Goal: Task Accomplishment & Management: Use online tool/utility

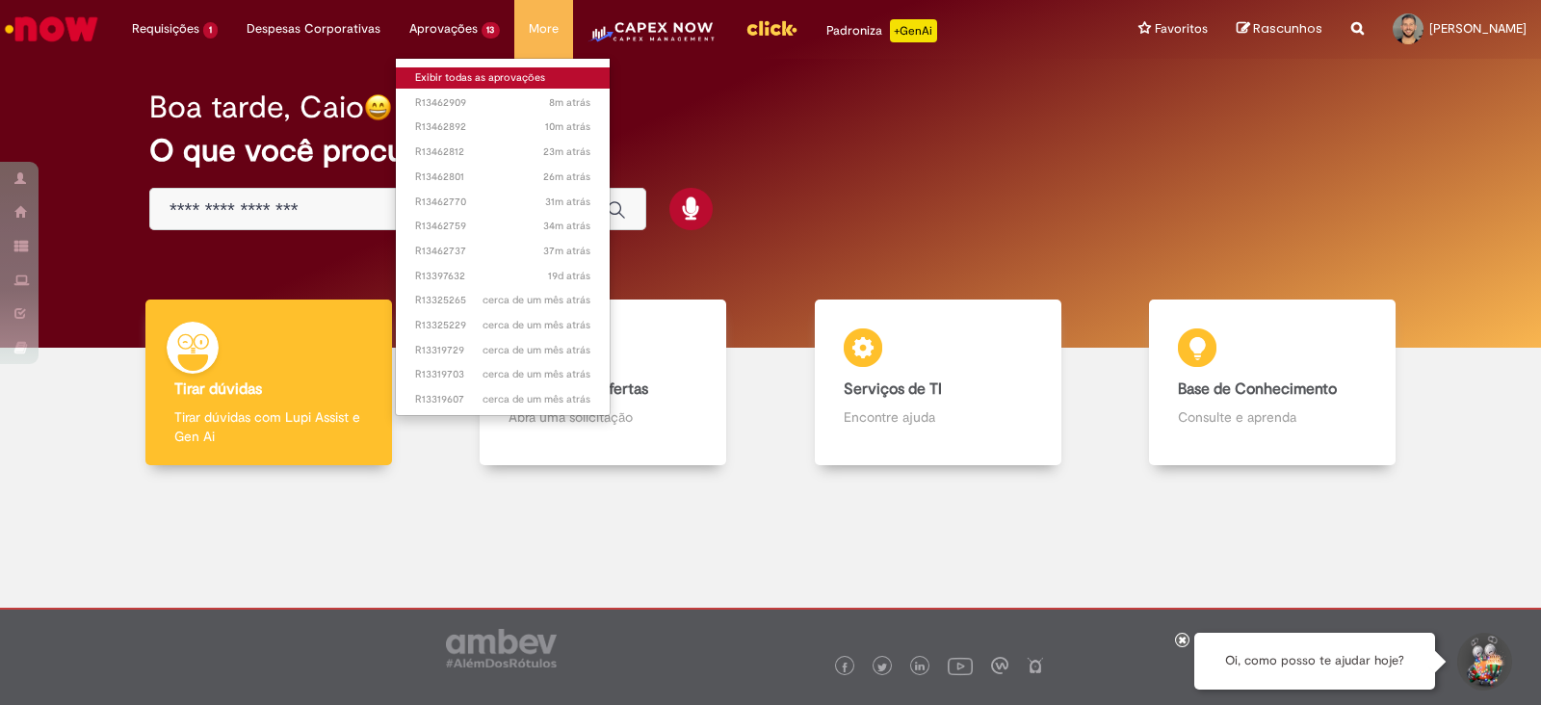
click at [472, 74] on link "Exibir todas as aprovações" at bounding box center [503, 77] width 215 height 21
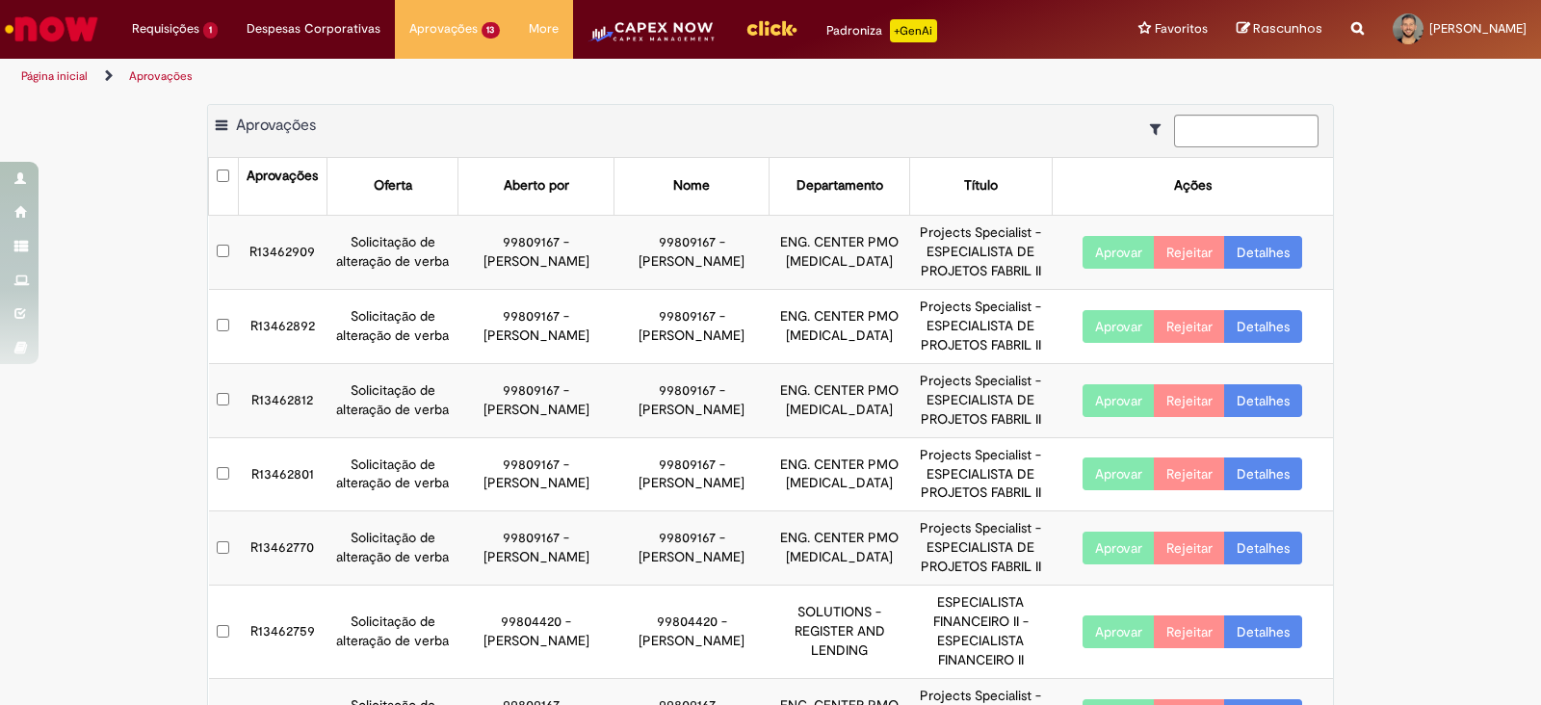
click at [300, 245] on td "R13462909" at bounding box center [282, 252] width 89 height 74
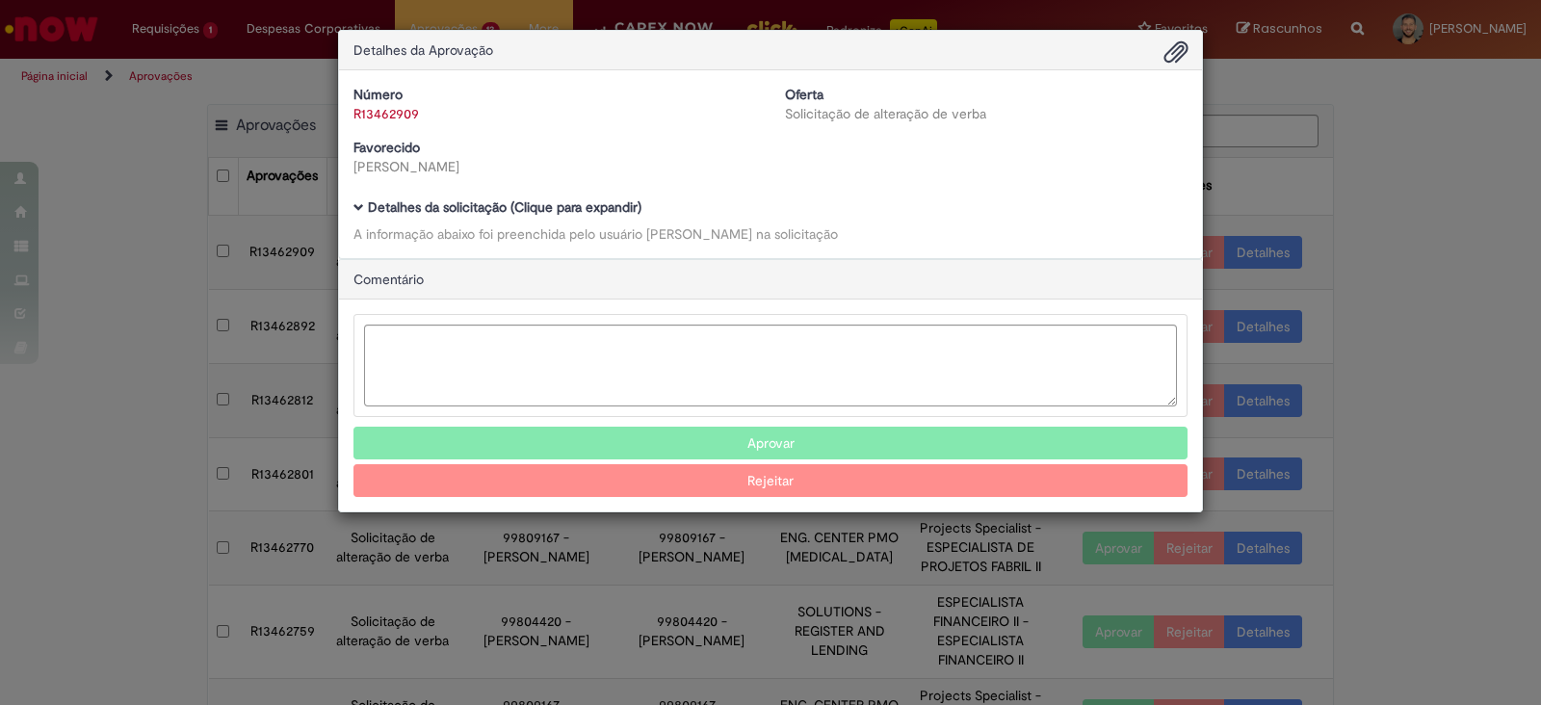
click at [353, 204] on span "Ambev Approval Modal" at bounding box center [358, 207] width 11 height 11
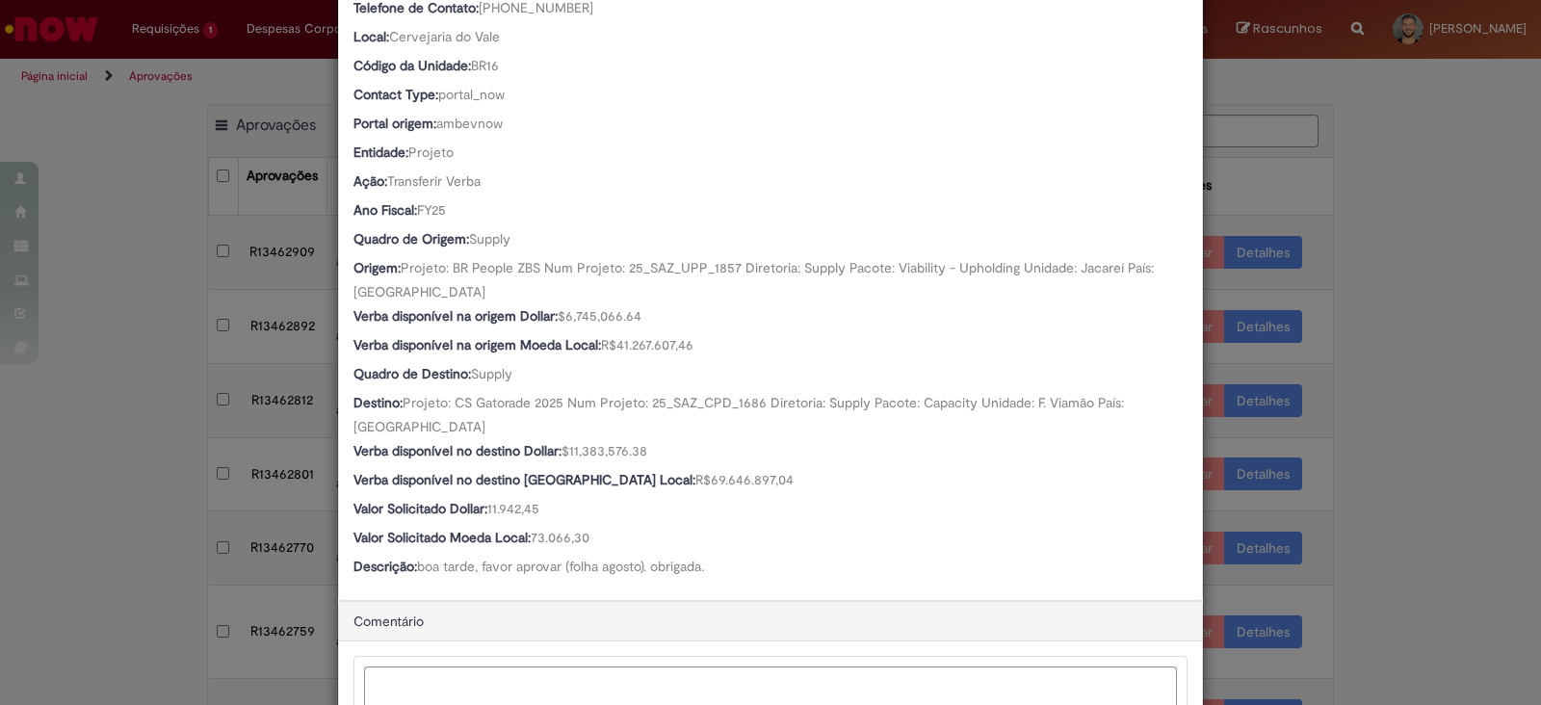
scroll to position [646, 0]
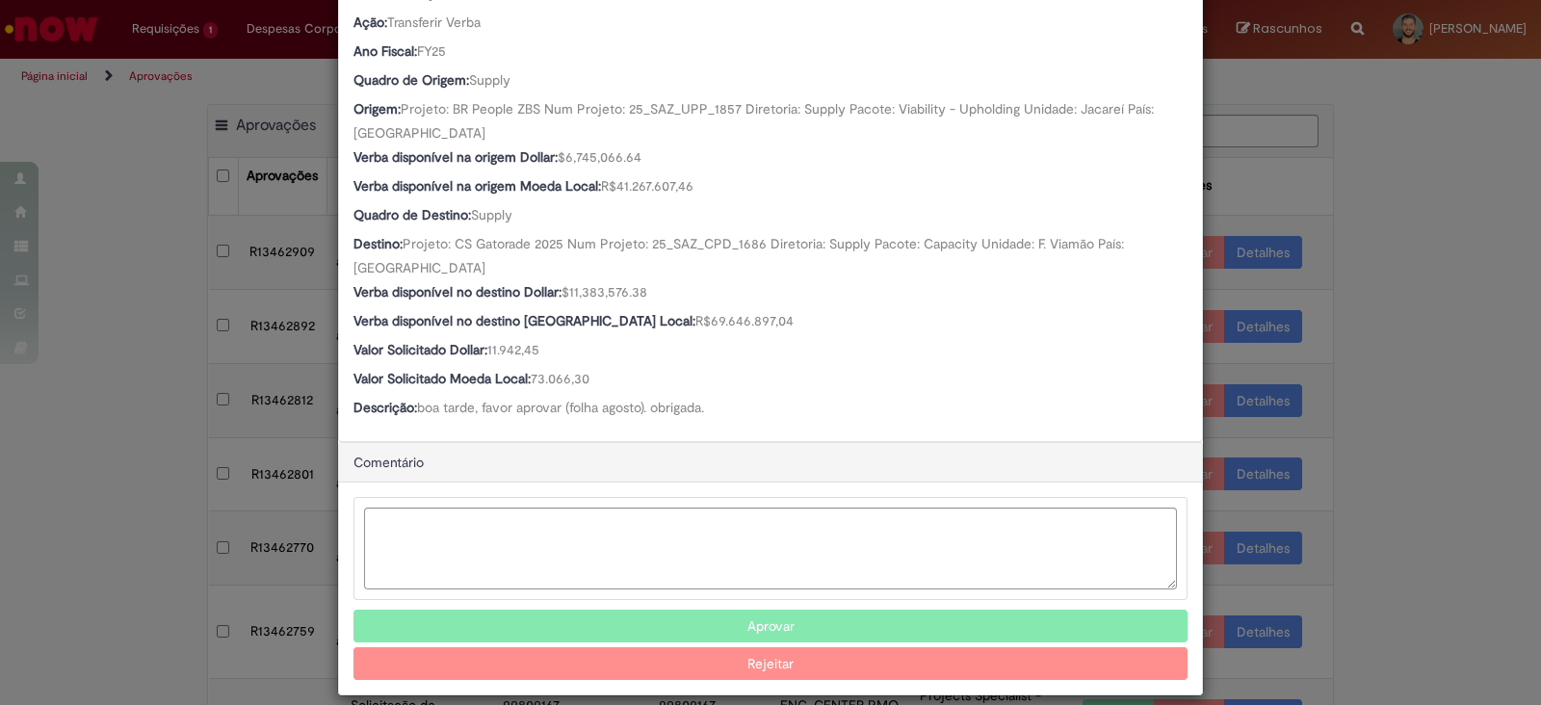
click at [659, 610] on button "Aprovar" at bounding box center [770, 626] width 834 height 33
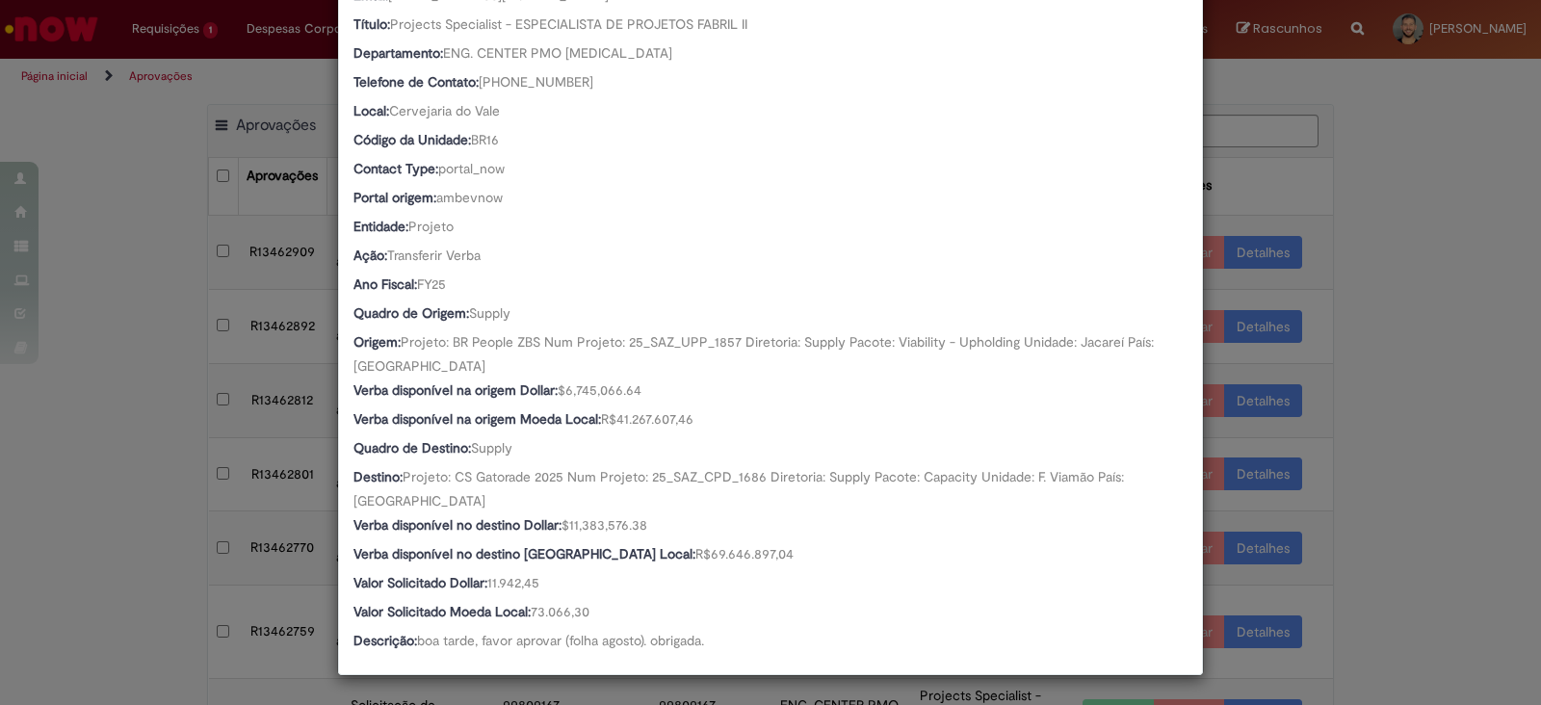
scroll to position [393, 0]
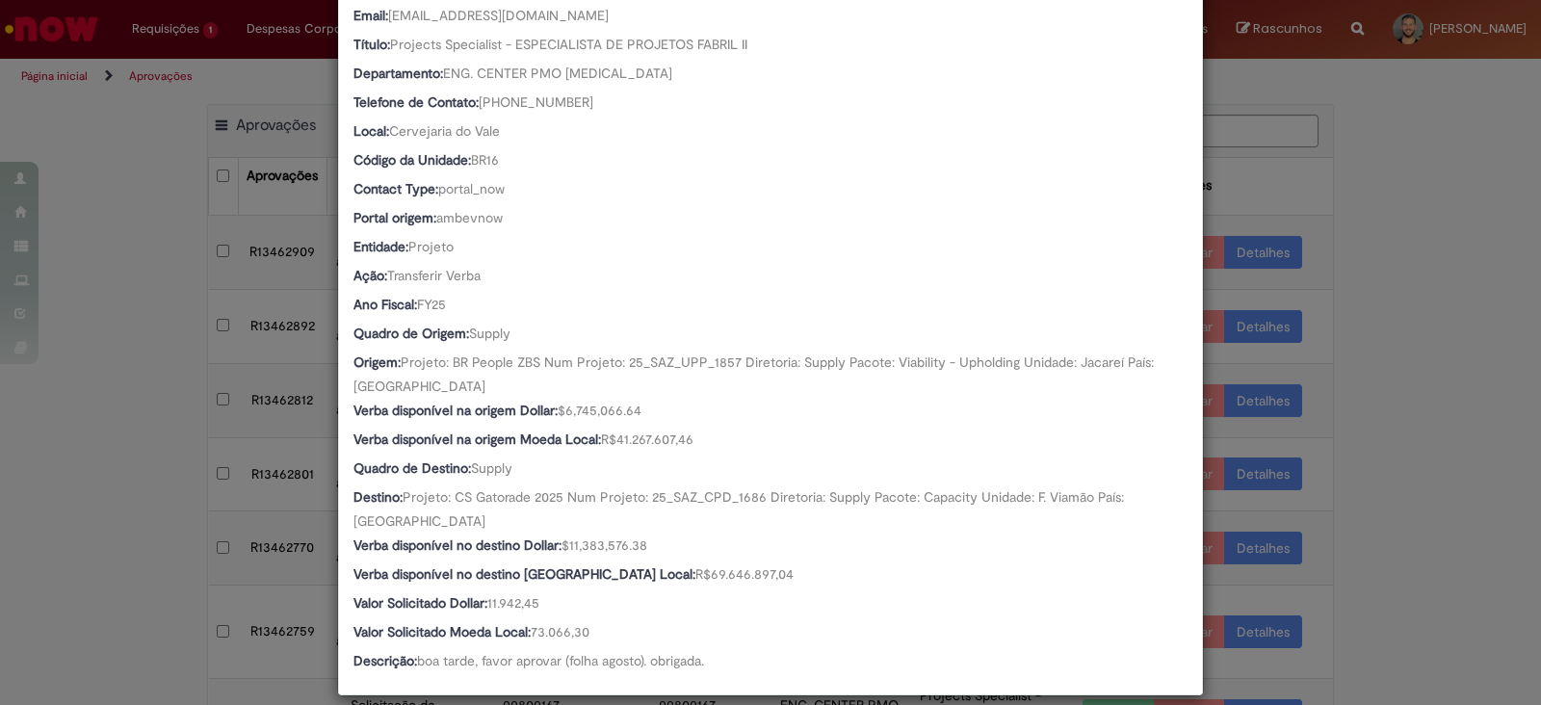
click at [1411, 389] on div "Detalhes da Aprovação Número R13462909 Oferta Solicitação de alteração de verba…" at bounding box center [770, 352] width 1541 height 705
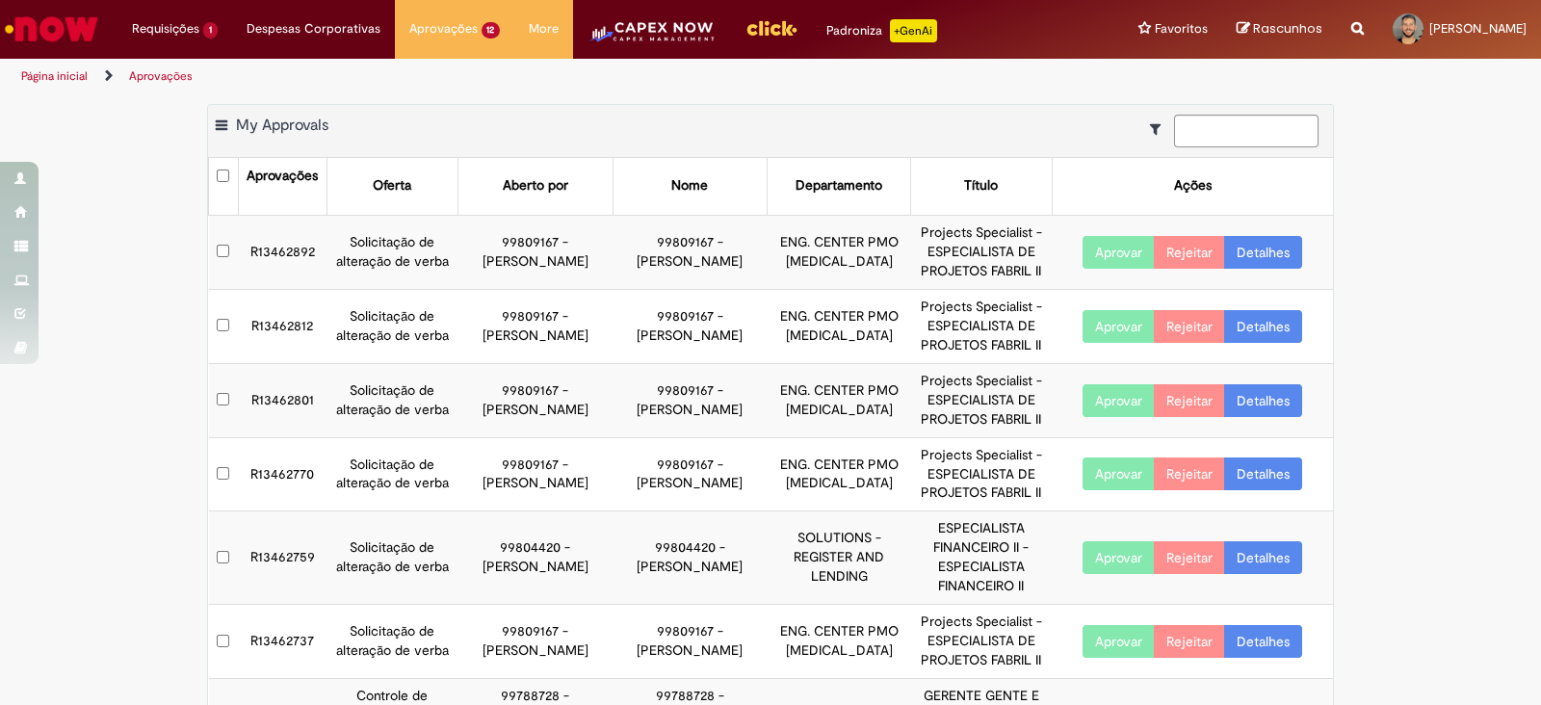
click at [305, 243] on td "R13462892" at bounding box center [282, 252] width 89 height 74
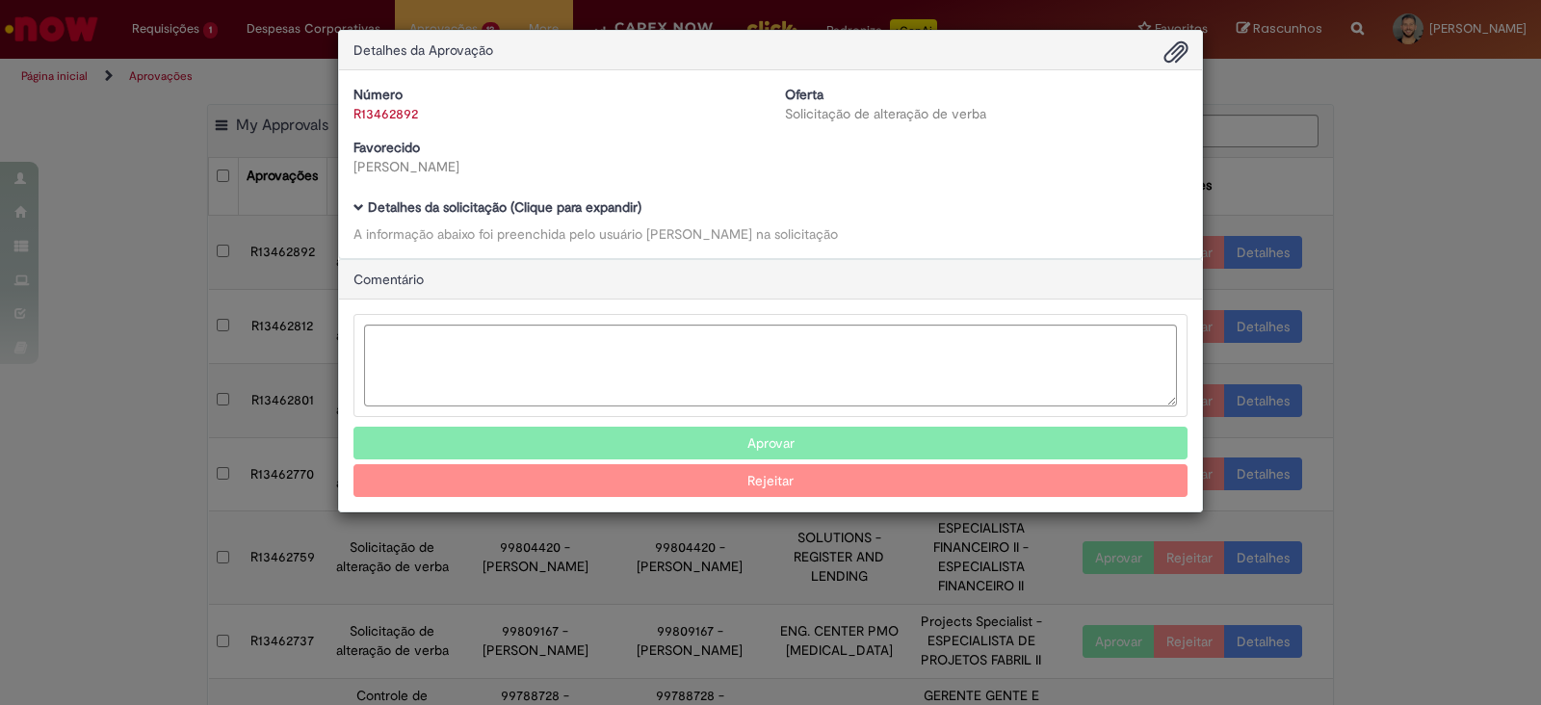
click at [347, 204] on div "Número R13462892 Oferta Solicitação de alteração de verba Favorecido Caroline L…" at bounding box center [770, 164] width 863 height 188
click at [355, 210] on span "Ambev Approval Modal" at bounding box center [358, 207] width 11 height 11
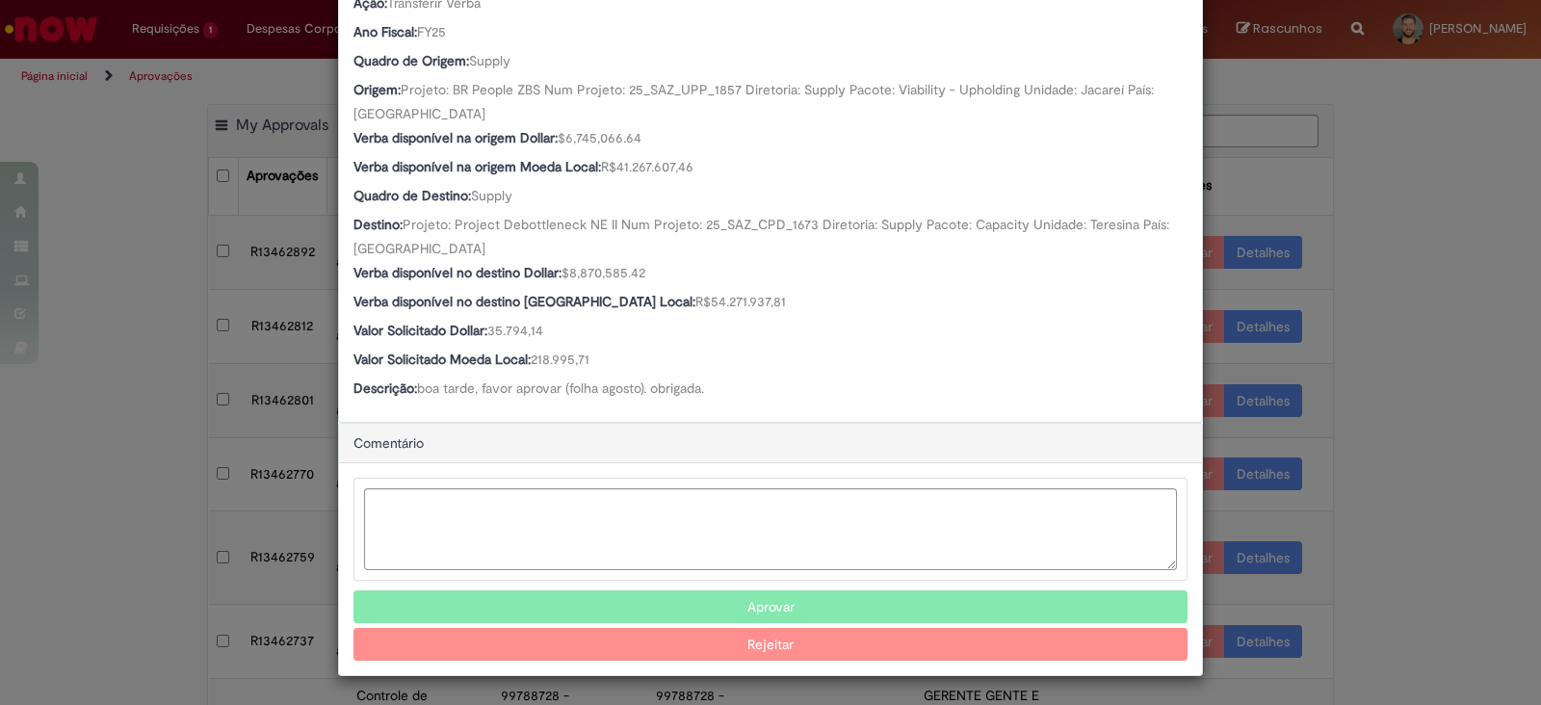
scroll to position [664, 0]
click at [592, 594] on button "Aprovar" at bounding box center [770, 607] width 834 height 33
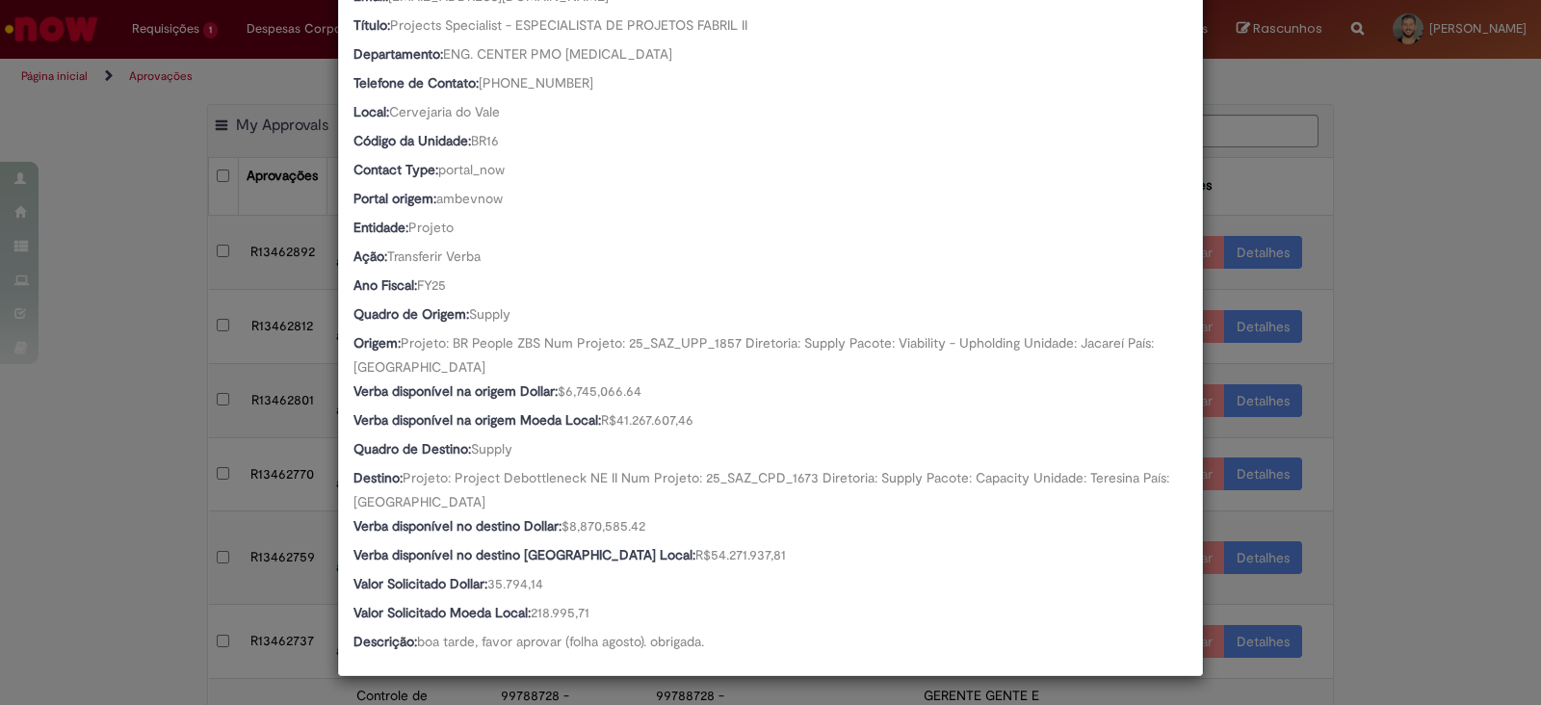
click at [119, 503] on div "Detalhes da Aprovação Número R13462892 Oferta Solicitação de alteração de verba…" at bounding box center [770, 352] width 1541 height 705
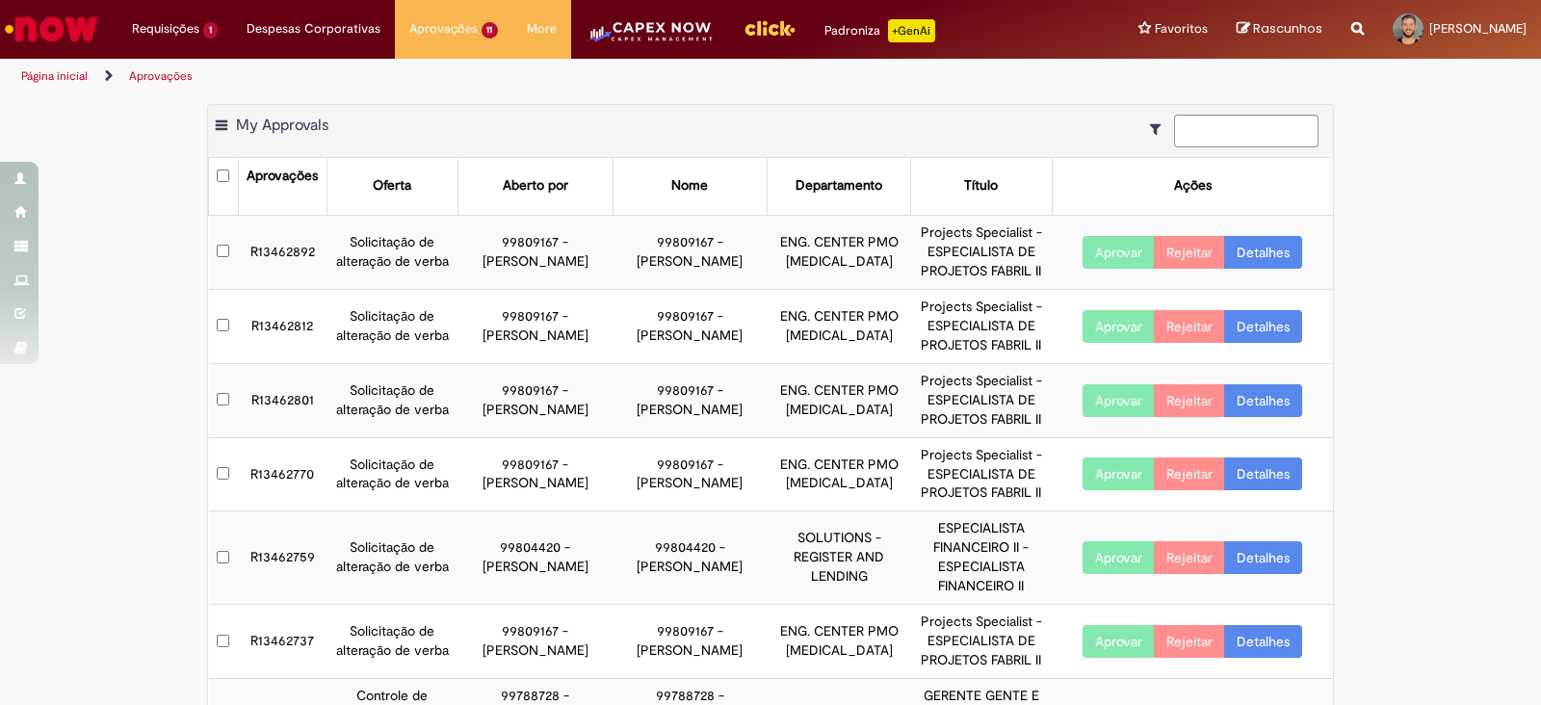
scroll to position [412, 0]
click at [270, 256] on td "R13462892" at bounding box center [282, 252] width 89 height 74
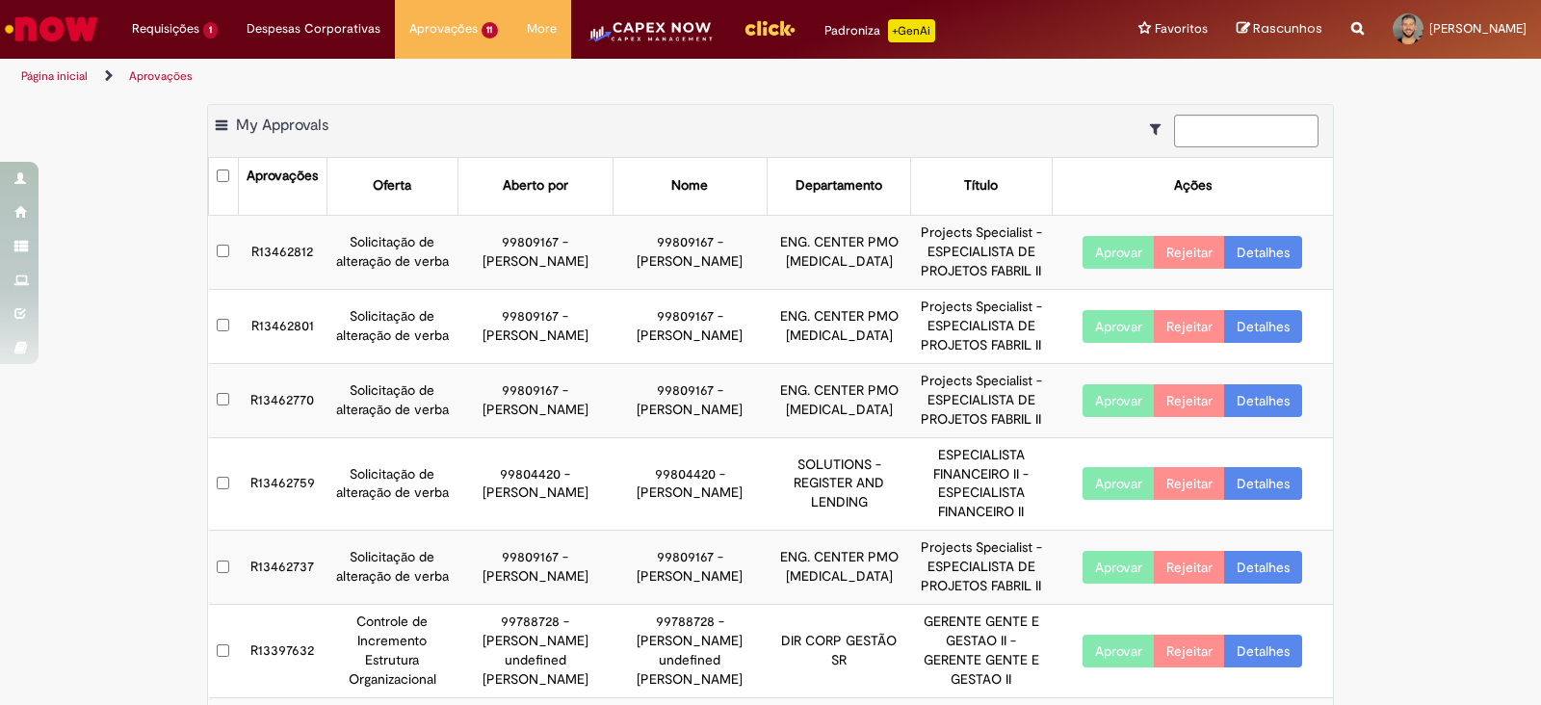
click at [289, 247] on td "R13462812" at bounding box center [282, 252] width 89 height 74
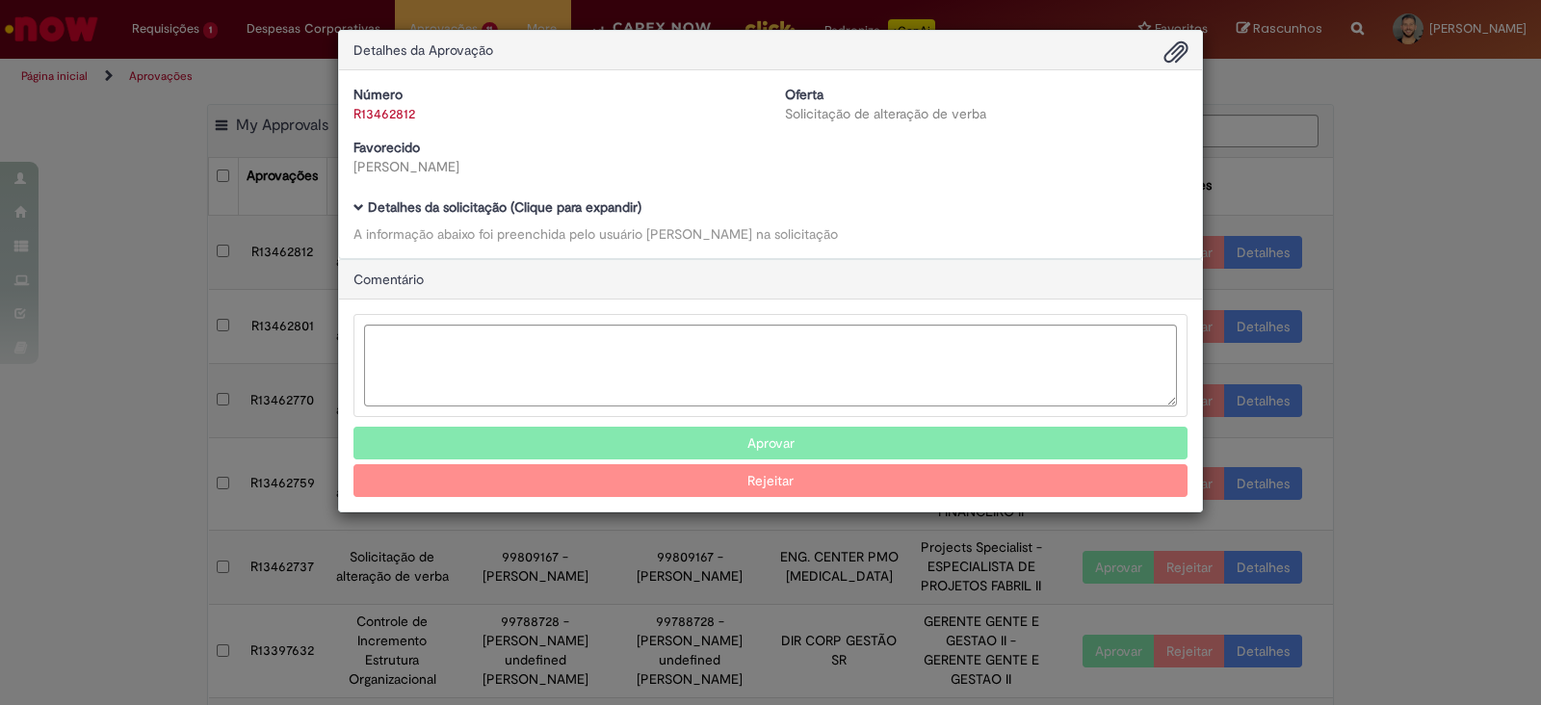
click at [359, 204] on span "Ambev Approval Modal" at bounding box center [358, 207] width 11 height 11
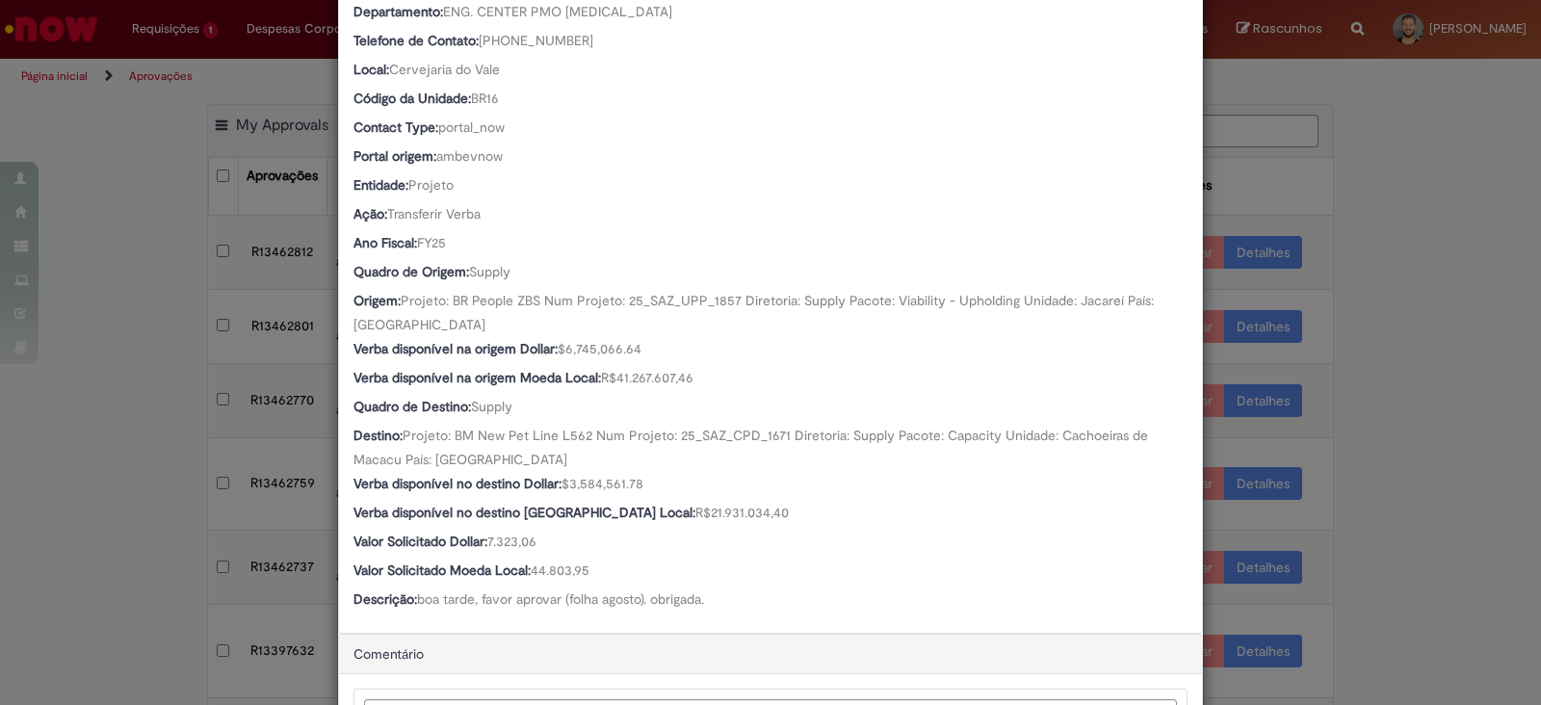
scroll to position [665, 0]
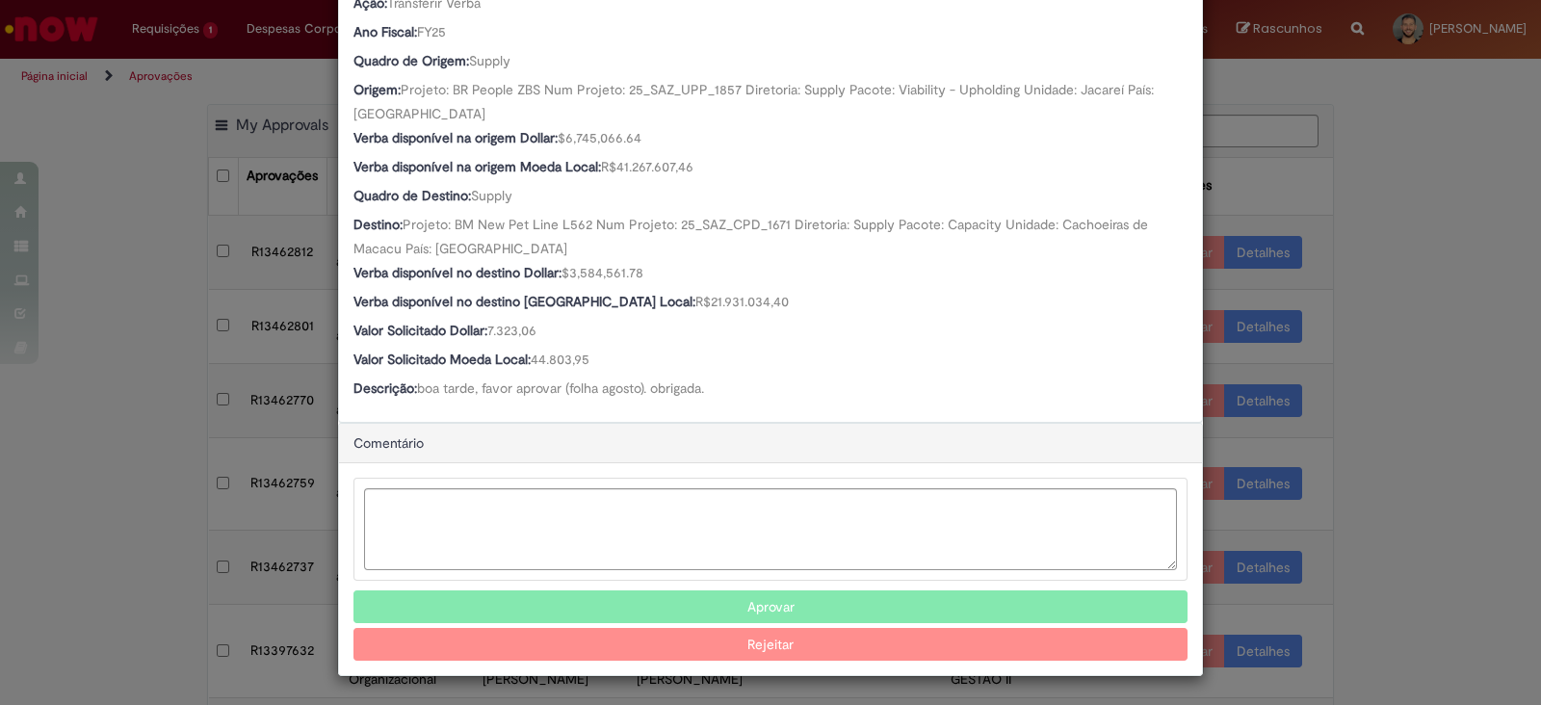
click at [621, 594] on button "Aprovar" at bounding box center [770, 606] width 834 height 33
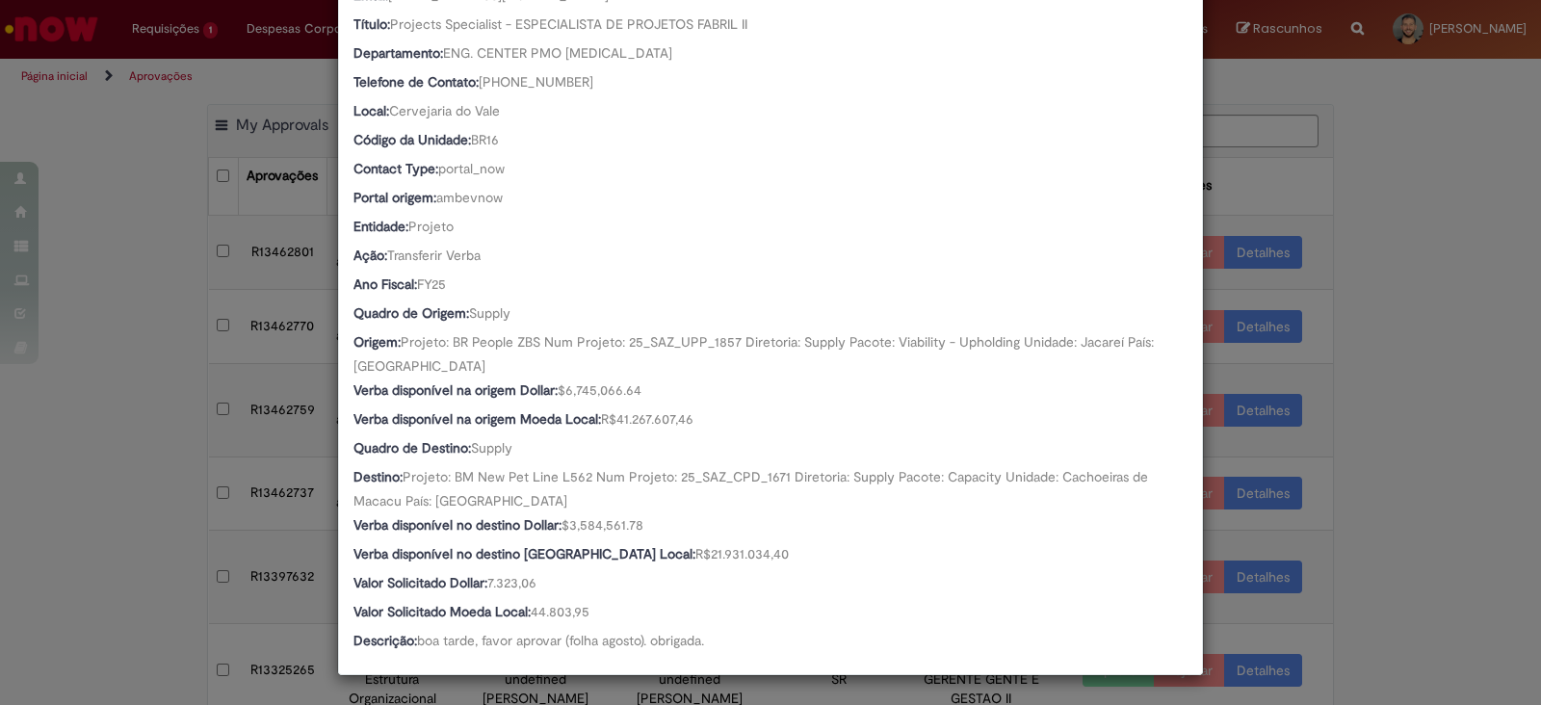
click at [89, 510] on div "Detalhes da Aprovação Número R13462812 Oferta Solicitação de alteração de verba…" at bounding box center [770, 352] width 1541 height 705
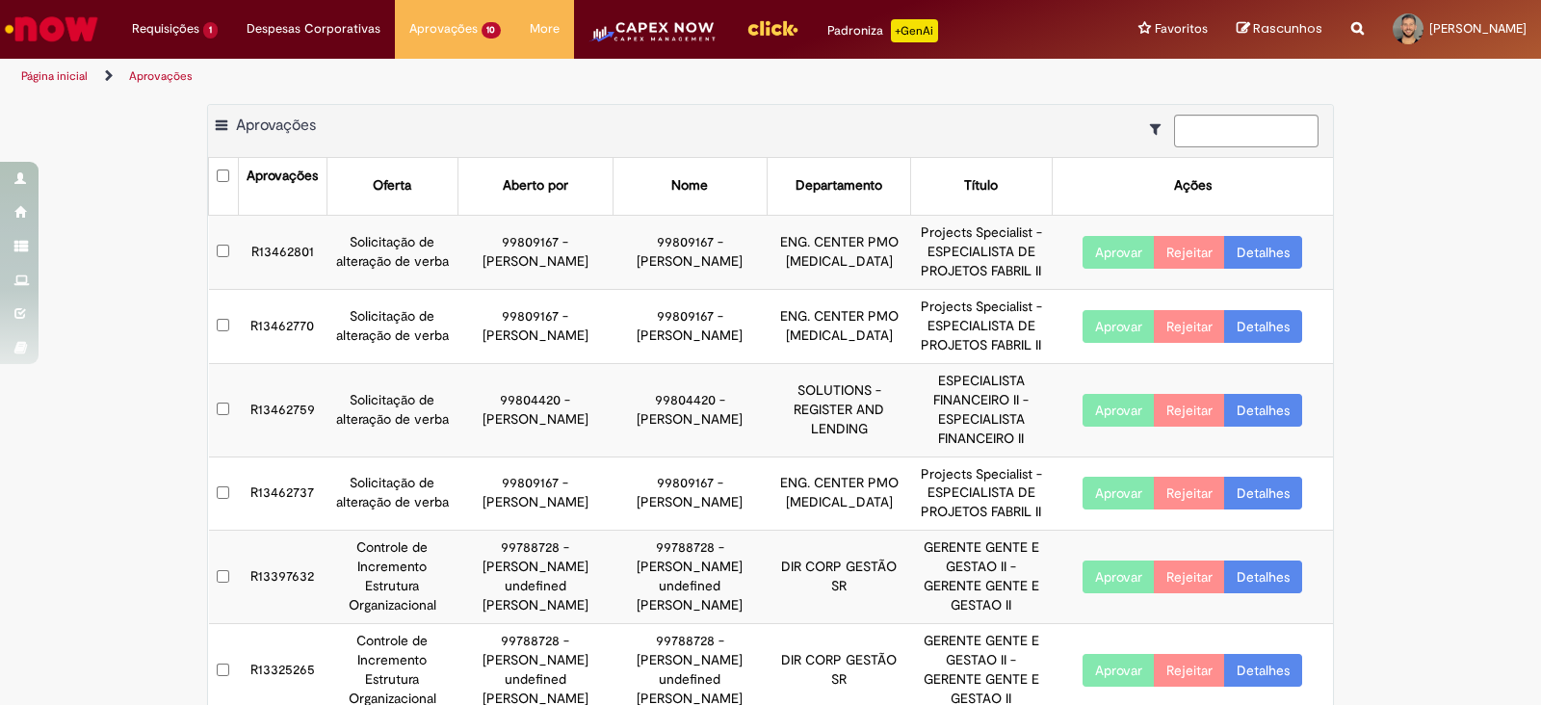
click at [262, 243] on td "R13462801" at bounding box center [282, 252] width 89 height 74
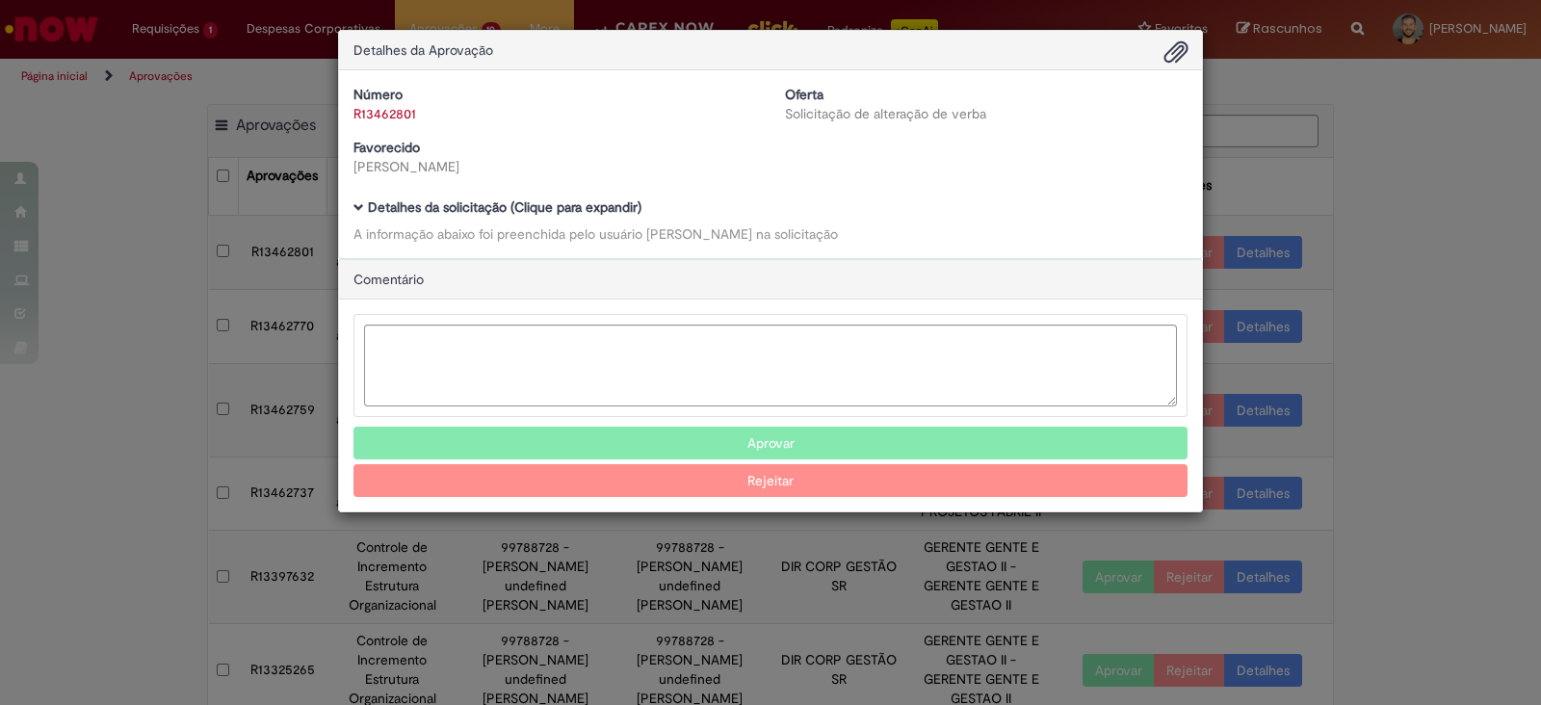
click at [354, 213] on span "Ambev Approval Modal" at bounding box center [358, 207] width 11 height 11
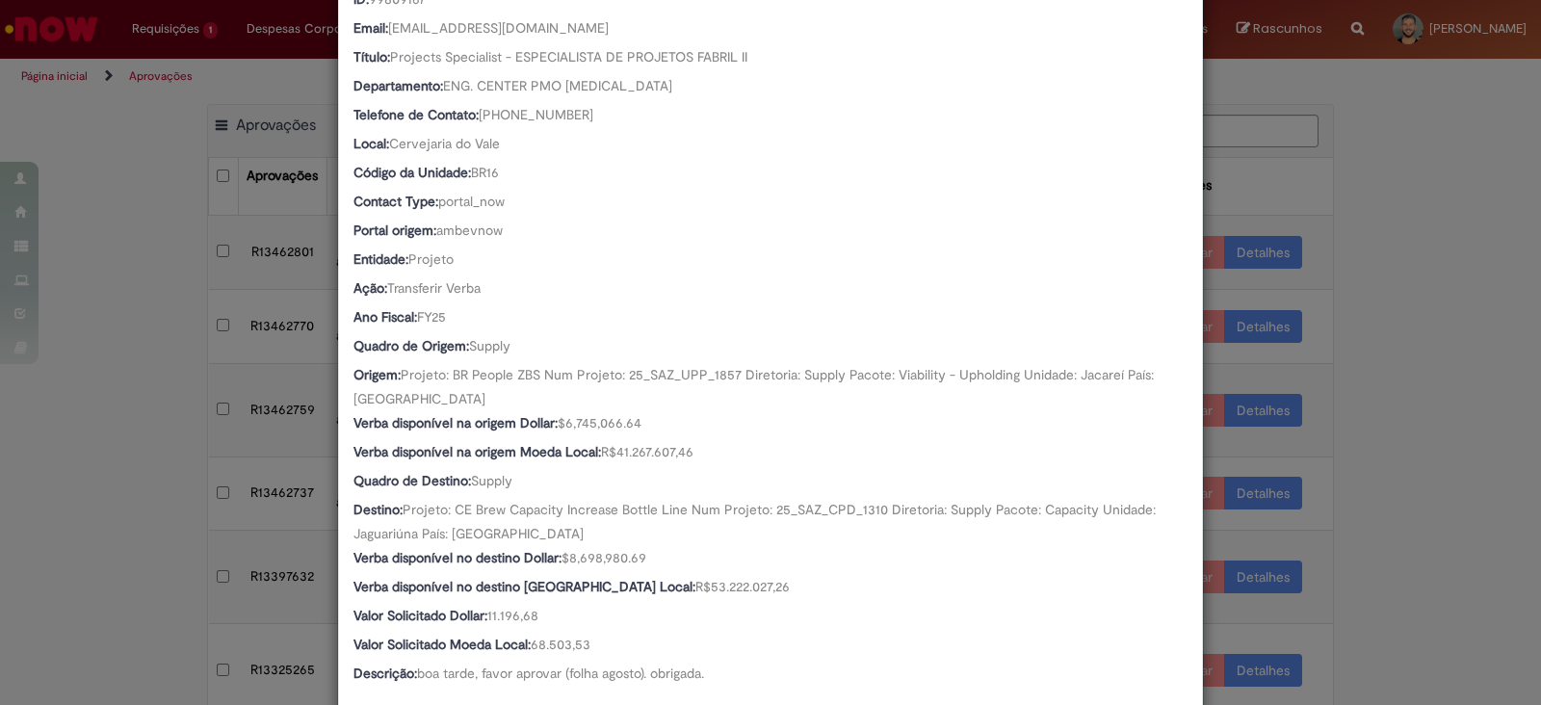
scroll to position [665, 0]
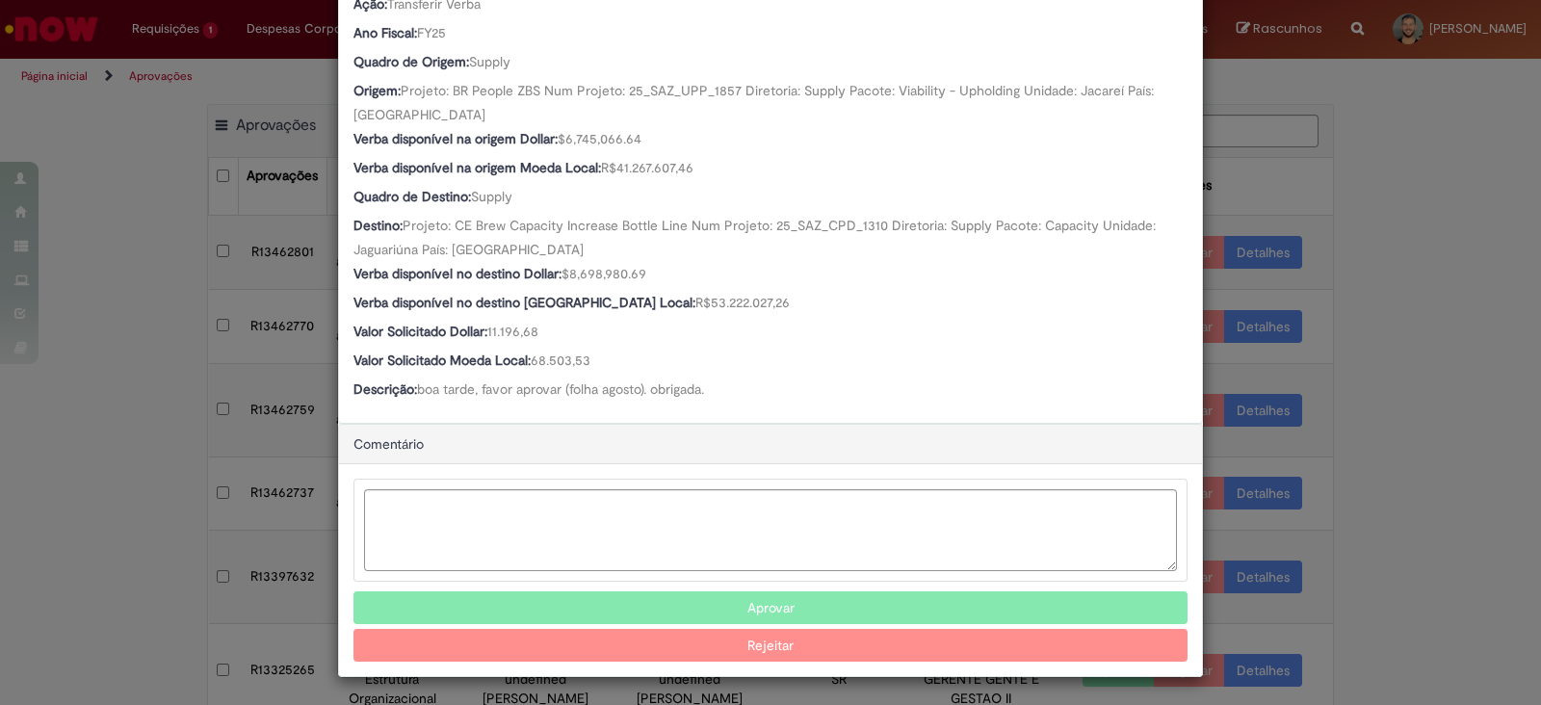
click at [579, 607] on button "Aprovar" at bounding box center [770, 607] width 834 height 33
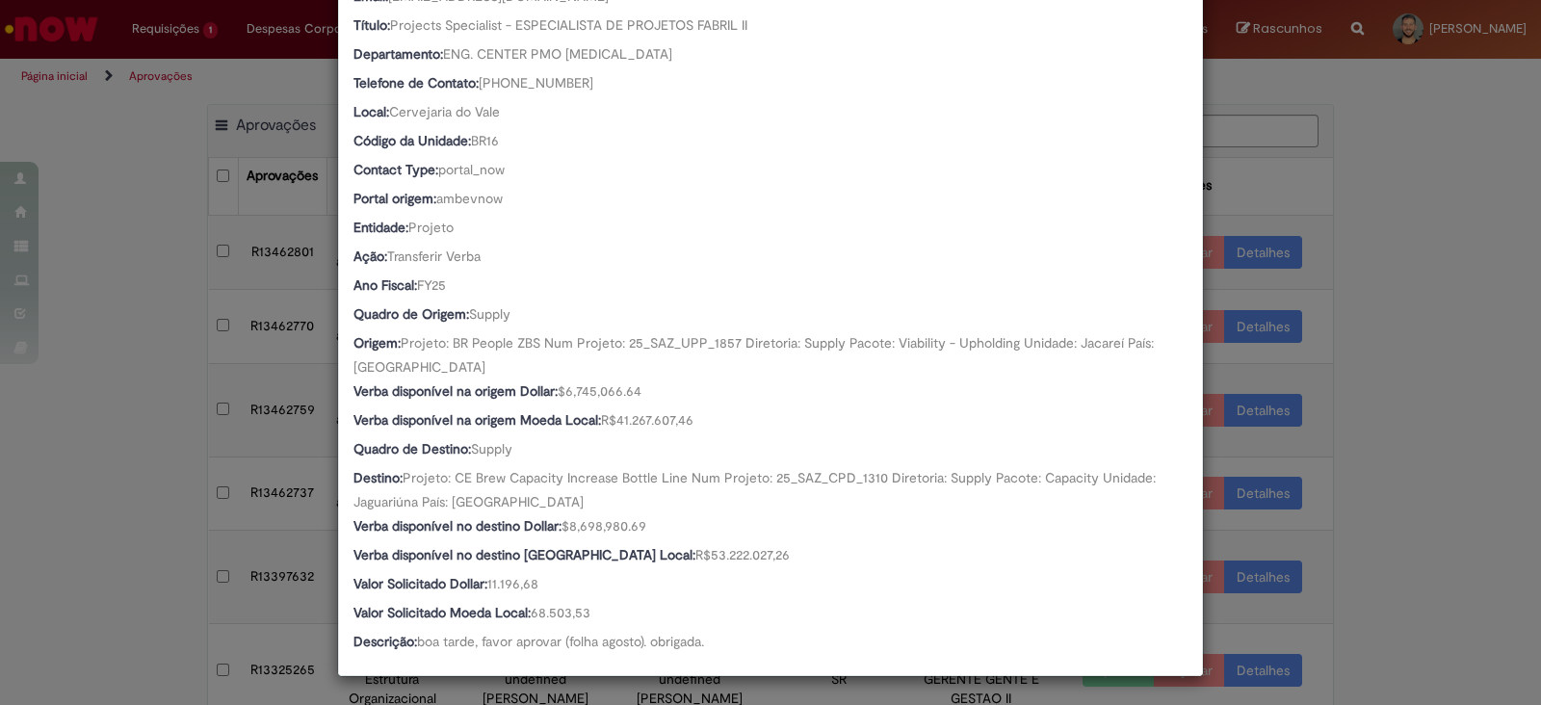
scroll to position [412, 0]
click at [138, 517] on div "Detalhes da Aprovação Número R13462801 Oferta Solicitação de alteração de verba…" at bounding box center [770, 352] width 1541 height 705
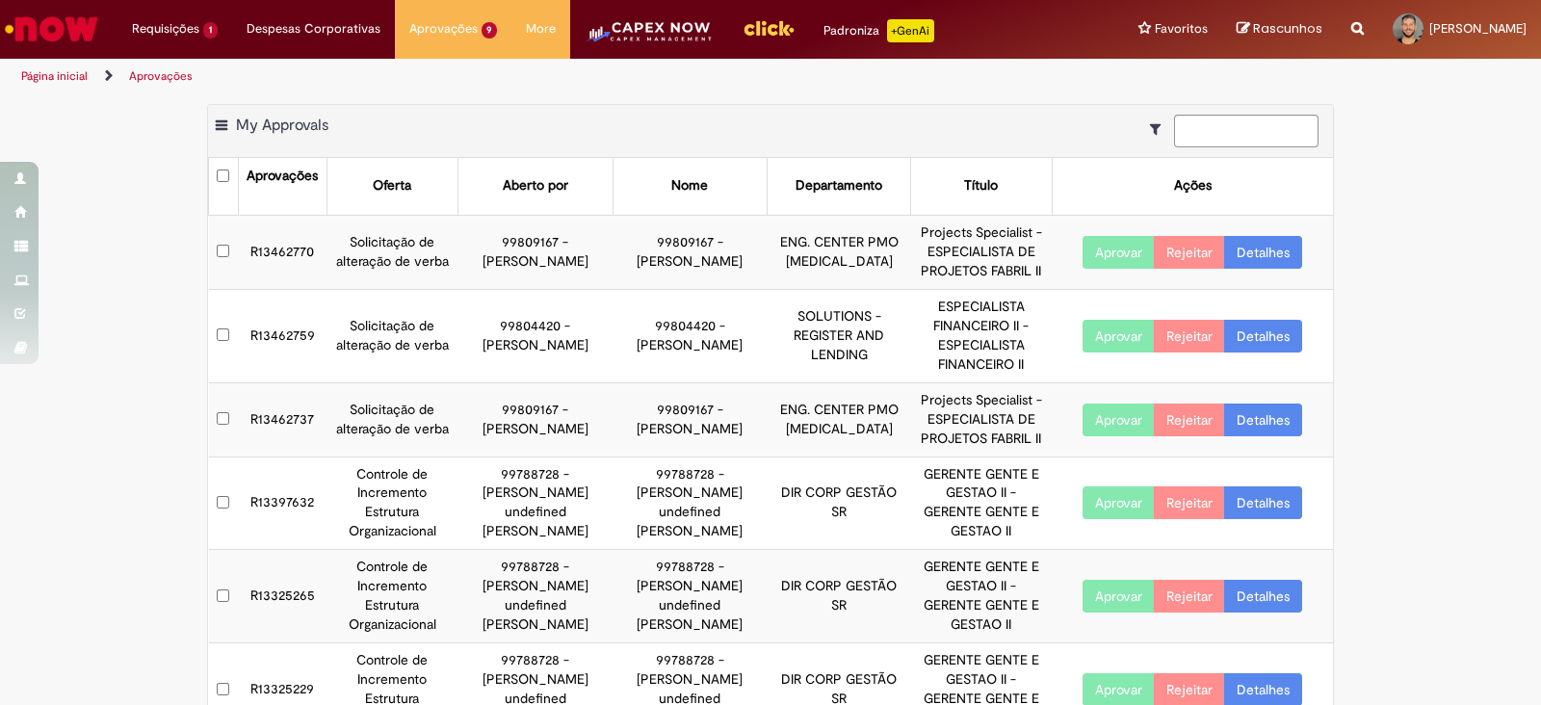
click at [287, 238] on td "R13462770" at bounding box center [282, 252] width 89 height 74
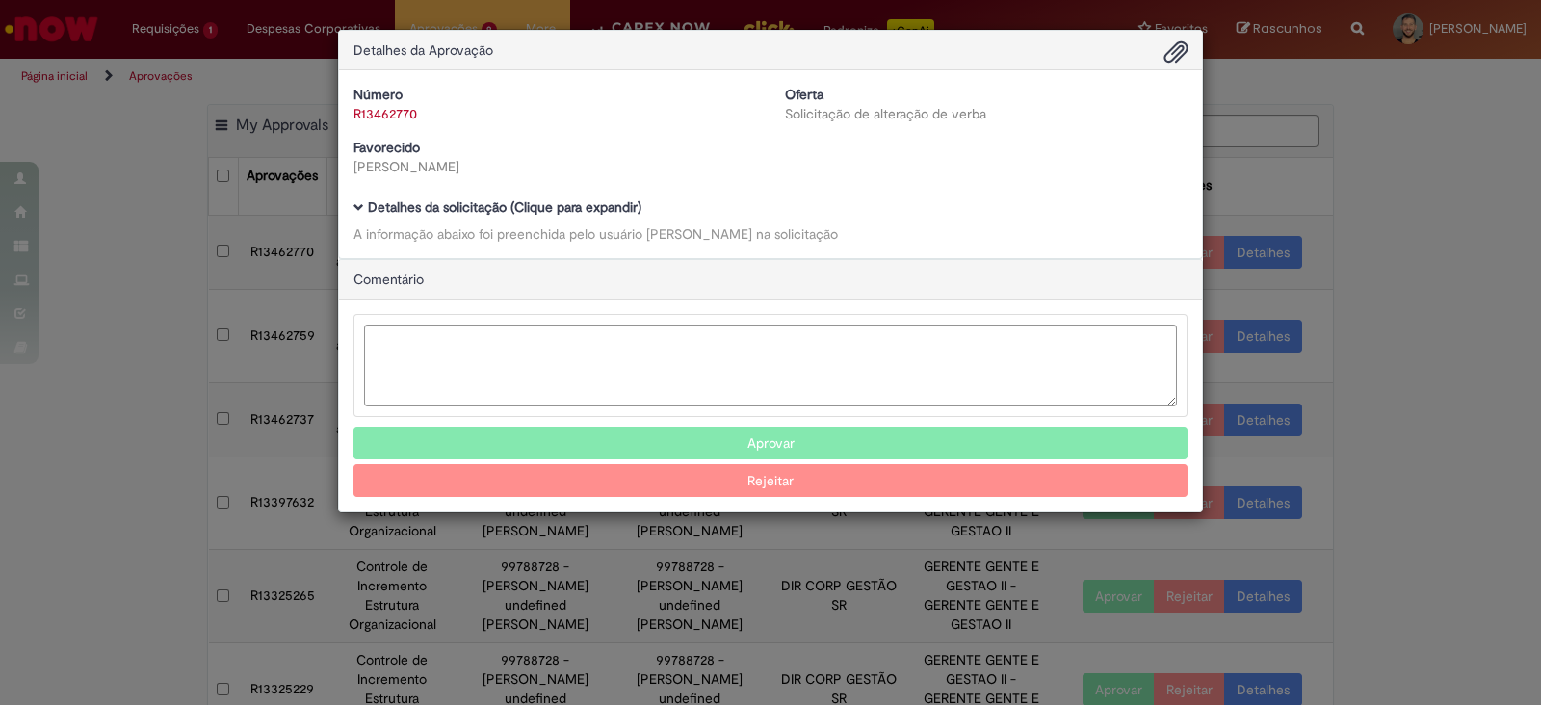
click at [361, 196] on div "Número R13462770 Oferta Solicitação de alteração de verba Favorecido Caroline L…" at bounding box center [770, 164] width 863 height 188
click at [365, 213] on h5 "Detalhes da solicitação (Clique para expandir)" at bounding box center [770, 207] width 834 height 14
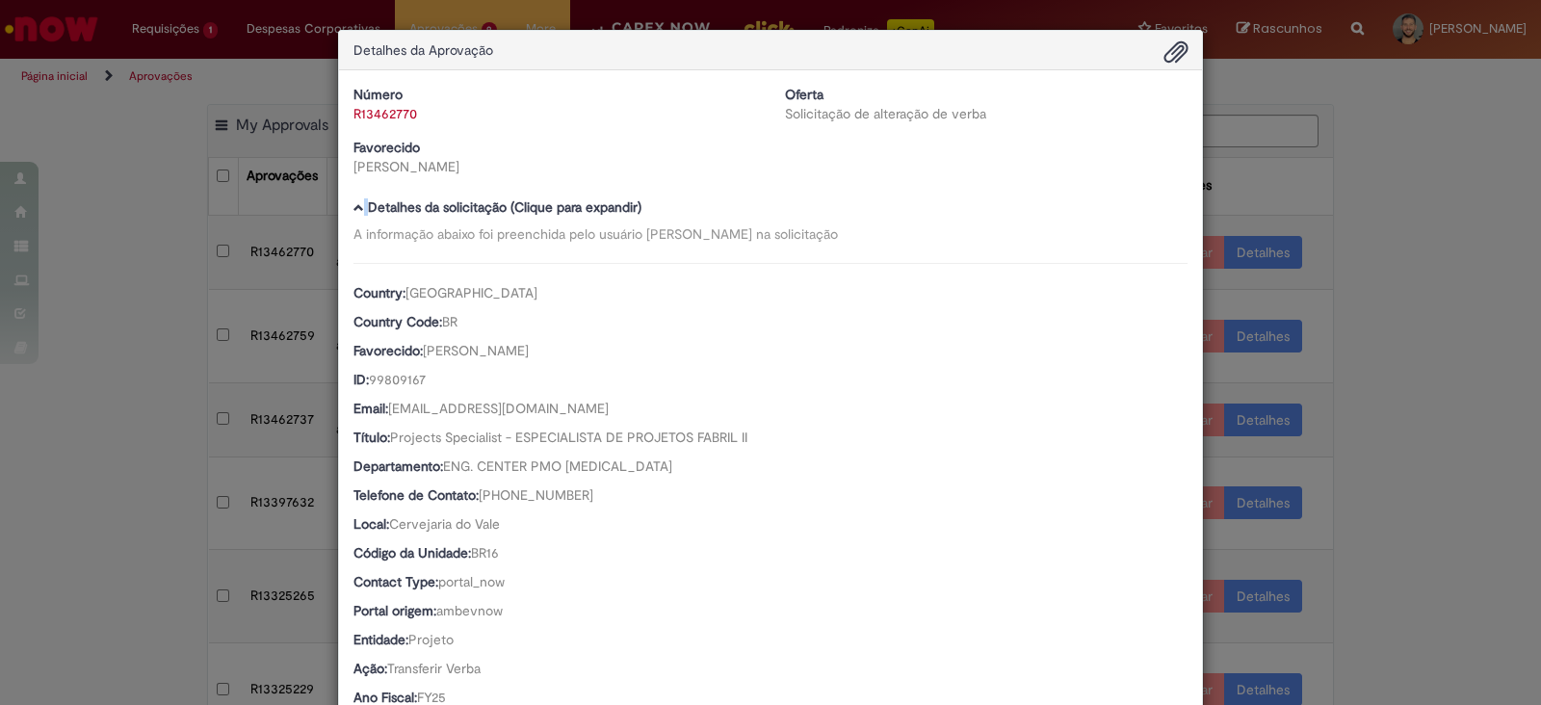
scroll to position [646, 0]
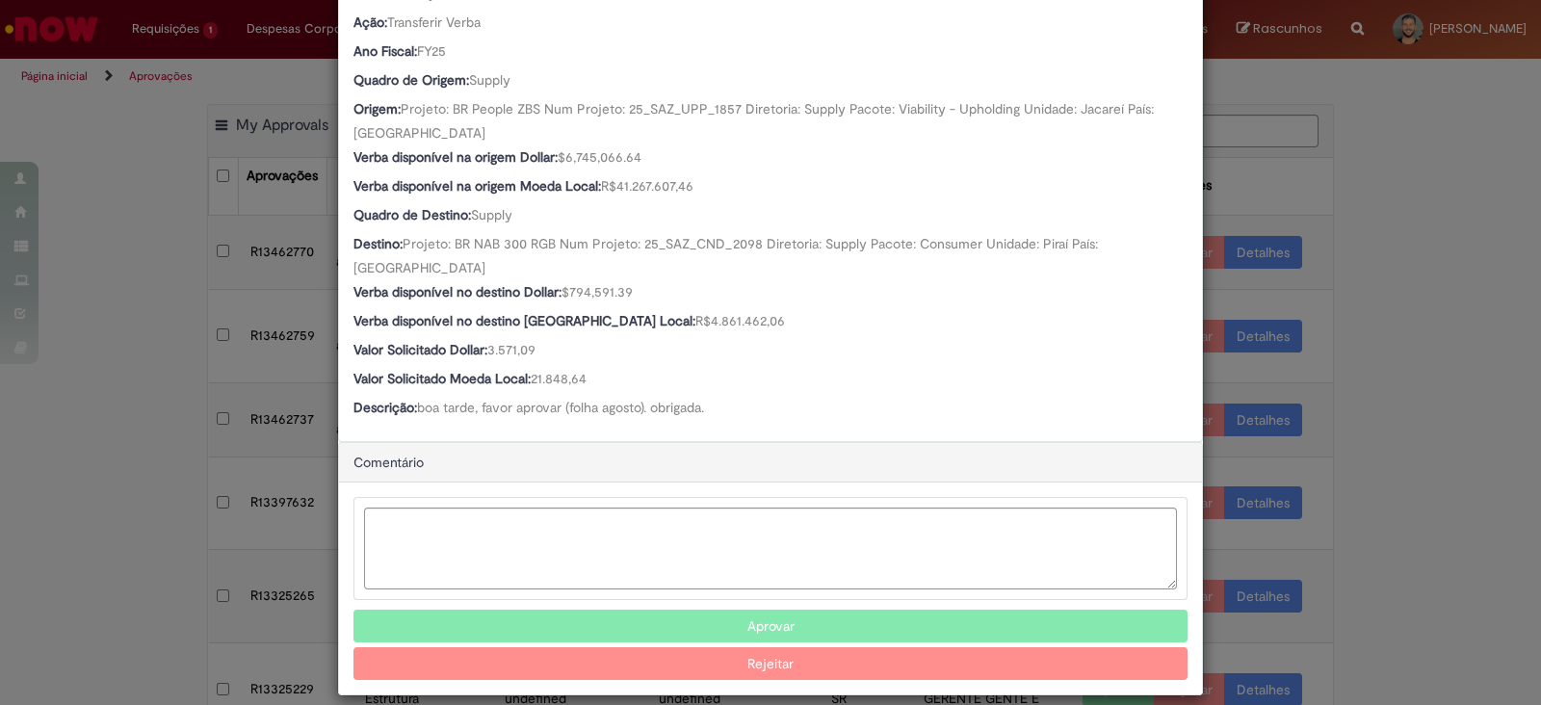
click at [625, 610] on button "Aprovar" at bounding box center [770, 626] width 834 height 33
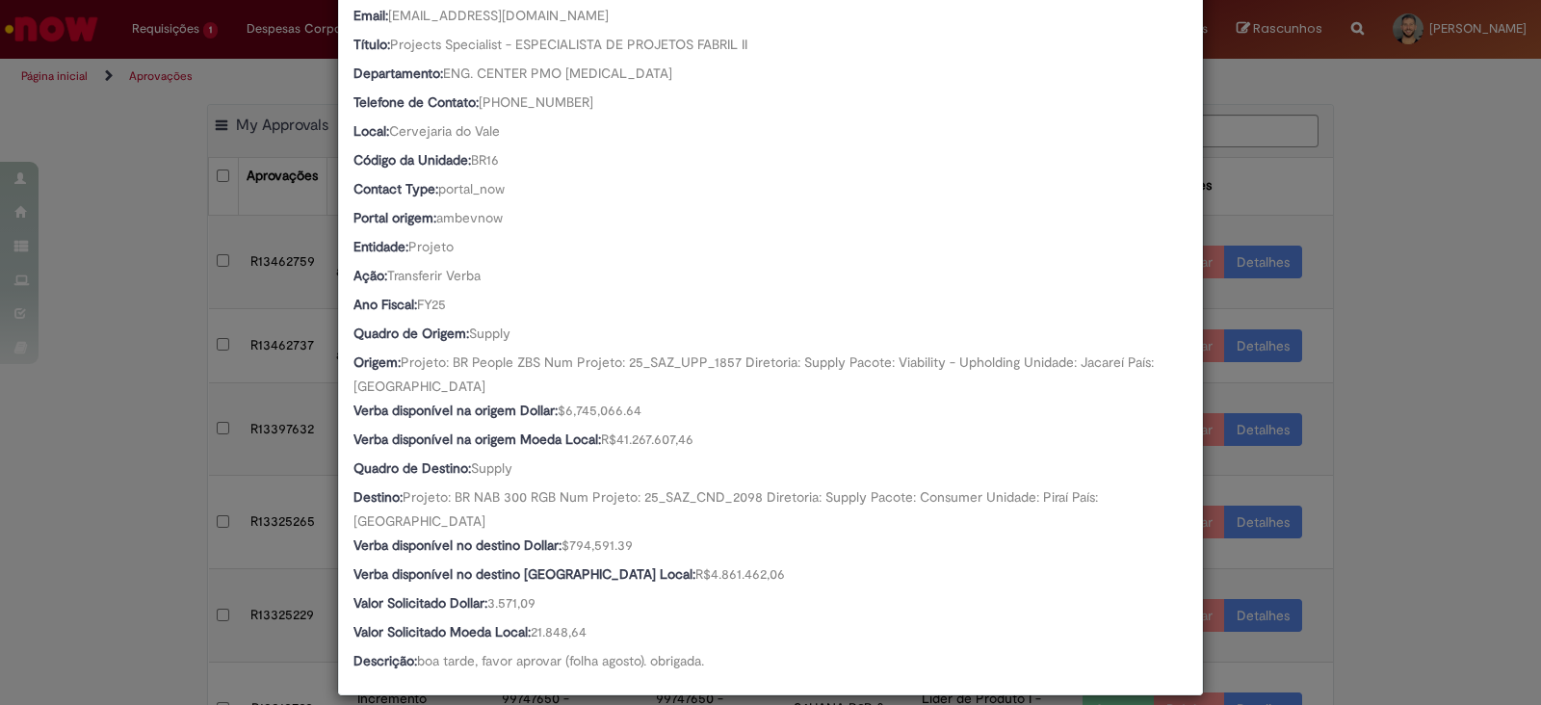
click at [97, 520] on div "Detalhes da Aprovação Número R13462770 Oferta Solicitação de alteração de verba…" at bounding box center [770, 352] width 1541 height 705
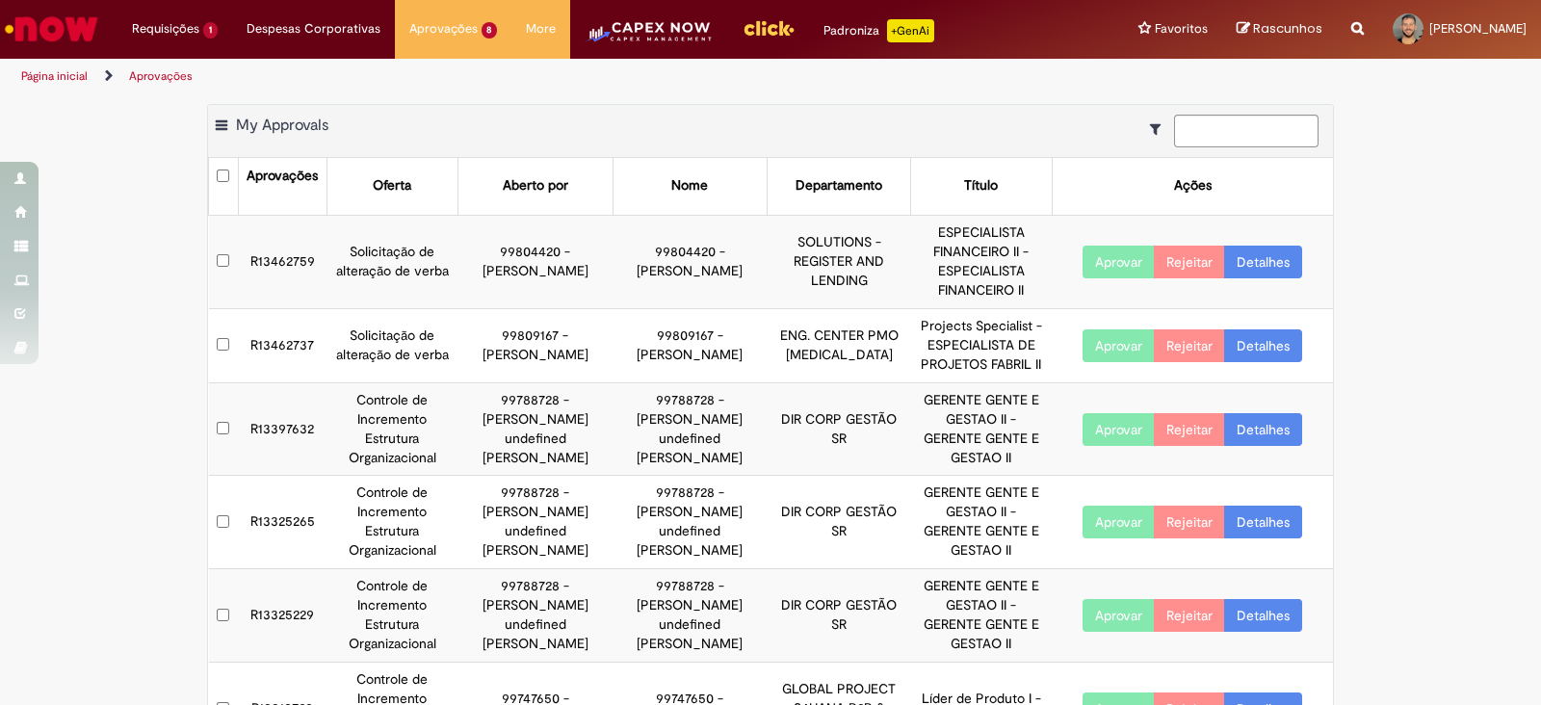
click at [271, 250] on td "R13462759" at bounding box center [282, 261] width 89 height 93
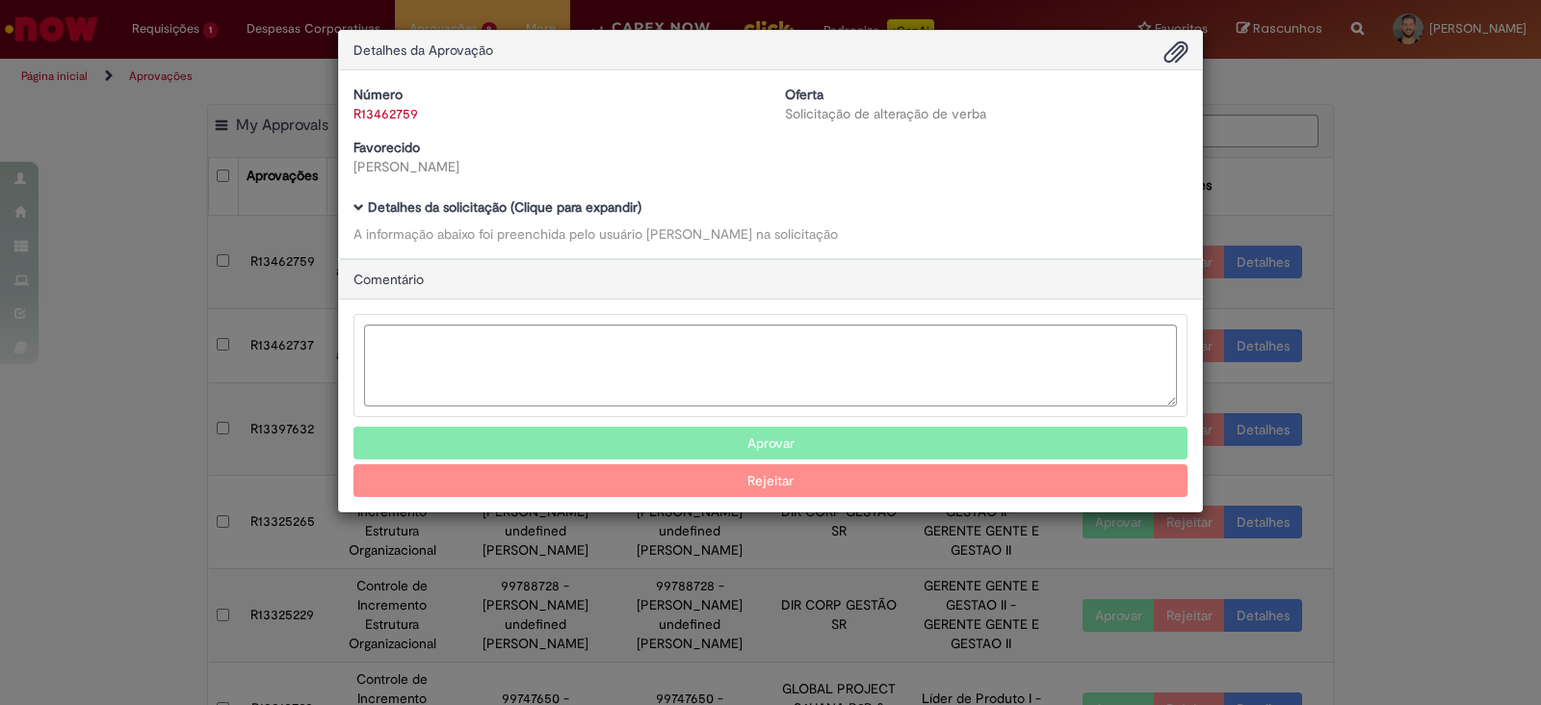
click at [353, 211] on span "Ambev Approval Modal" at bounding box center [358, 207] width 11 height 11
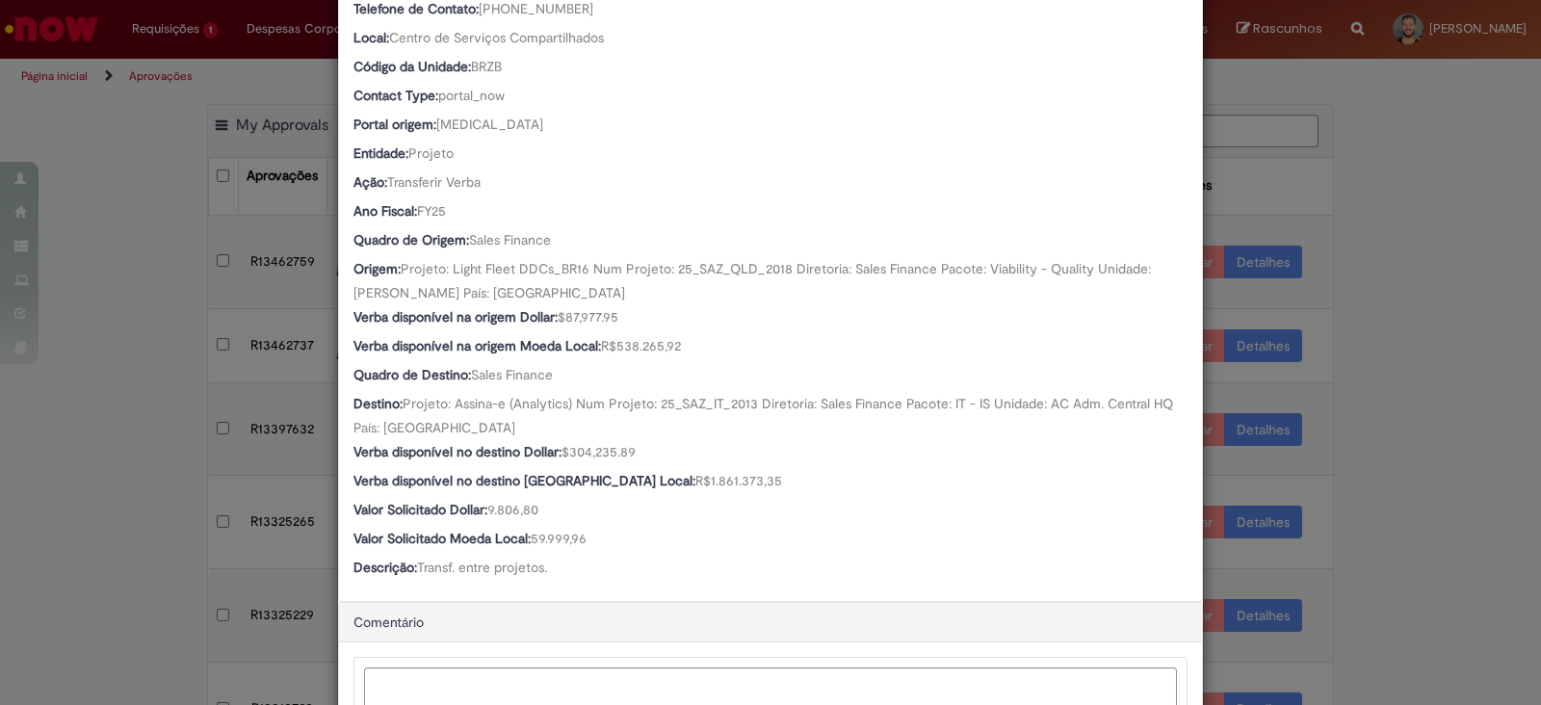
scroll to position [665, 0]
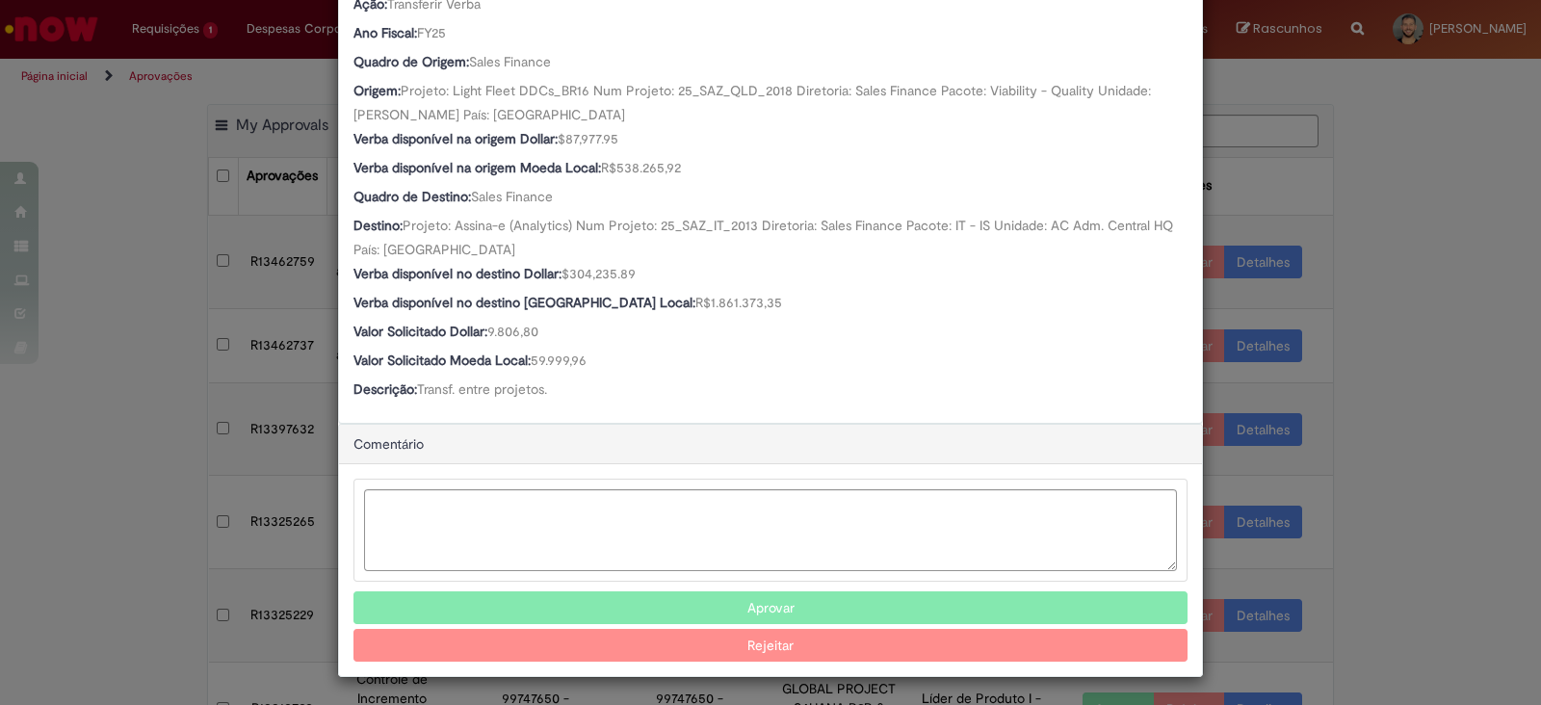
click at [746, 605] on button "Aprovar" at bounding box center [770, 607] width 834 height 33
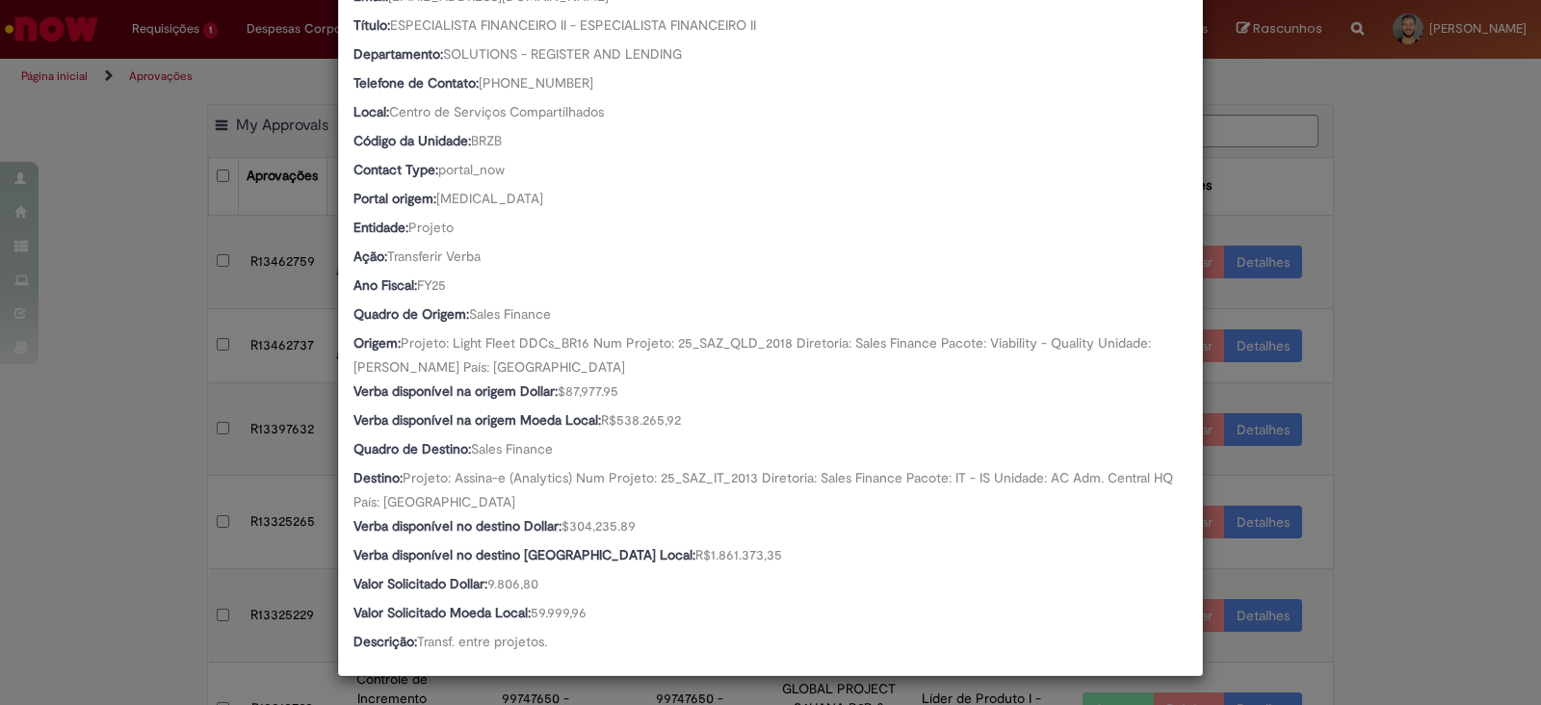
click at [29, 513] on div "Detalhes da Aprovação Número R13462759 Oferta Solicitação de alteração de verba…" at bounding box center [770, 352] width 1541 height 705
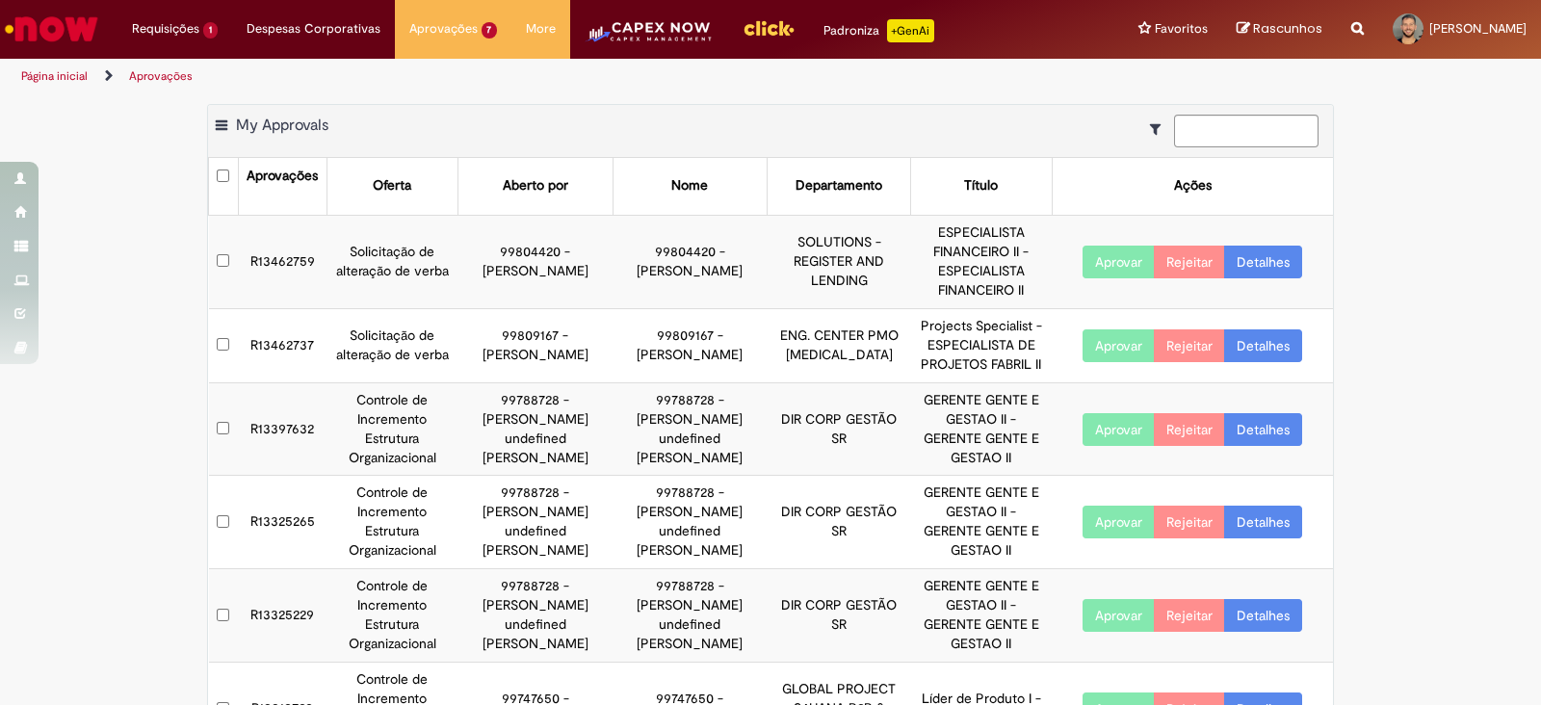
scroll to position [412, 0]
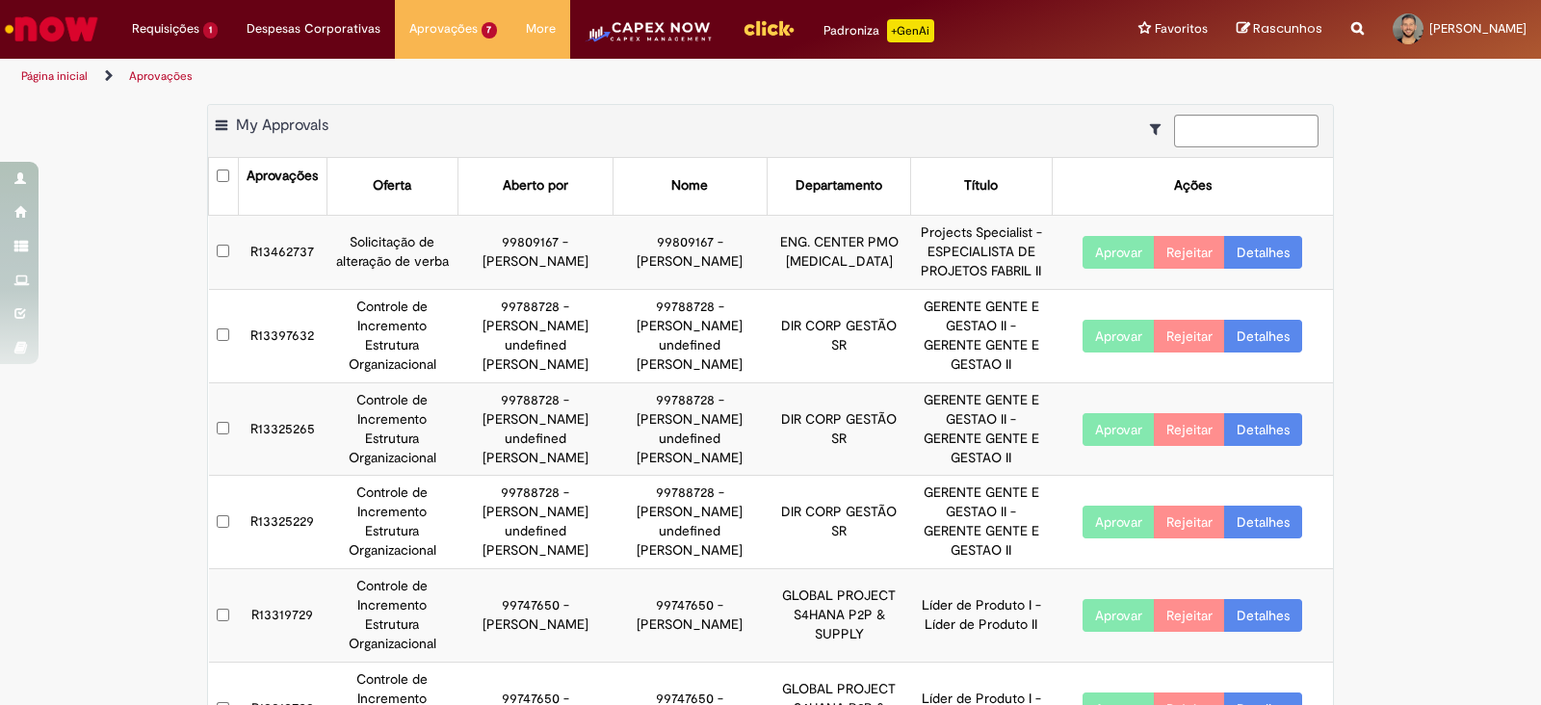
click at [260, 270] on td "R13462737" at bounding box center [282, 252] width 89 height 74
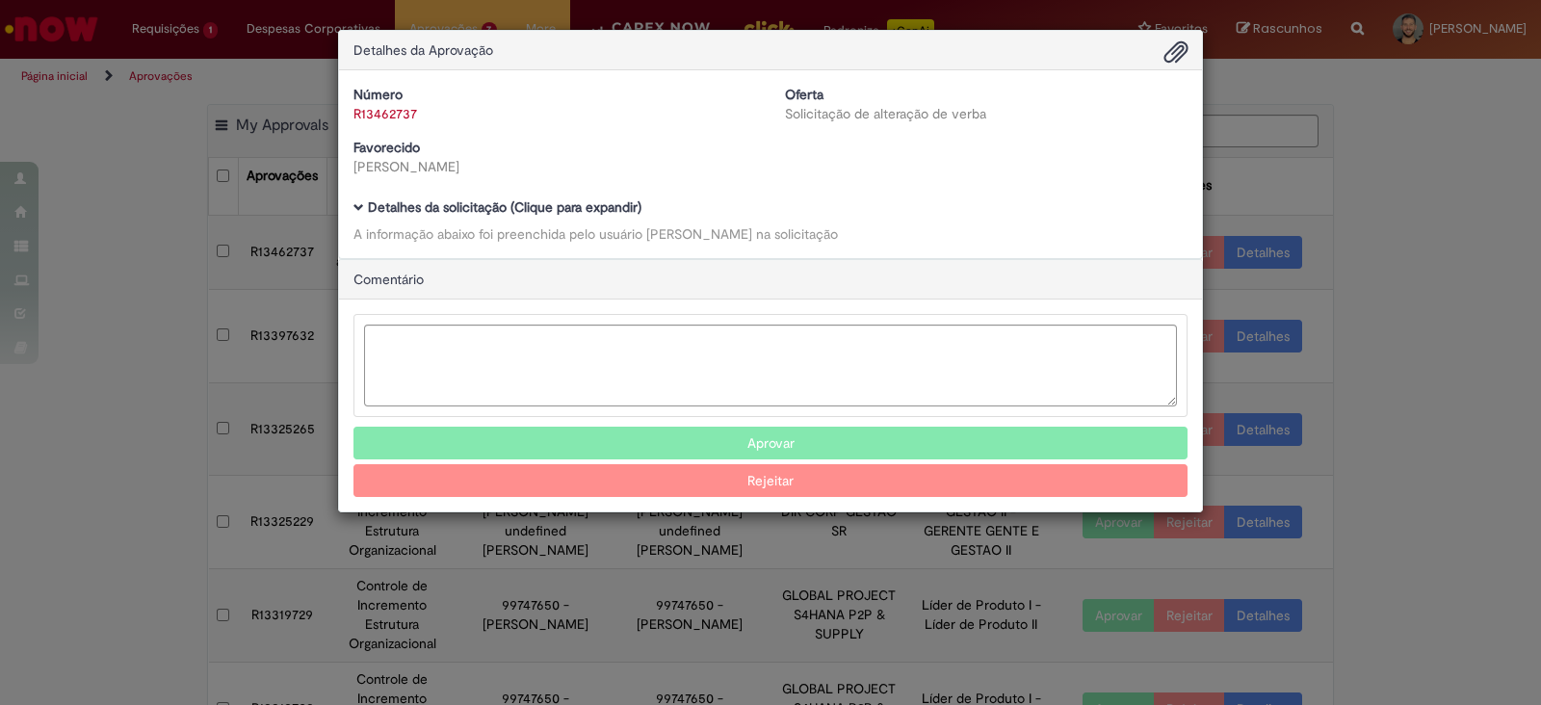
click at [356, 209] on span "Ambev Approval Modal" at bounding box center [358, 207] width 11 height 11
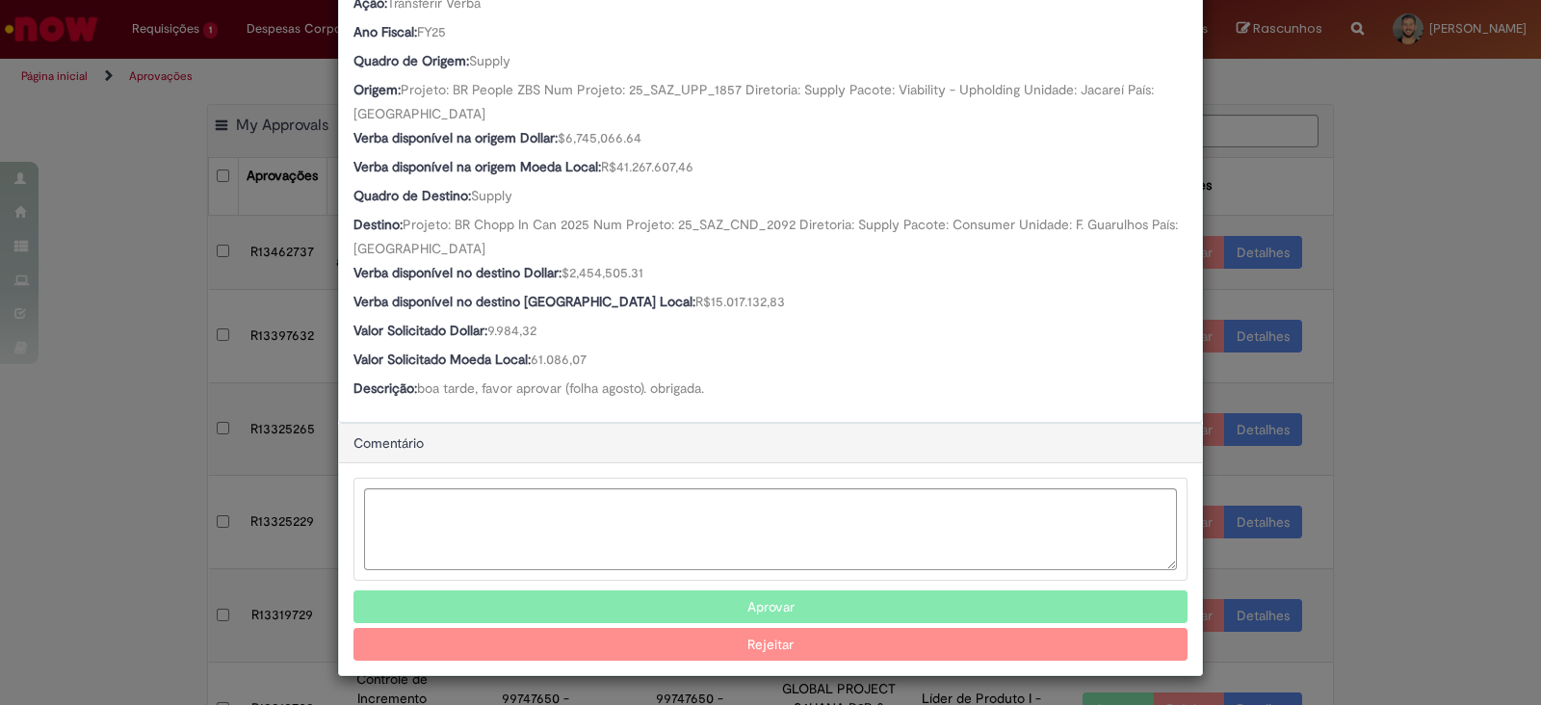
click at [627, 604] on button "Aprovar" at bounding box center [770, 606] width 834 height 33
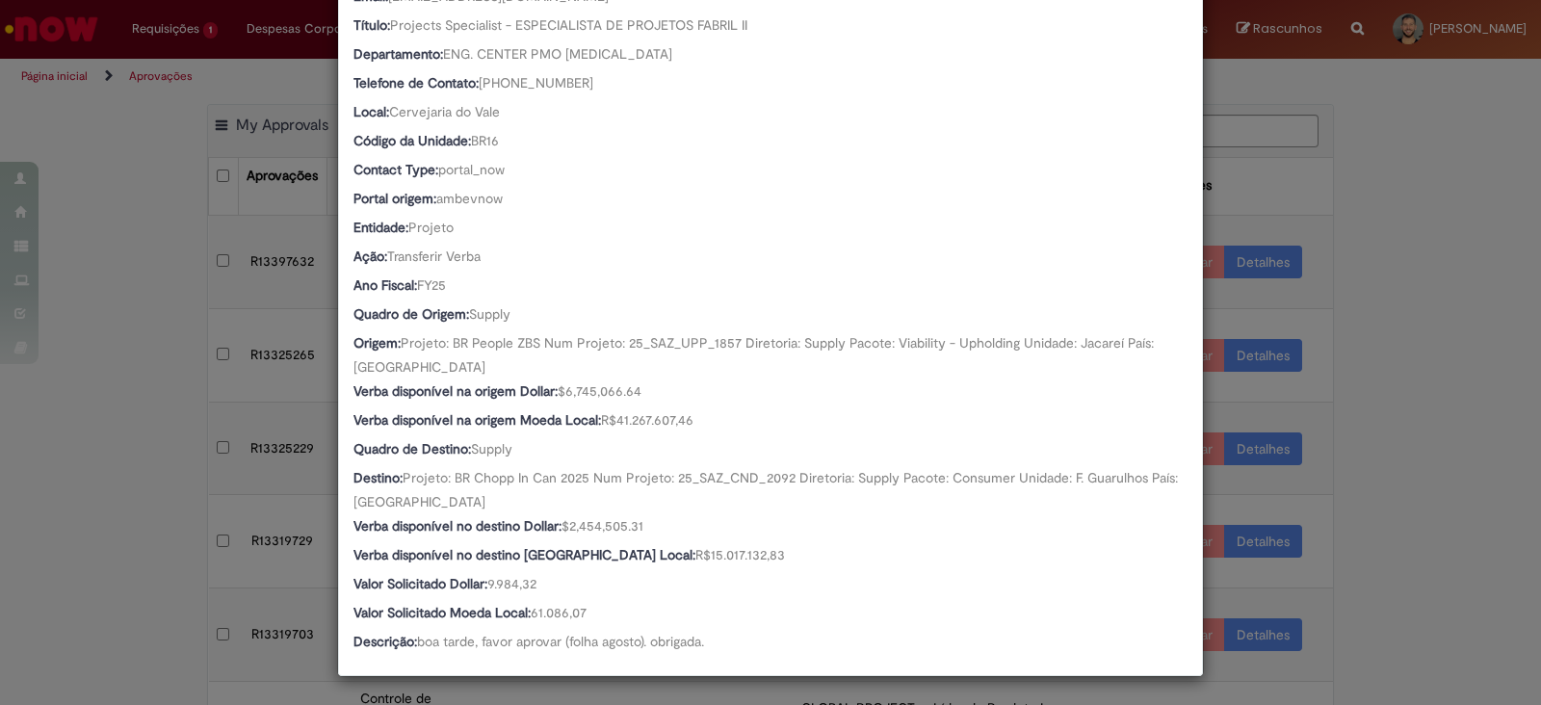
click at [1420, 210] on div "Detalhes da Aprovação Número R13462737 Oferta Solicitação de alteração de verba…" at bounding box center [770, 352] width 1541 height 705
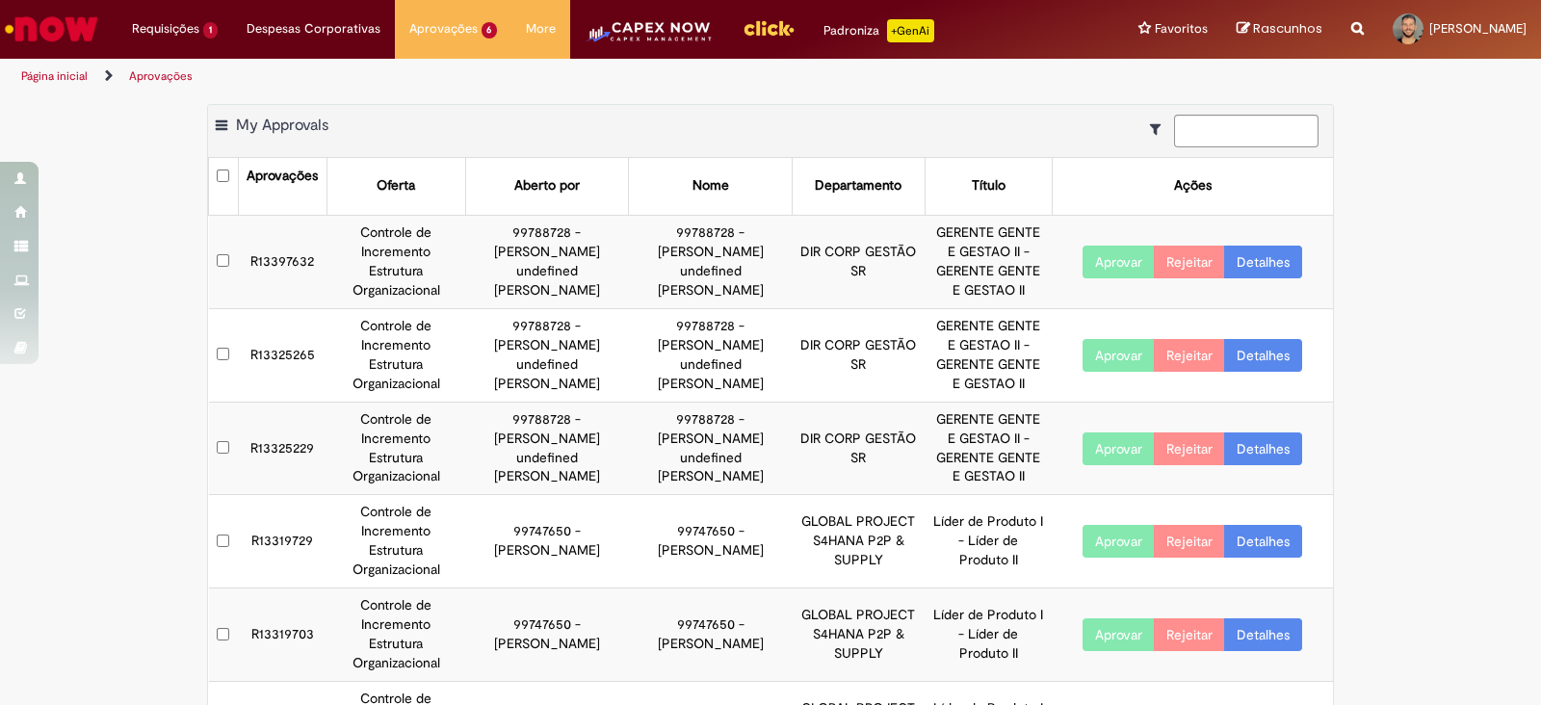
click at [1392, 479] on div "Exportar como PDF Exportar como Excel Exportar como CSV My Approvals Aprovações…" at bounding box center [770, 476] width 1541 height 744
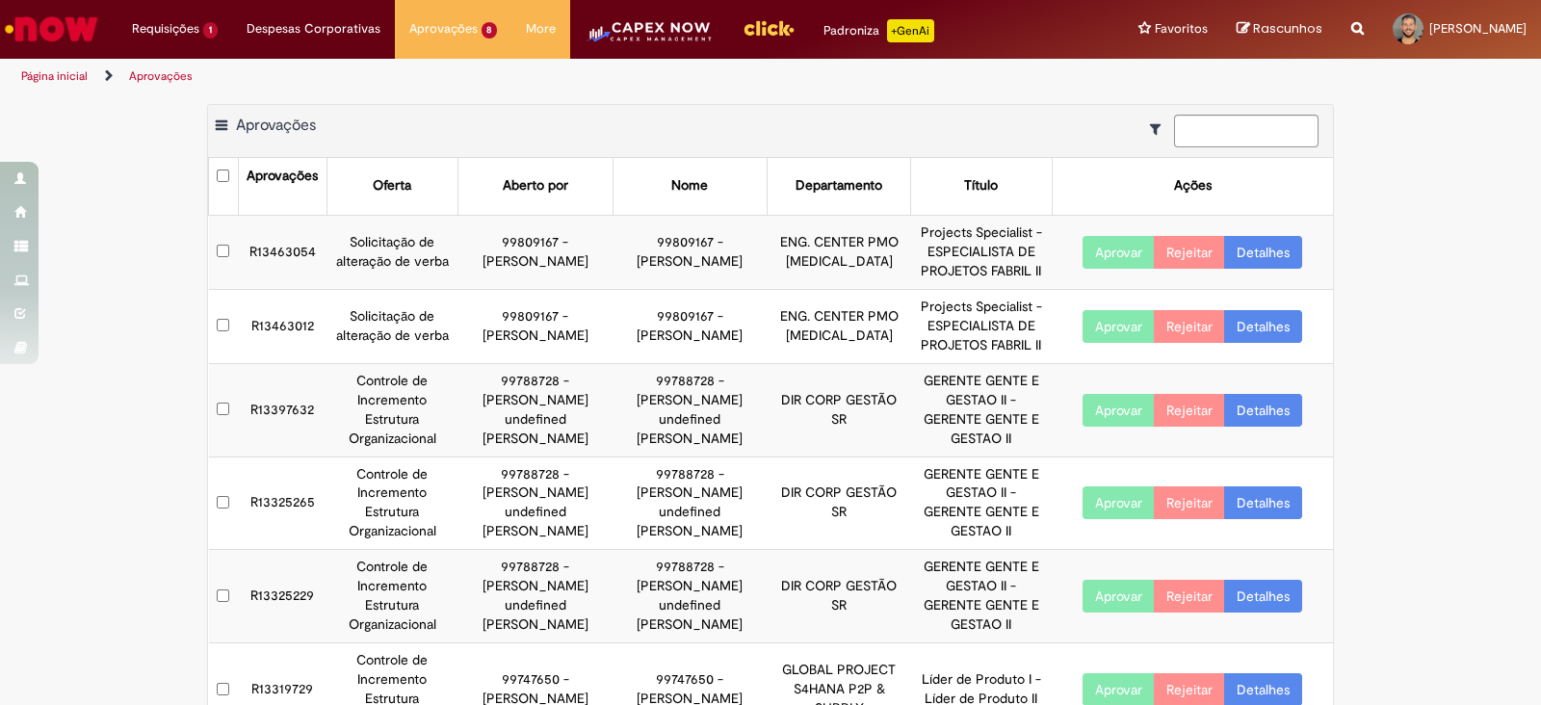
click at [300, 239] on td "R13463054" at bounding box center [282, 252] width 89 height 74
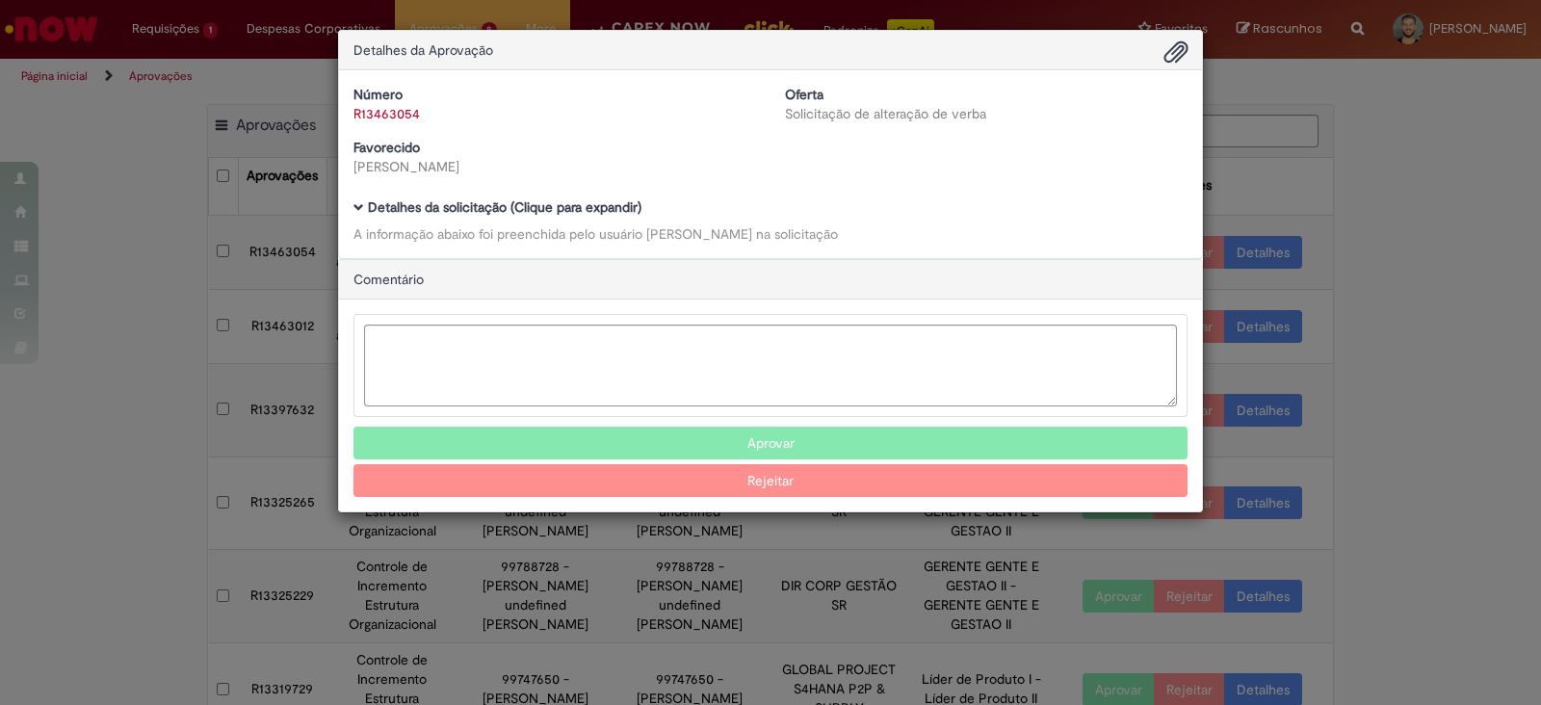
click at [361, 210] on span "Ambev Approval Modal" at bounding box center [358, 207] width 11 height 11
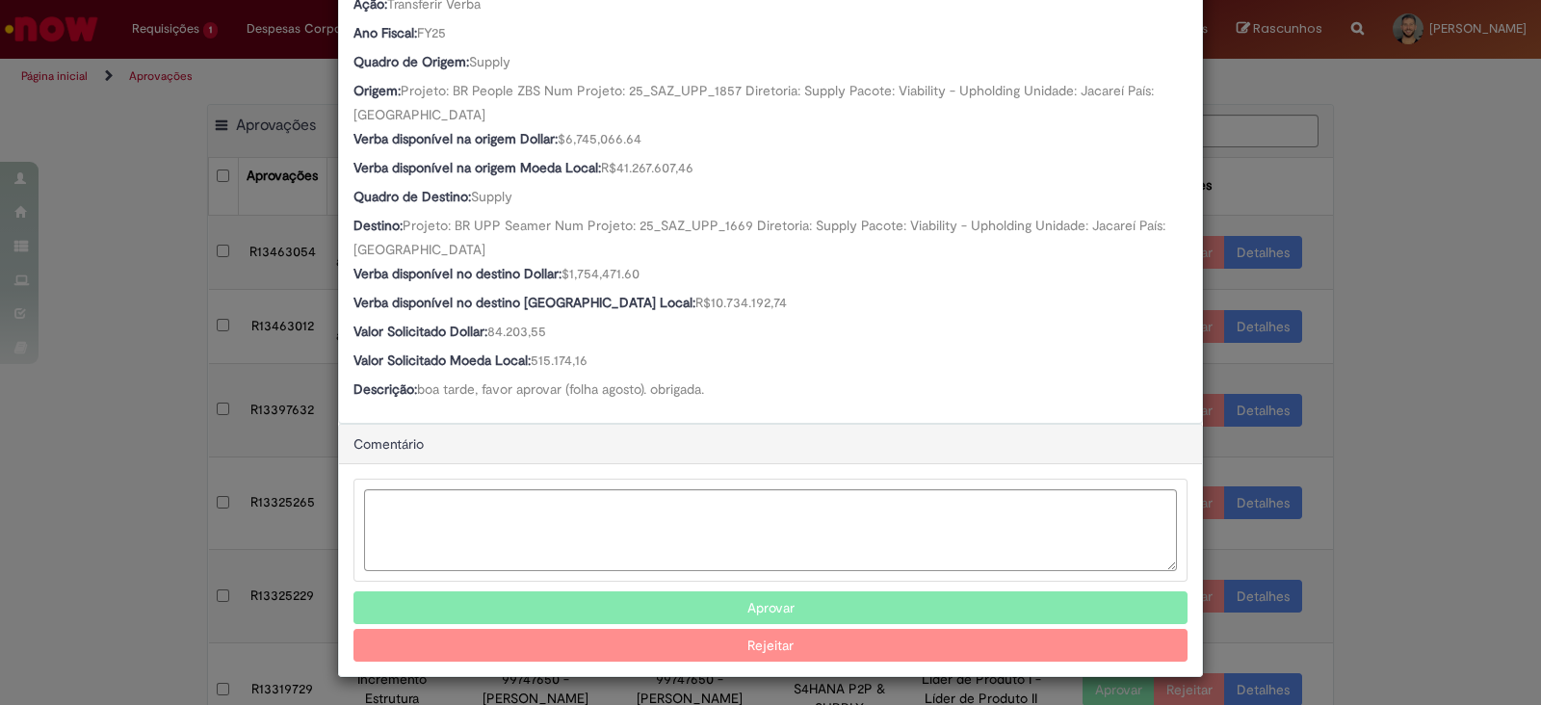
click at [686, 594] on button "Aprovar" at bounding box center [770, 607] width 834 height 33
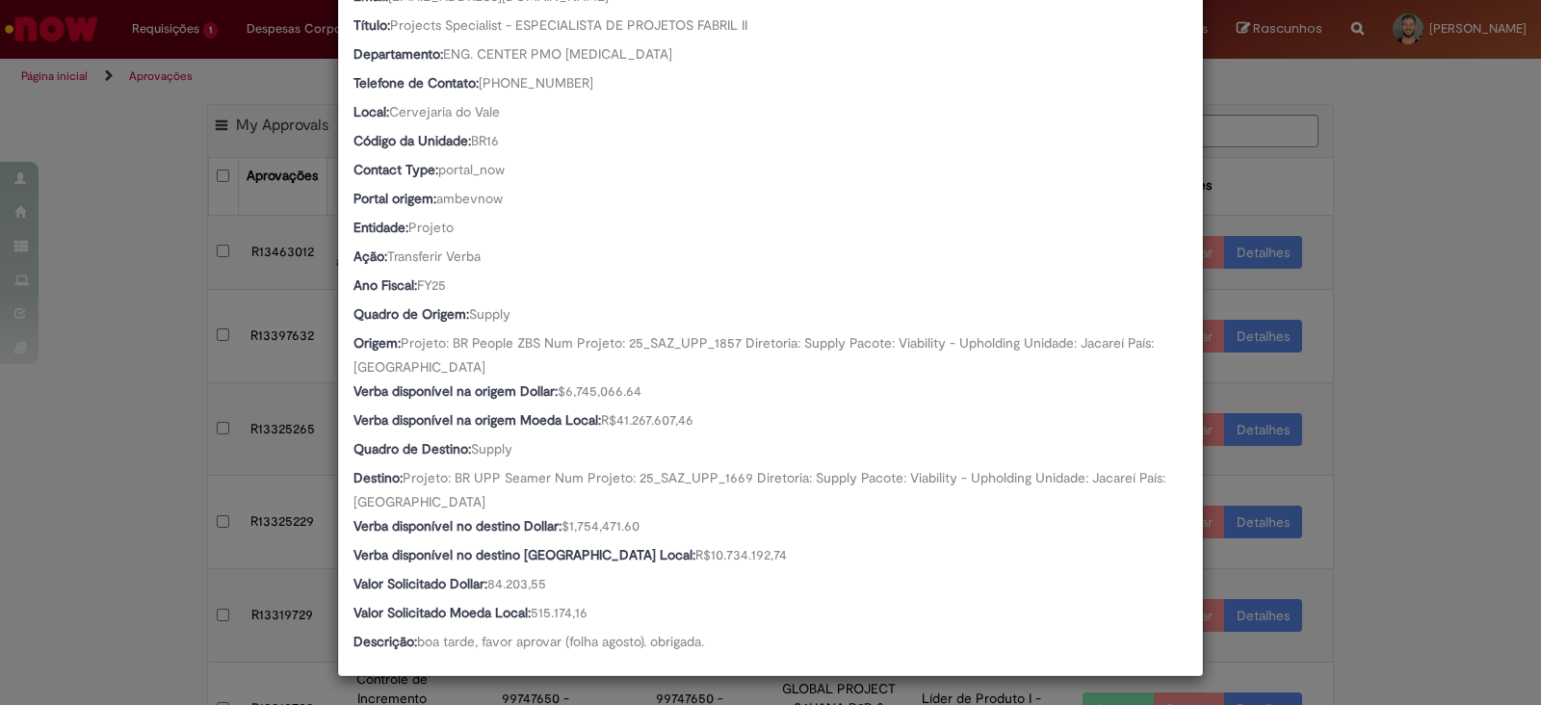
click at [1480, 461] on div "Detalhes da Aprovação Número R13463054 Oferta Solicitação de alteração de verba…" at bounding box center [770, 352] width 1541 height 705
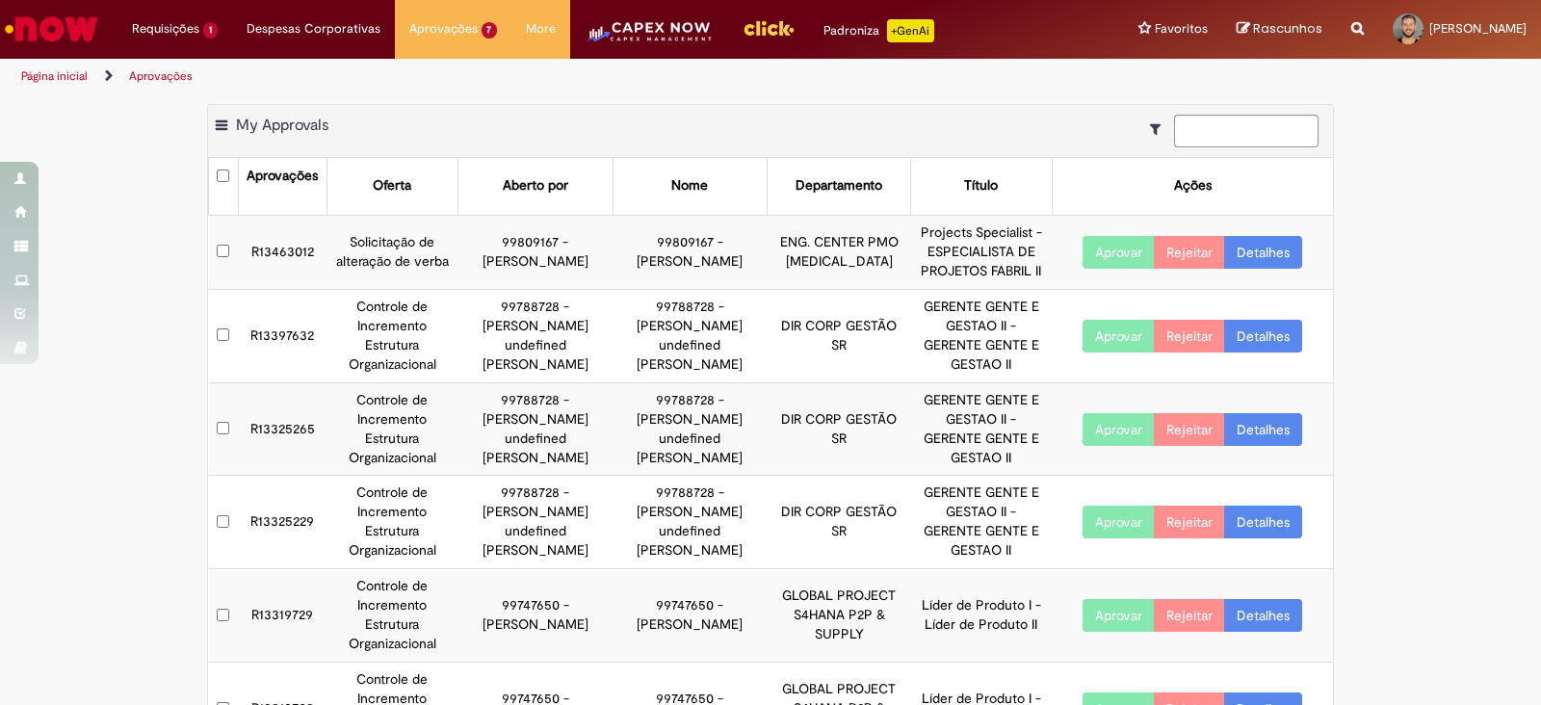
click at [294, 243] on td "R13463012" at bounding box center [282, 252] width 89 height 74
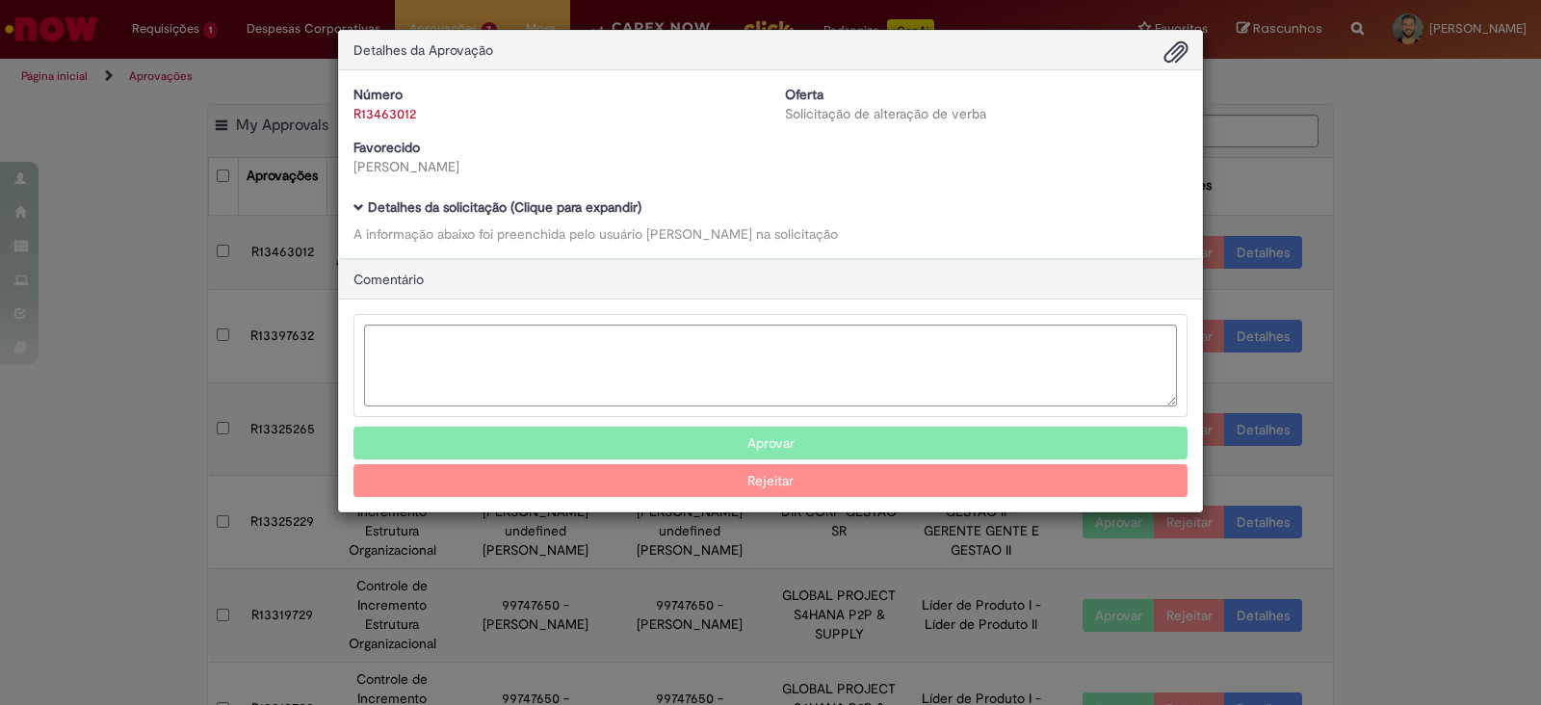
click at [353, 206] on span "Ambev Approval Modal" at bounding box center [358, 207] width 11 height 11
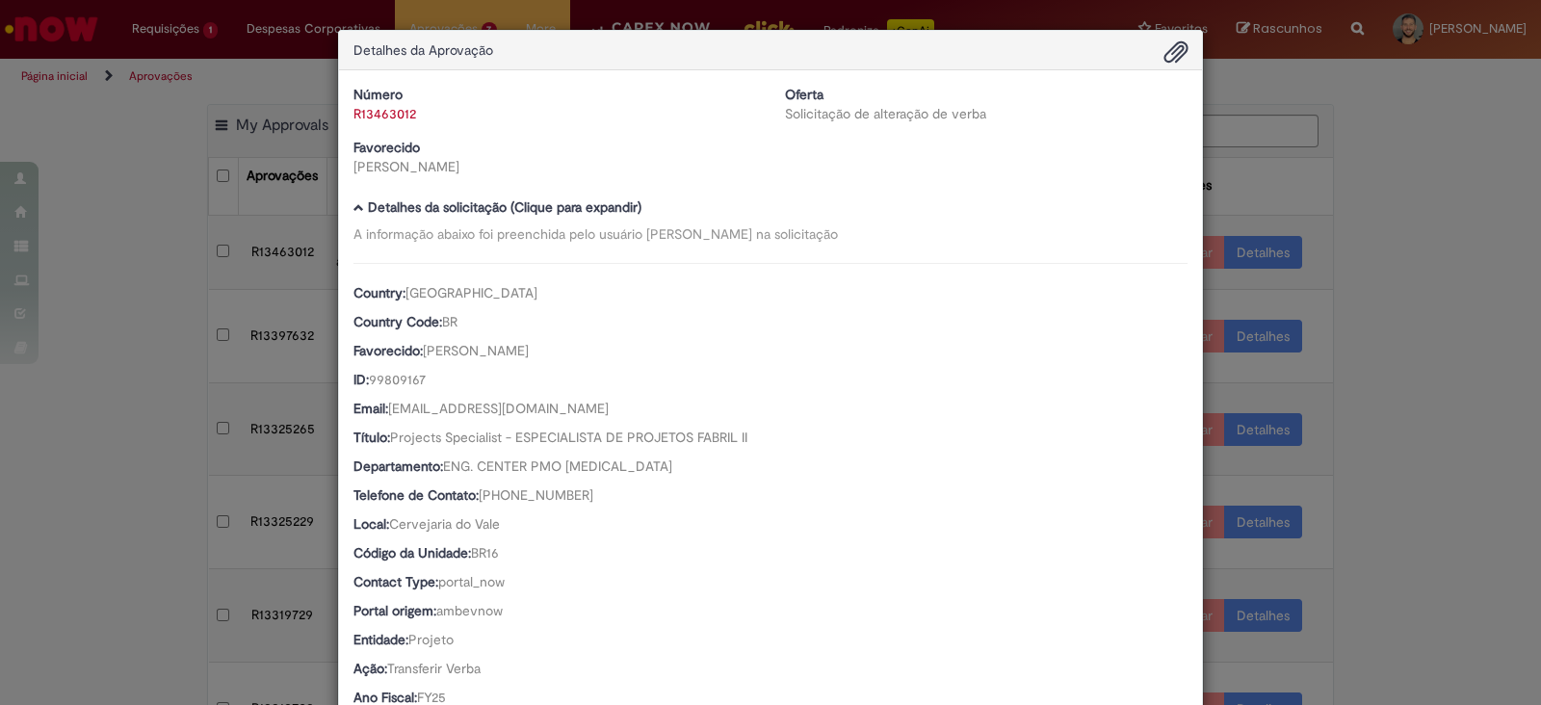
scroll to position [617, 0]
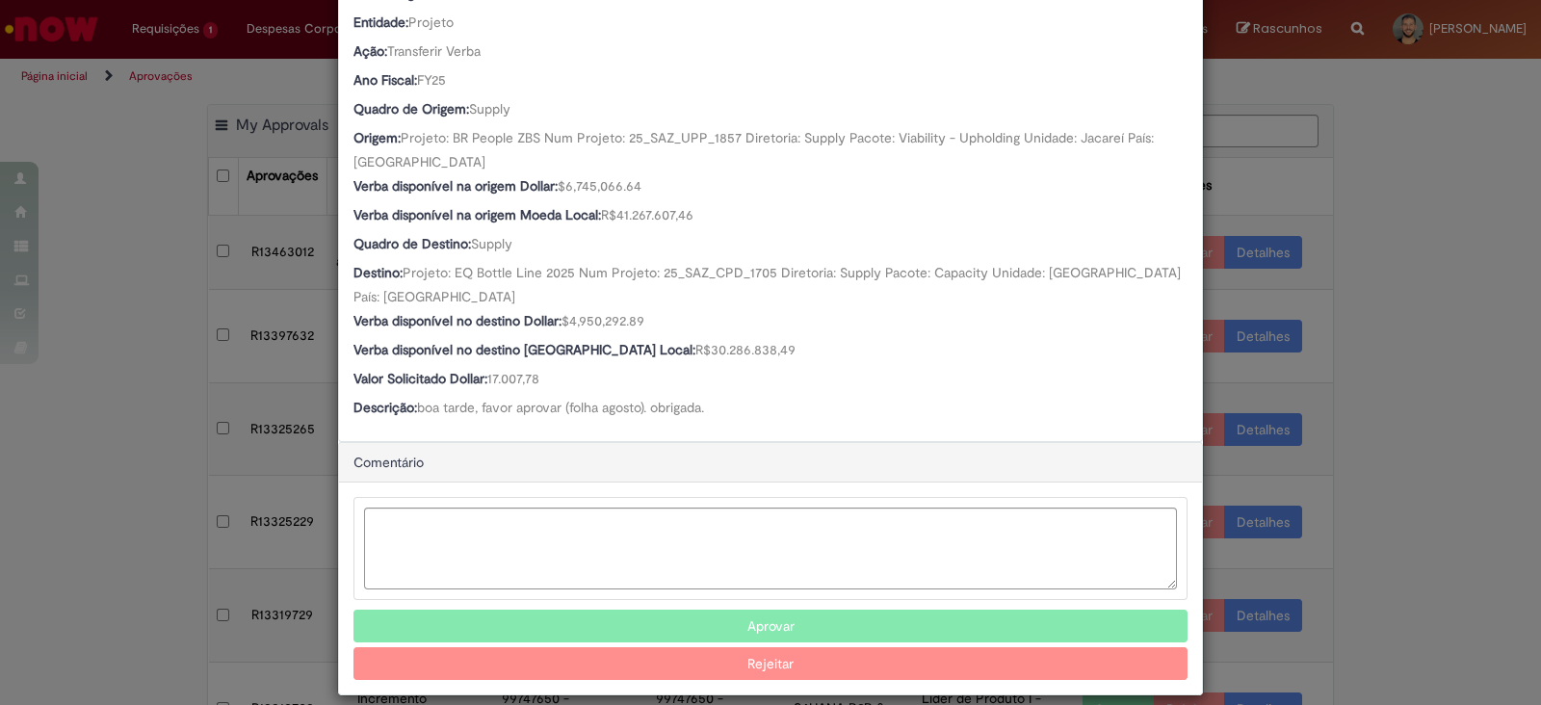
click at [588, 610] on button "Aprovar" at bounding box center [770, 626] width 834 height 33
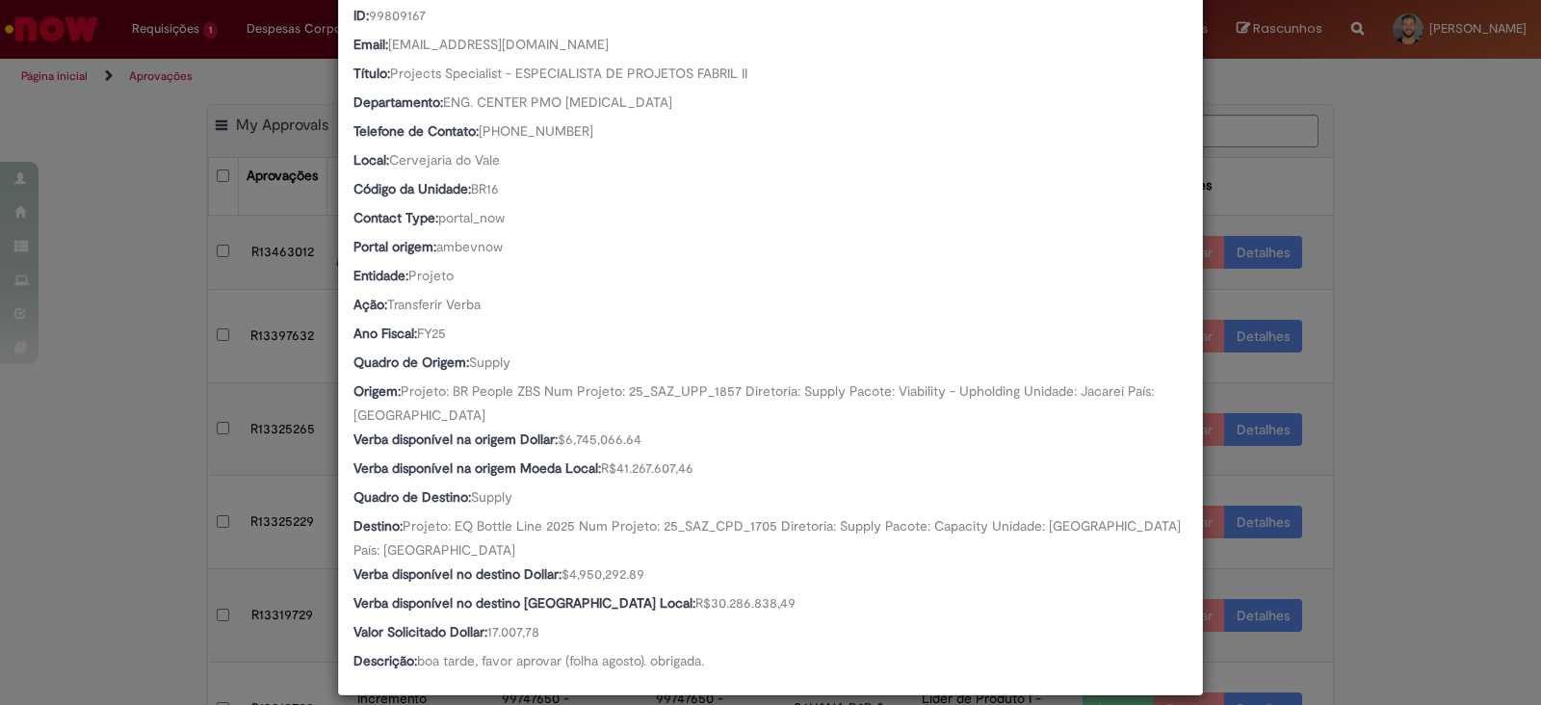
click at [1486, 498] on div "Detalhes da Aprovação Número R13463012 Oferta Solicitação de alteração de verba…" at bounding box center [770, 352] width 1541 height 705
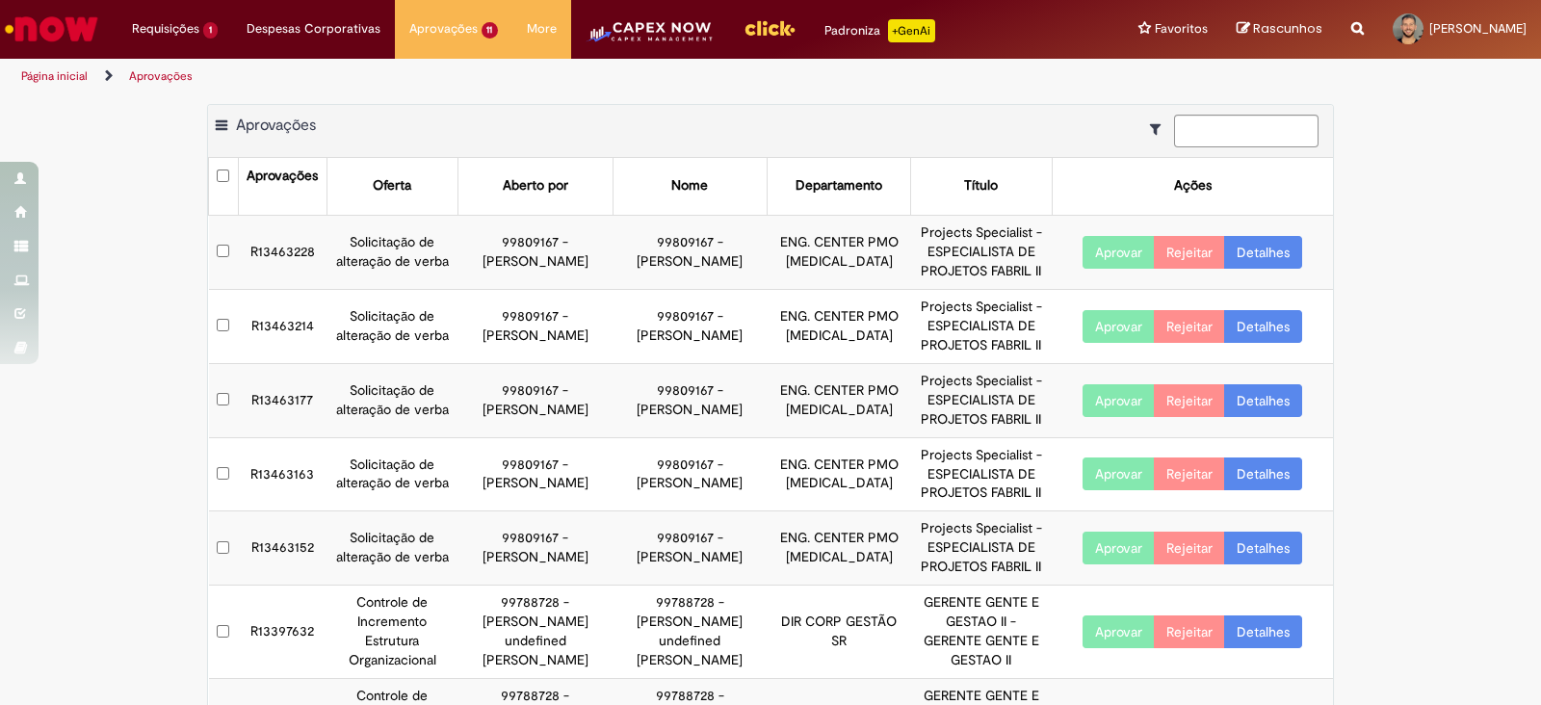
click at [250, 254] on td "R13463228" at bounding box center [282, 252] width 89 height 74
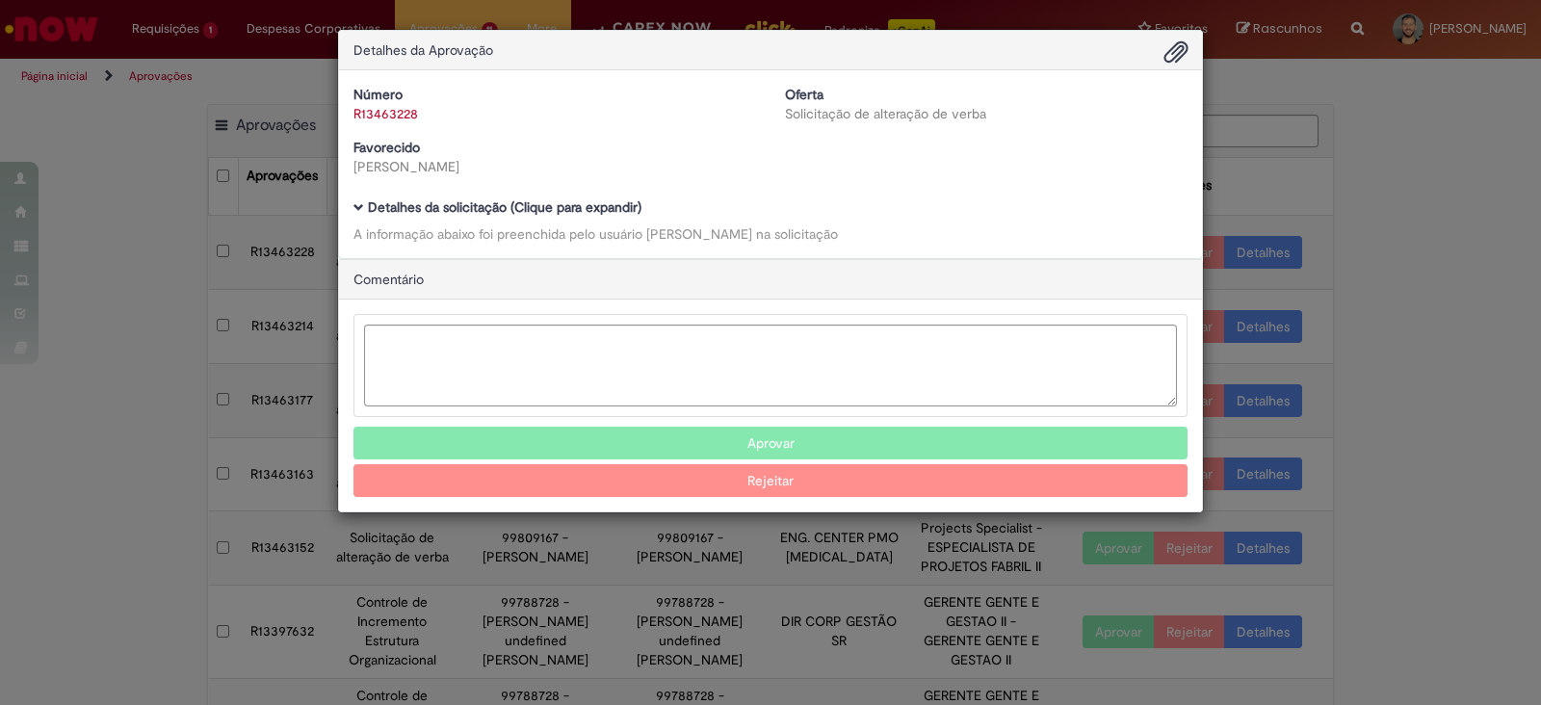
click at [356, 204] on span "Ambev Approval Modal" at bounding box center [358, 207] width 11 height 11
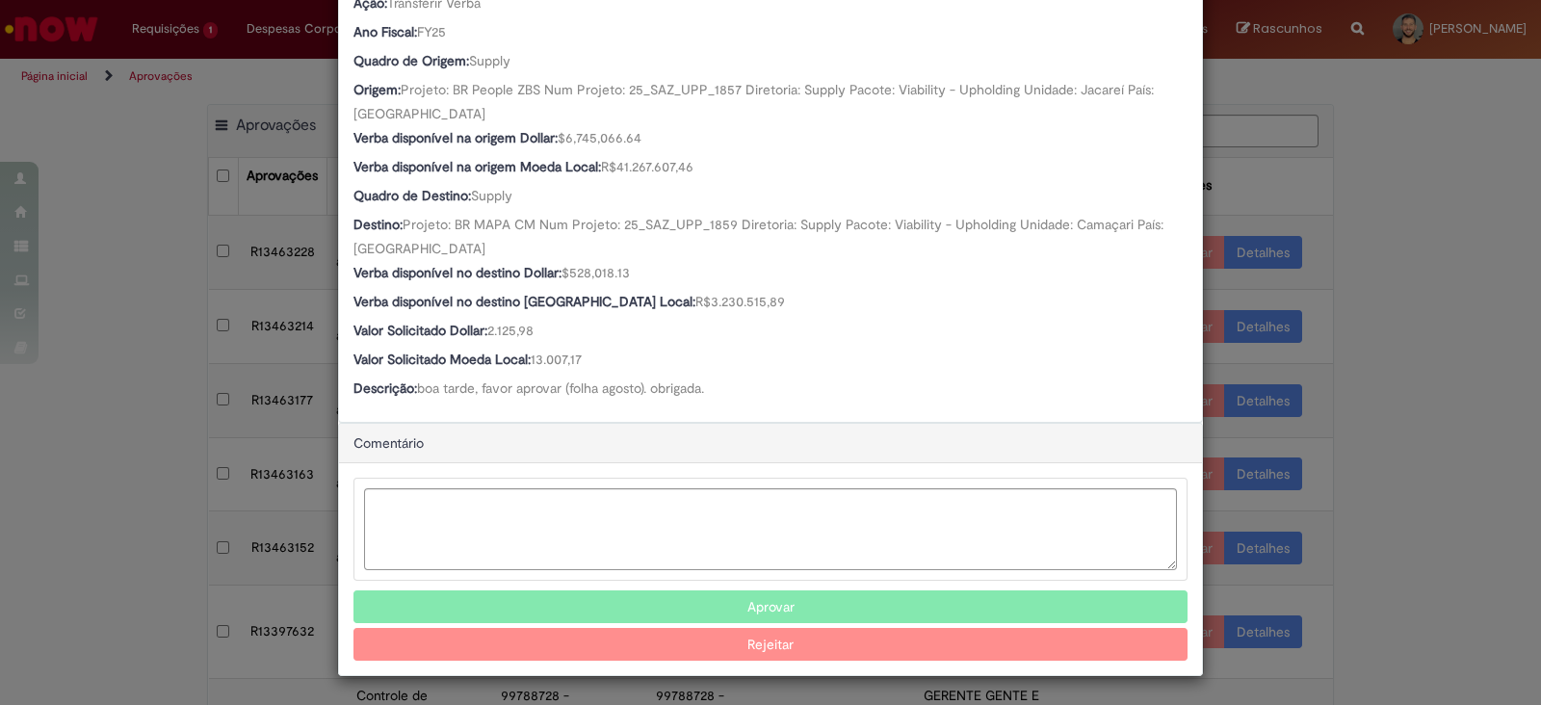
click at [677, 603] on button "Aprovar" at bounding box center [770, 606] width 834 height 33
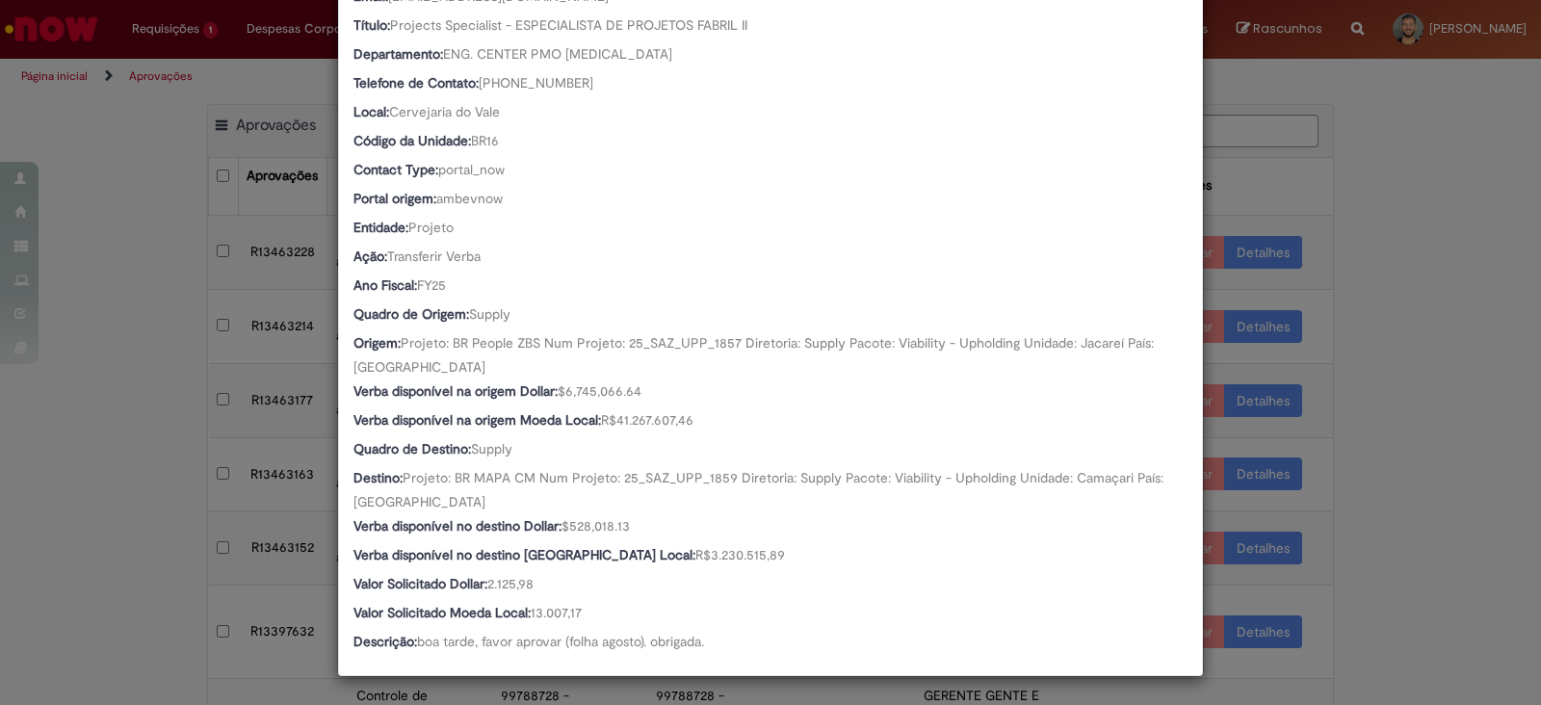
click at [151, 503] on div "Detalhes da Aprovação Número R13463228 Oferta Solicitação de alteração de verba…" at bounding box center [770, 352] width 1541 height 705
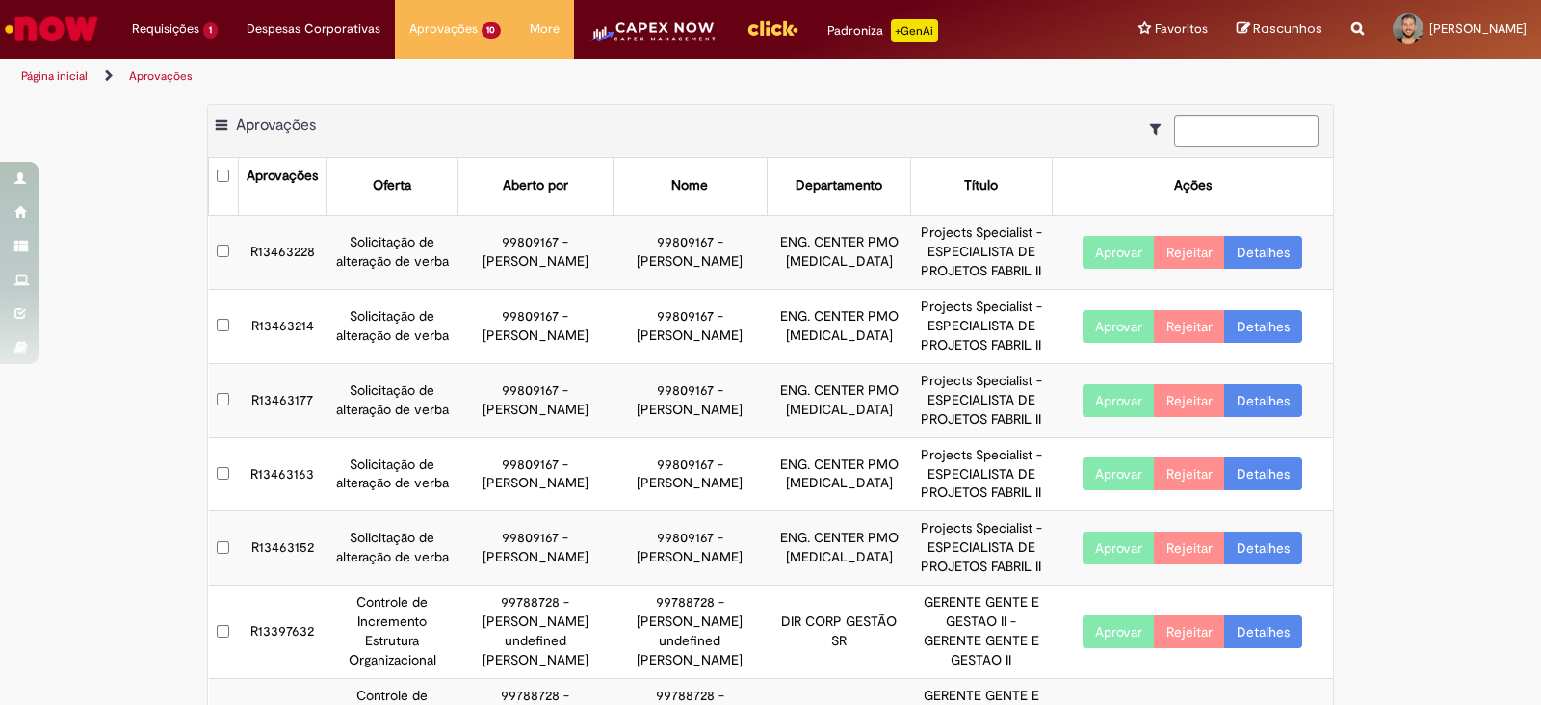
click at [255, 240] on td "R13463228" at bounding box center [282, 252] width 89 height 74
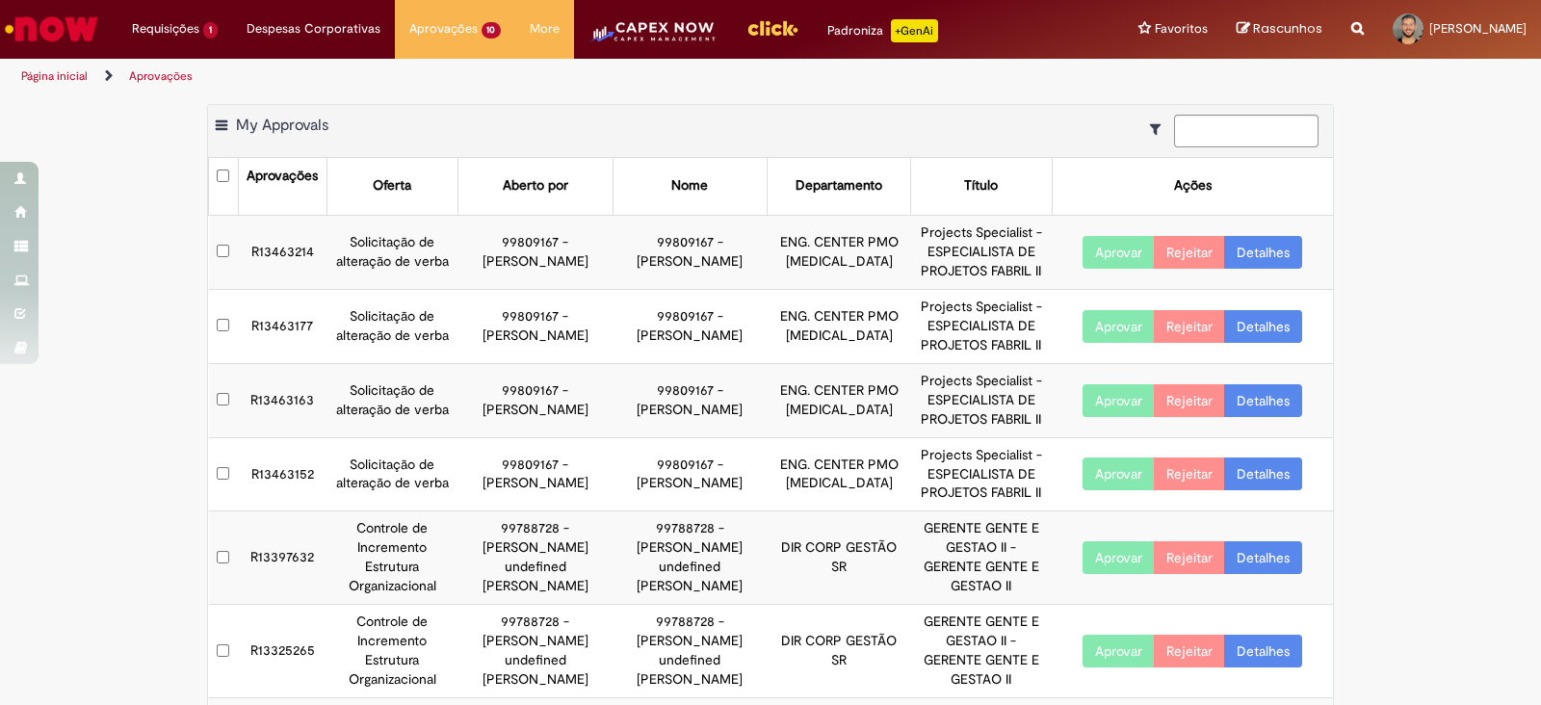
click at [278, 245] on td "R13463214" at bounding box center [282, 252] width 89 height 74
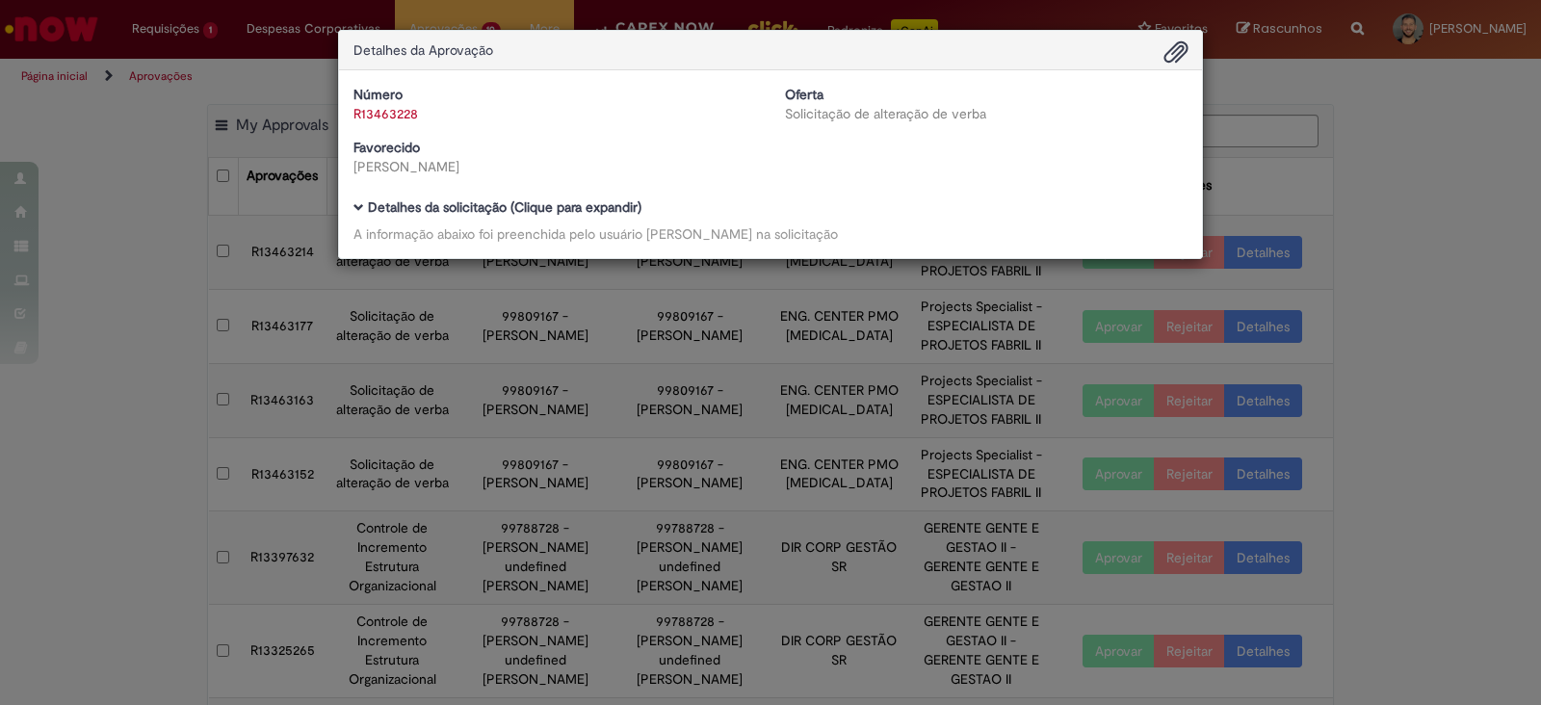
click at [178, 225] on div "Detalhes da Aprovação Número R13463228 Oferta Solicitação de alteração de verba…" at bounding box center [770, 352] width 1541 height 705
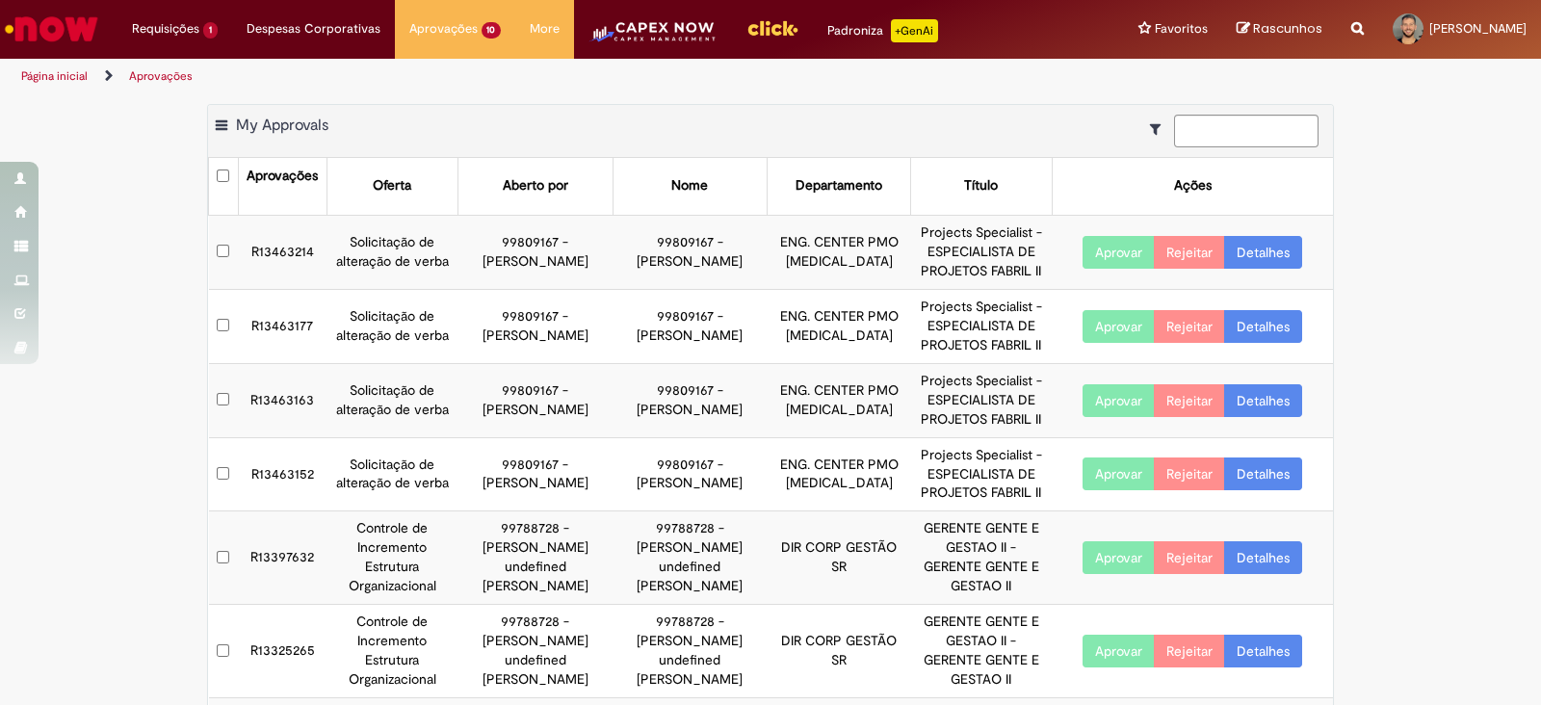
click at [294, 252] on td "R13463214" at bounding box center [282, 252] width 89 height 74
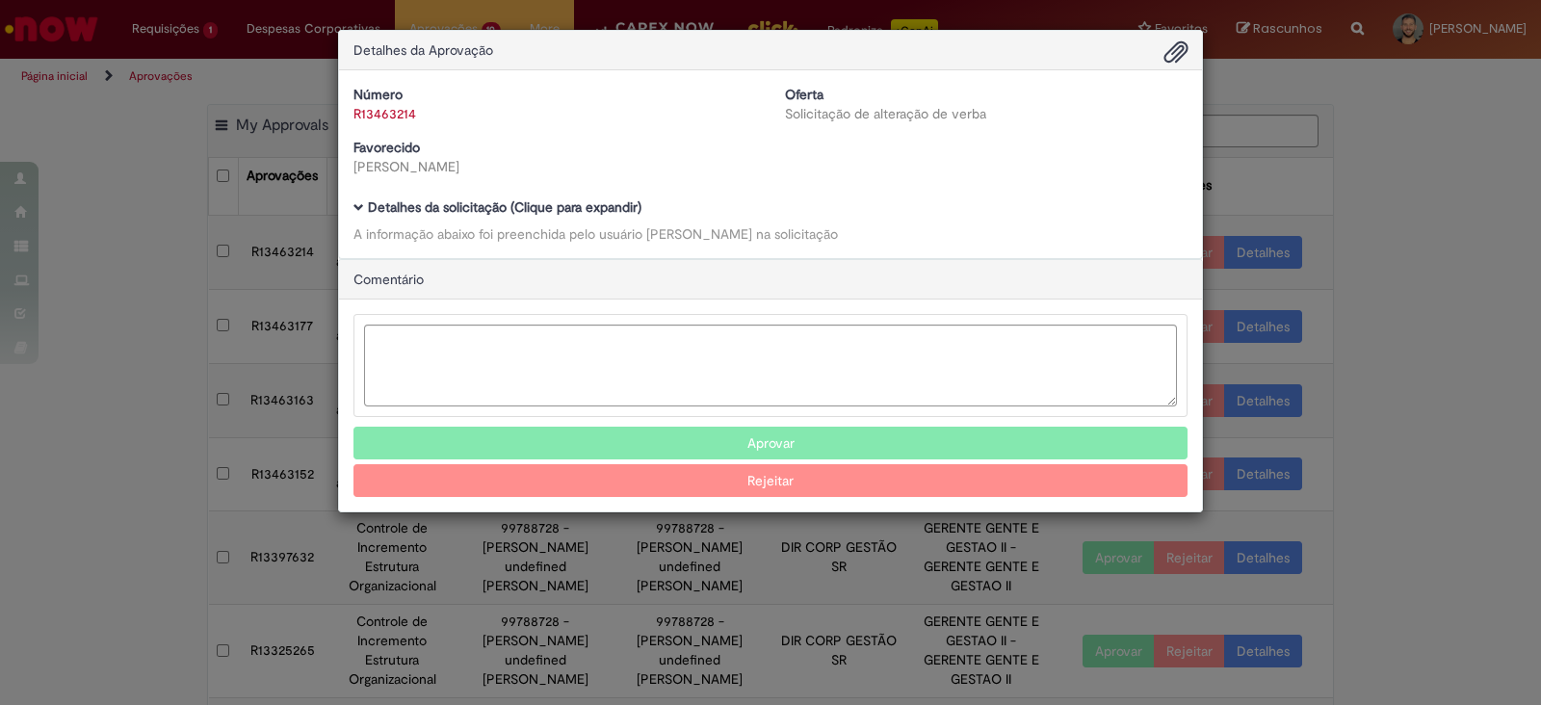
click at [356, 202] on span "Ambev Approval Modal" at bounding box center [358, 207] width 11 height 11
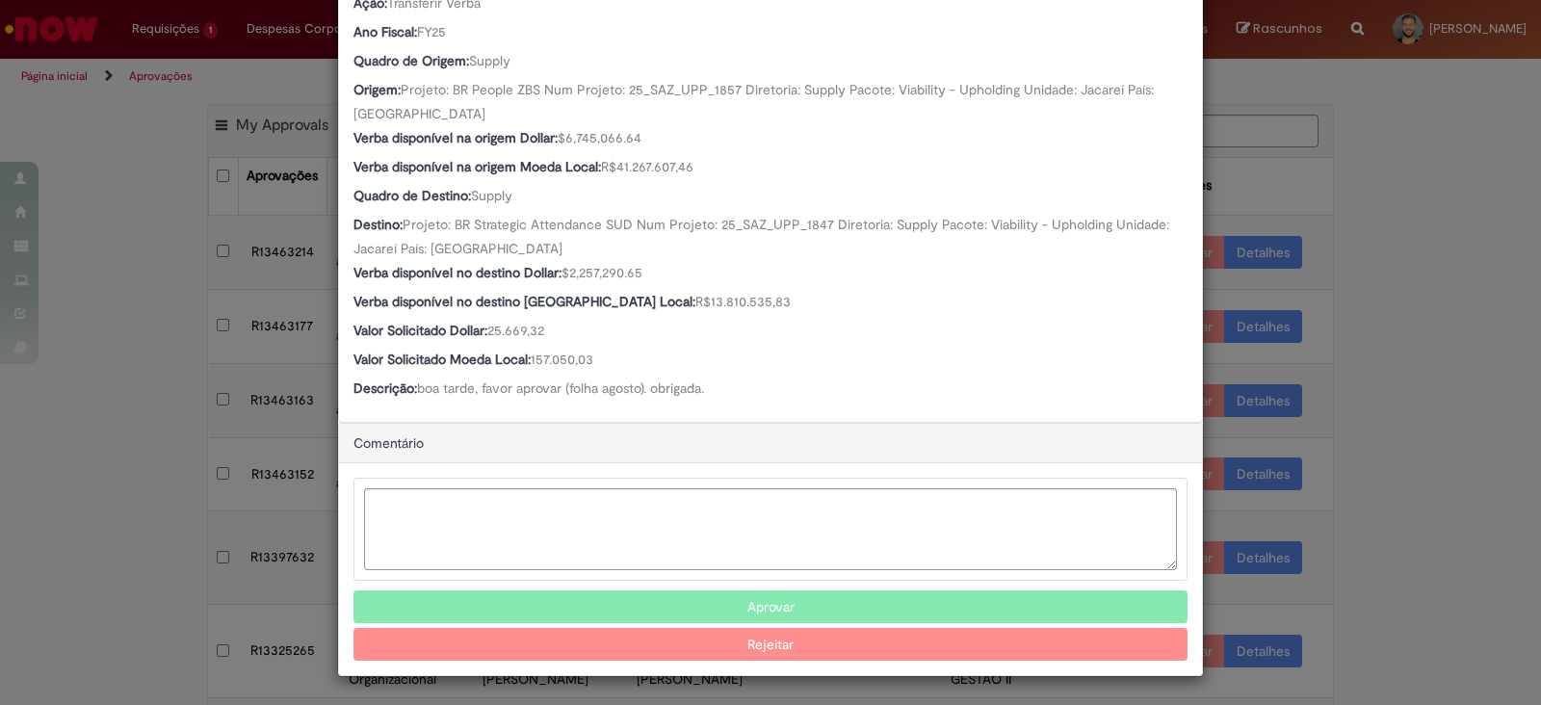
click at [525, 595] on button "Aprovar" at bounding box center [770, 606] width 834 height 33
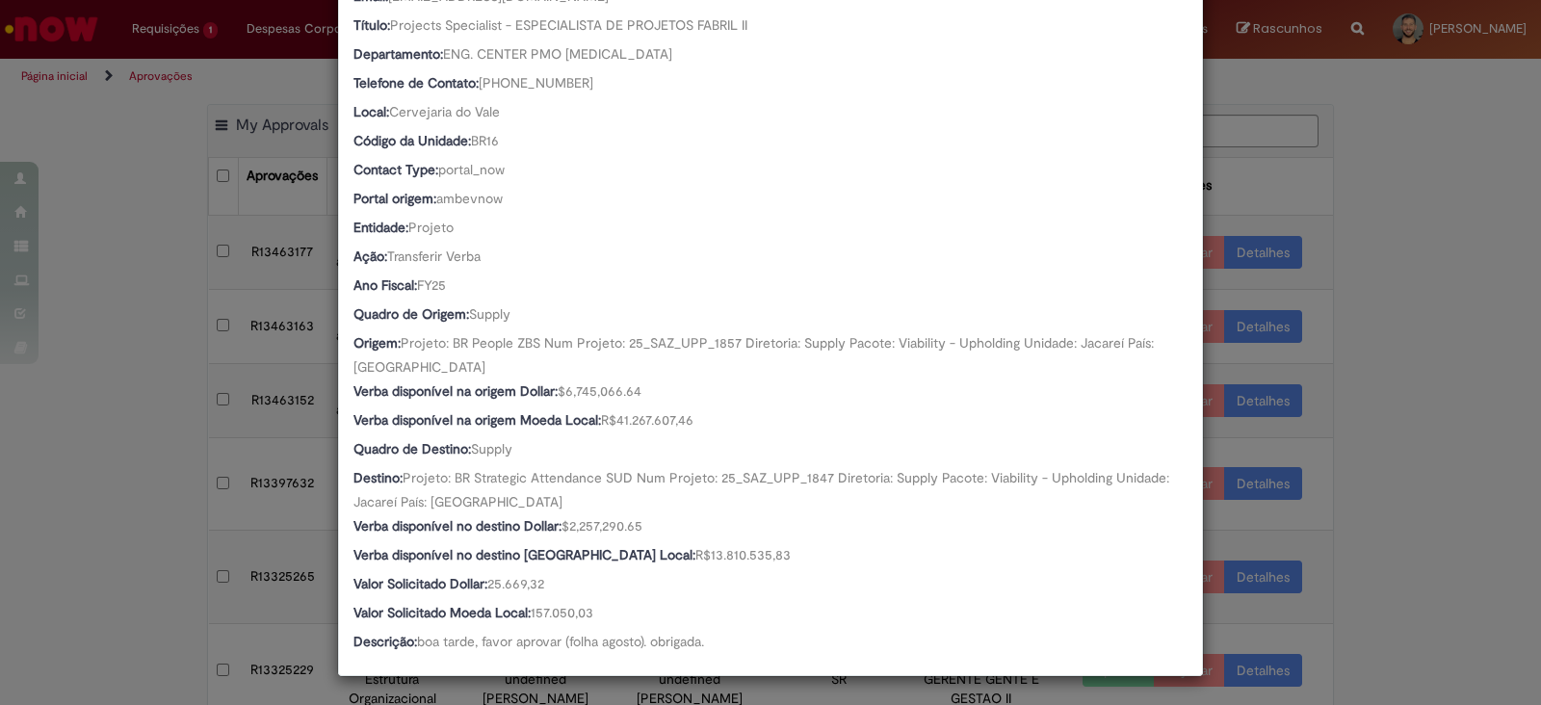
click at [157, 368] on div "Detalhes da Aprovação Número R13463214 Oferta Solicitação de alteração de verba…" at bounding box center [770, 352] width 1541 height 705
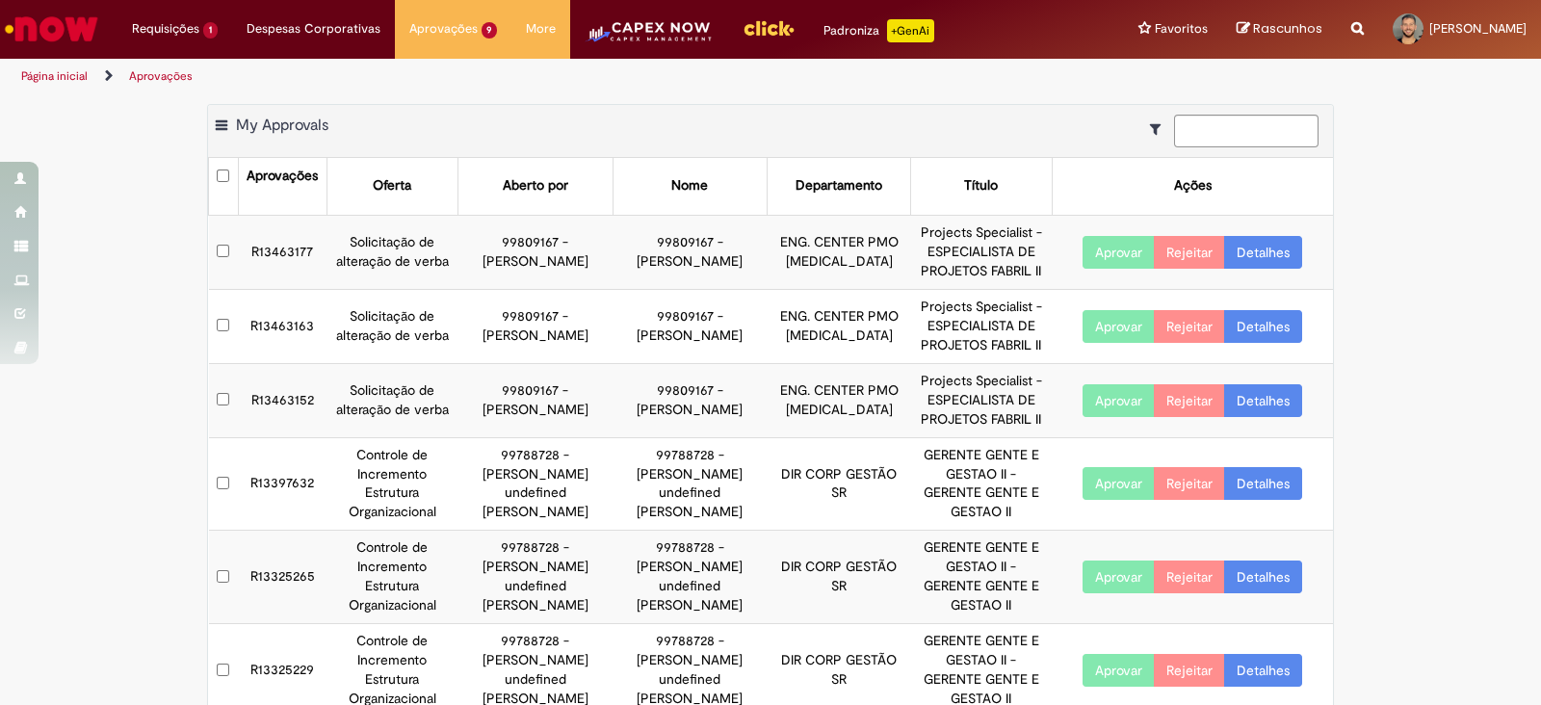
click at [294, 239] on td "R13463177" at bounding box center [282, 252] width 89 height 74
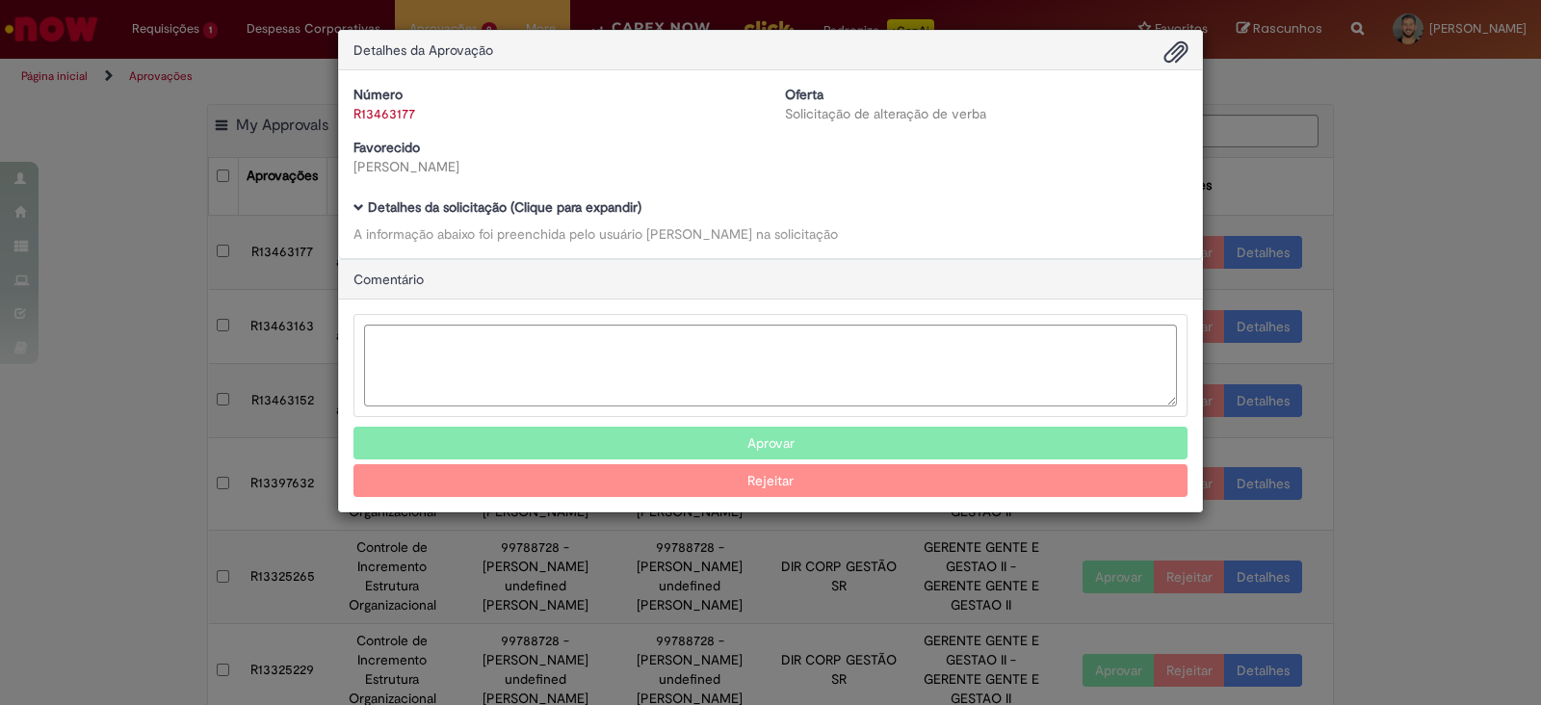
click at [358, 207] on span "Ambev Approval Modal" at bounding box center [358, 207] width 11 height 11
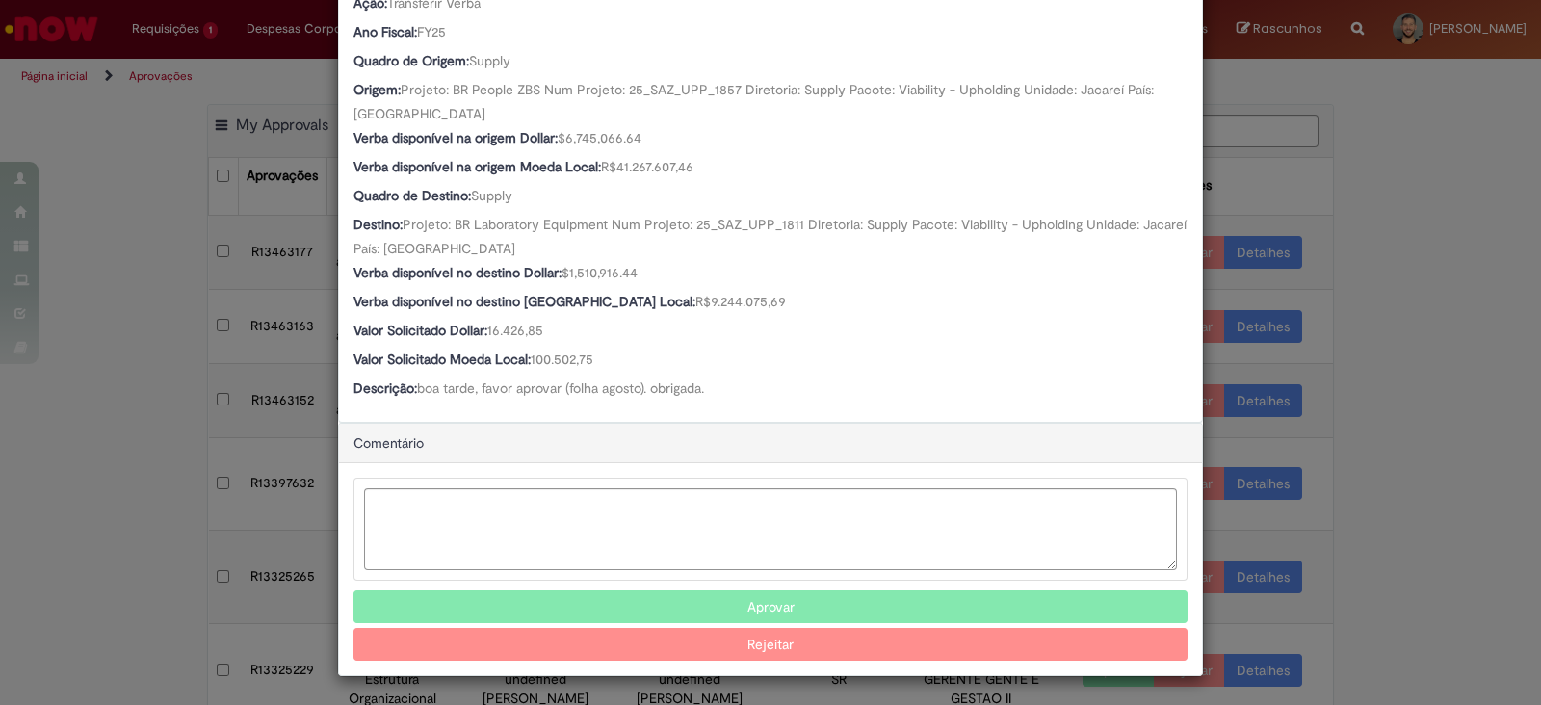
click at [697, 605] on button "Aprovar" at bounding box center [770, 606] width 834 height 33
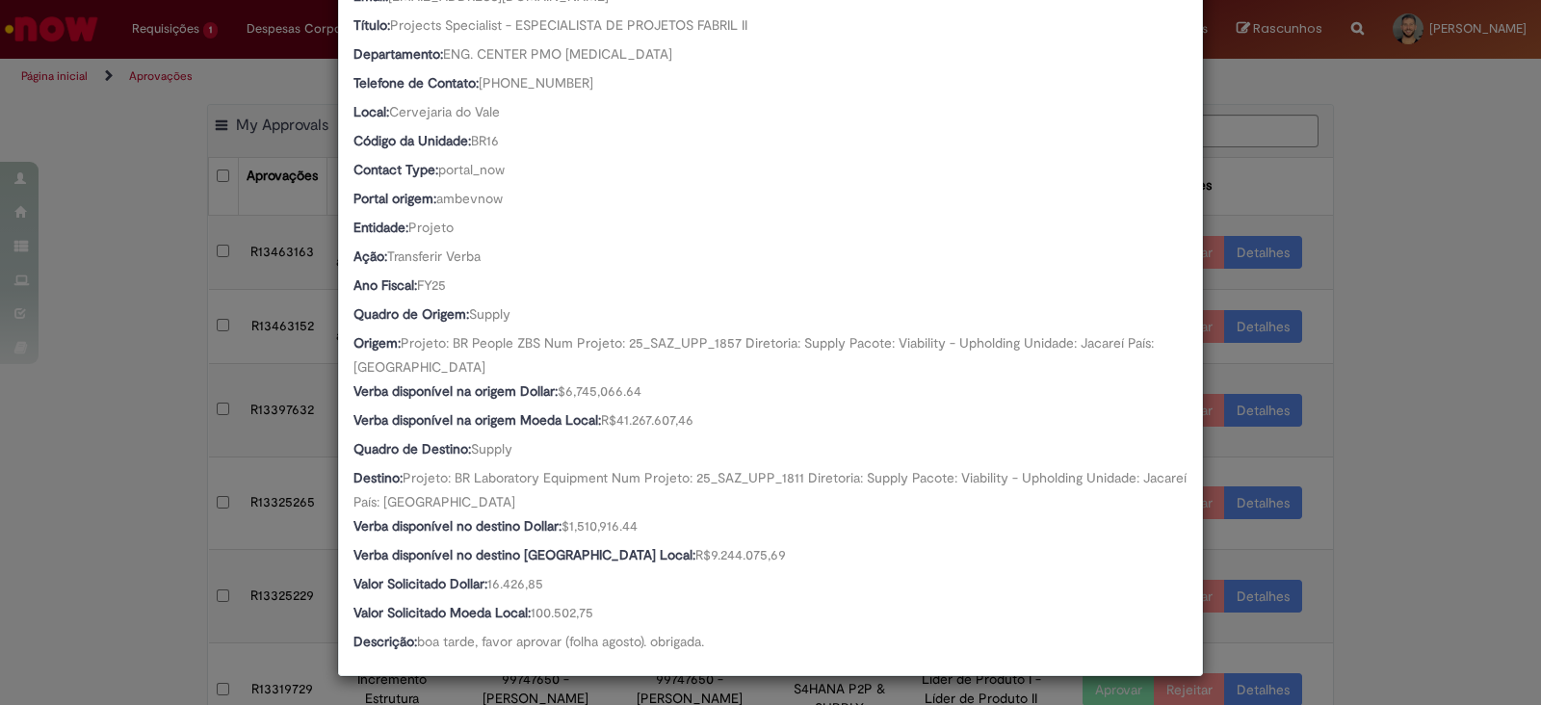
click at [143, 421] on div "Detalhes da Aprovação Número R13463177 Oferta Solicitação de alteração de verba…" at bounding box center [770, 352] width 1541 height 705
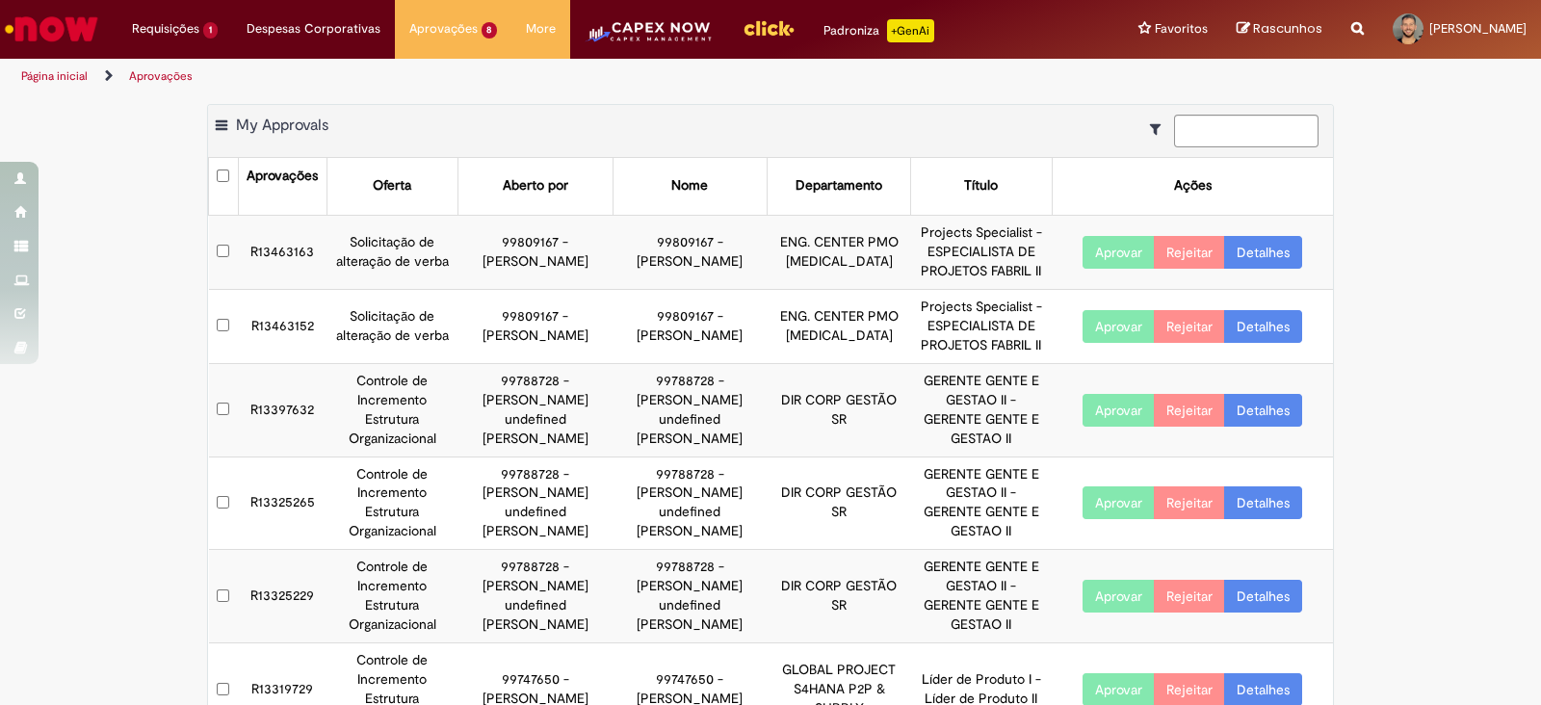
click at [273, 248] on td "R13463163" at bounding box center [282, 252] width 89 height 74
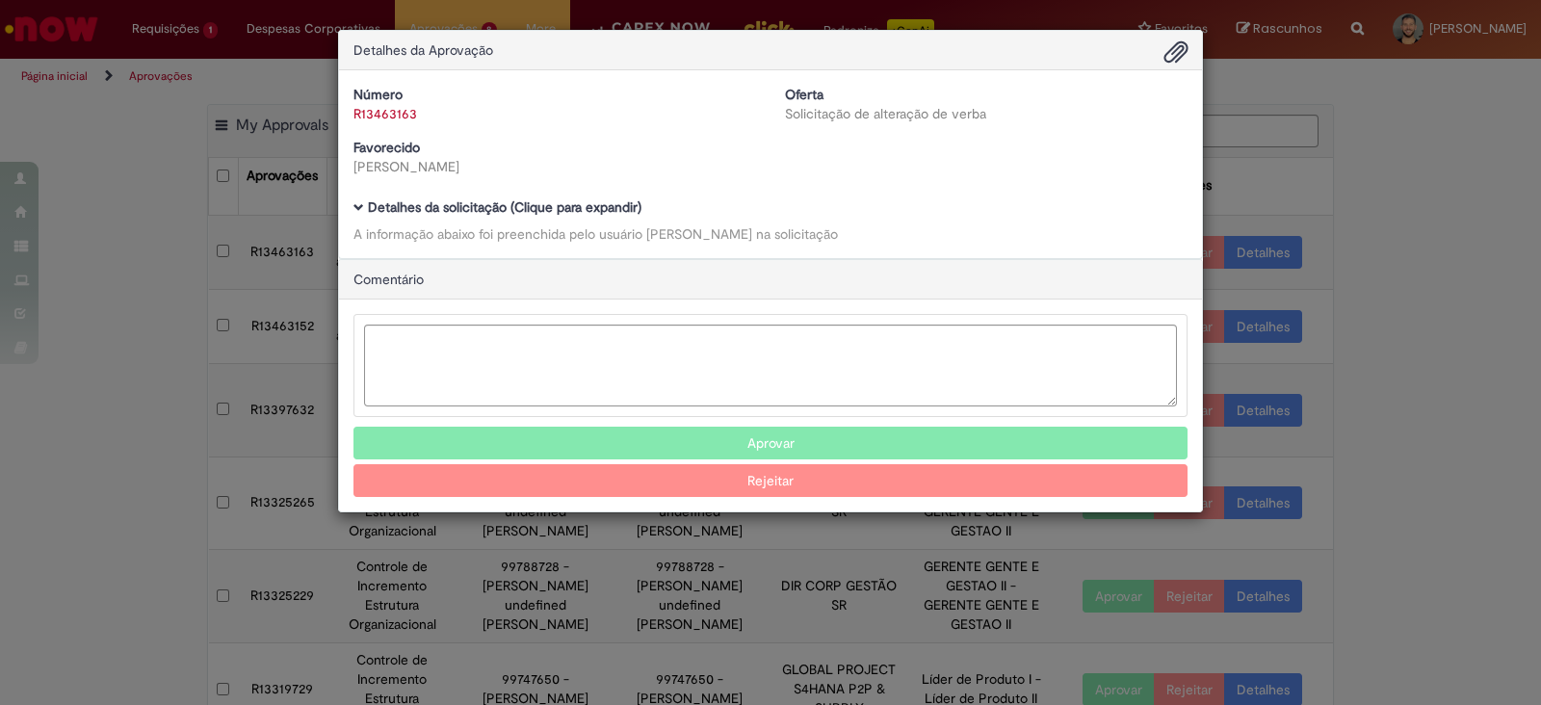
click at [361, 200] on h5 "Detalhes da solicitação (Clique para expandir)" at bounding box center [770, 207] width 834 height 14
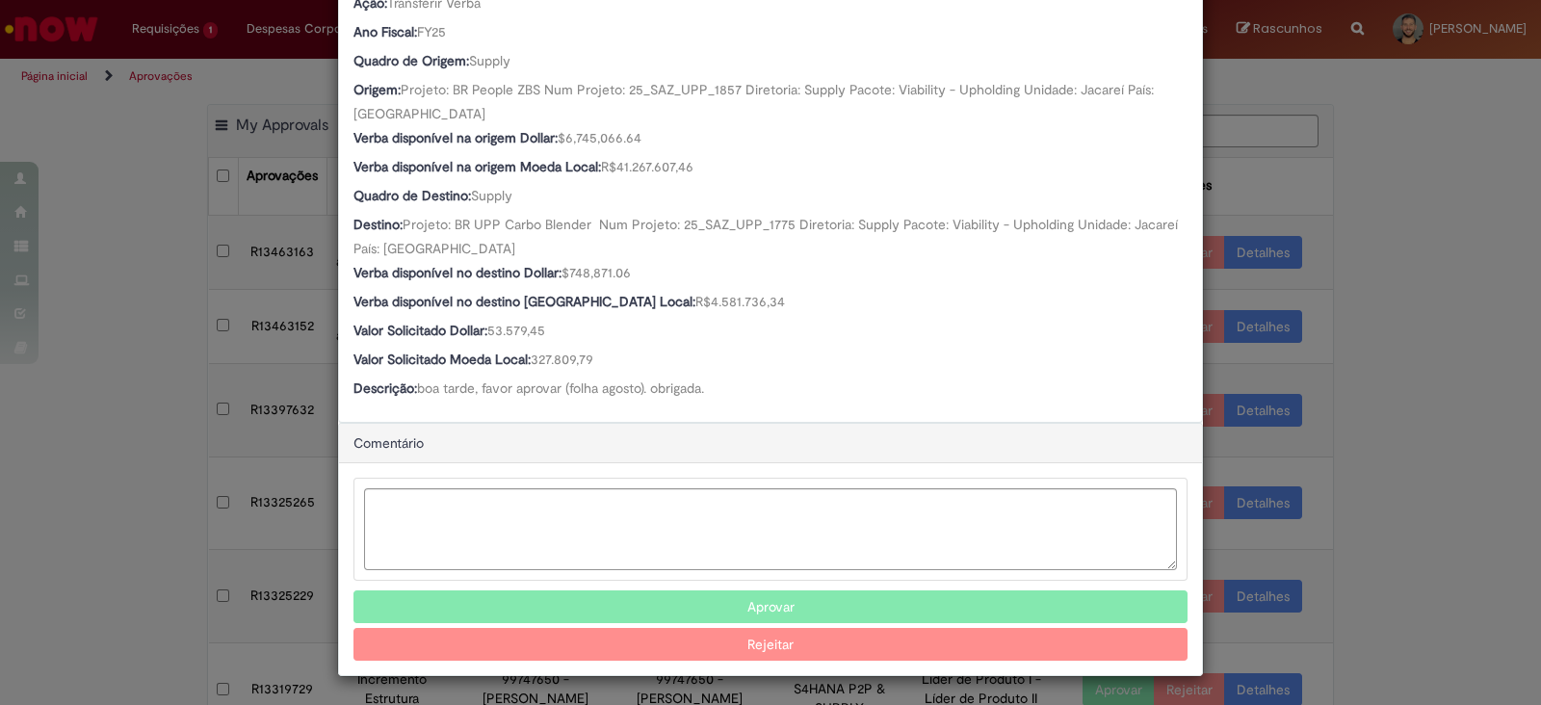
click at [738, 602] on button "Aprovar" at bounding box center [770, 606] width 834 height 33
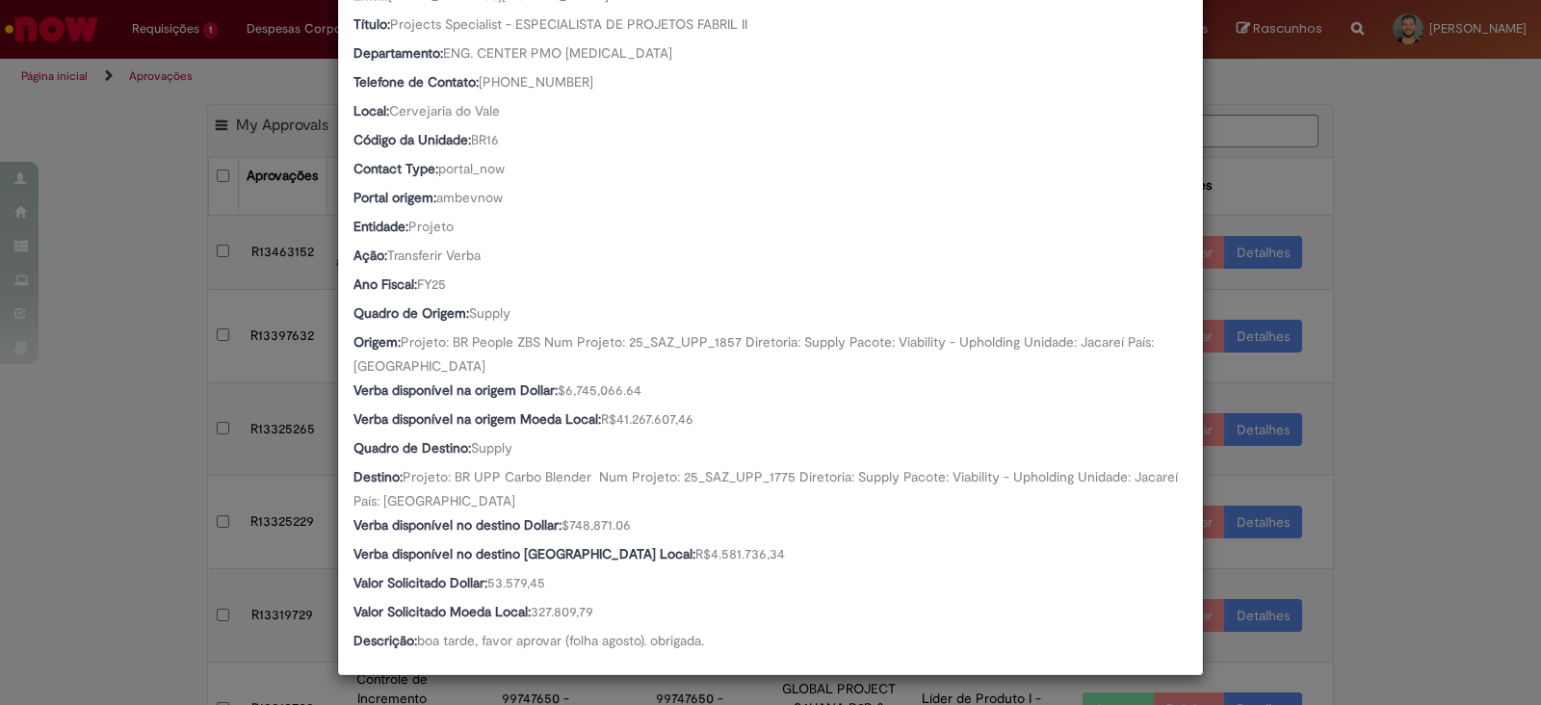
click at [111, 506] on div "Detalhes da Aprovação Número R13463163 Oferta Solicitação de alteração de verba…" at bounding box center [770, 352] width 1541 height 705
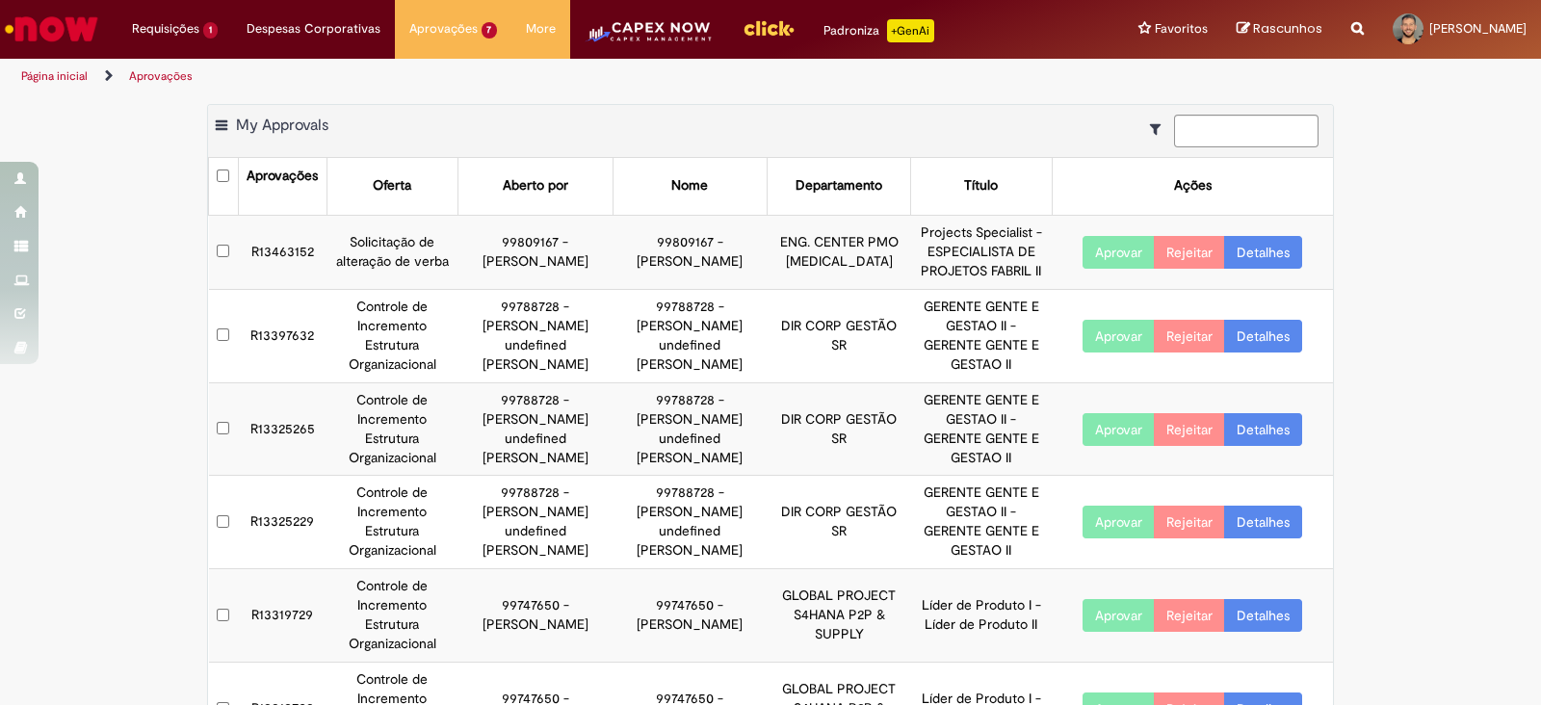
click at [296, 241] on td "R13463152" at bounding box center [282, 252] width 89 height 74
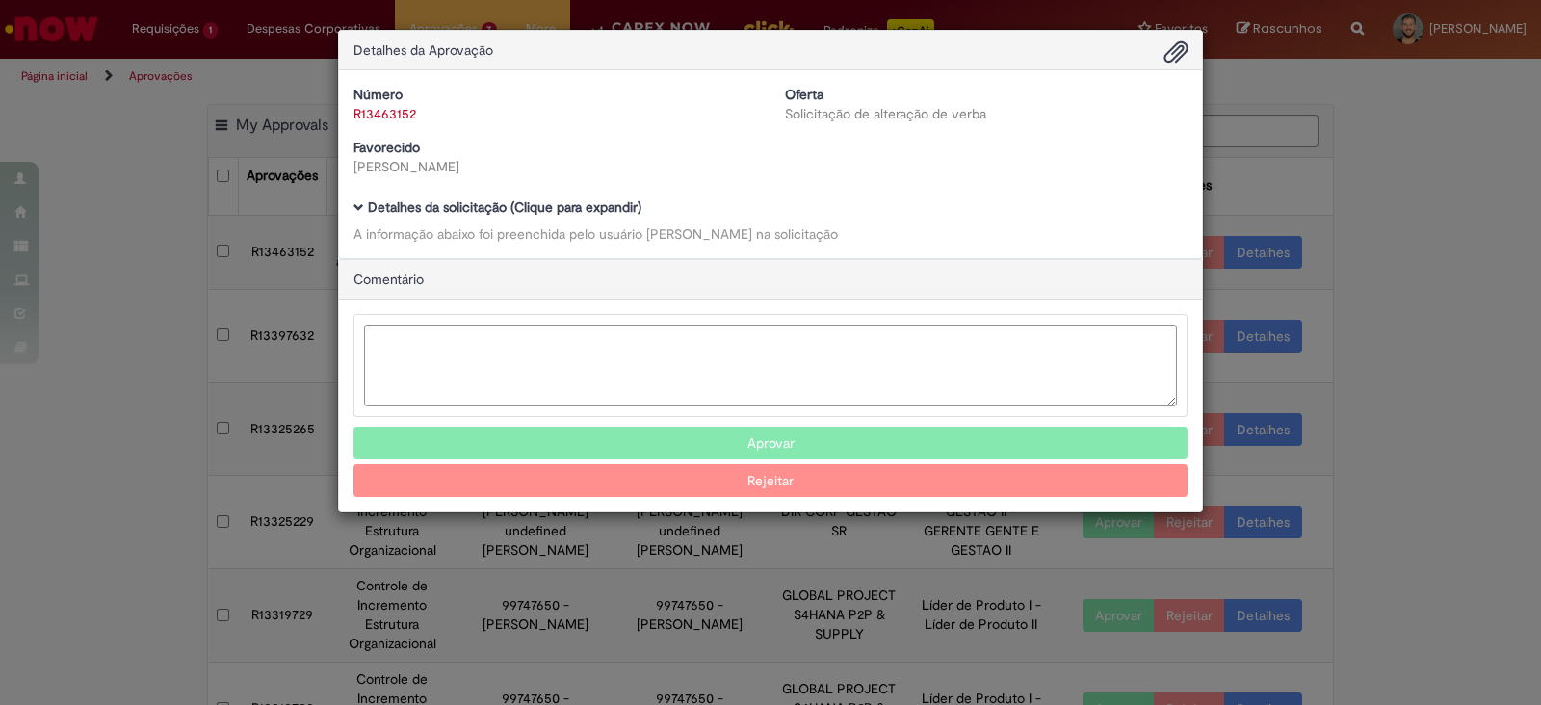
click at [356, 212] on span "Ambev Approval Modal" at bounding box center [358, 207] width 11 height 11
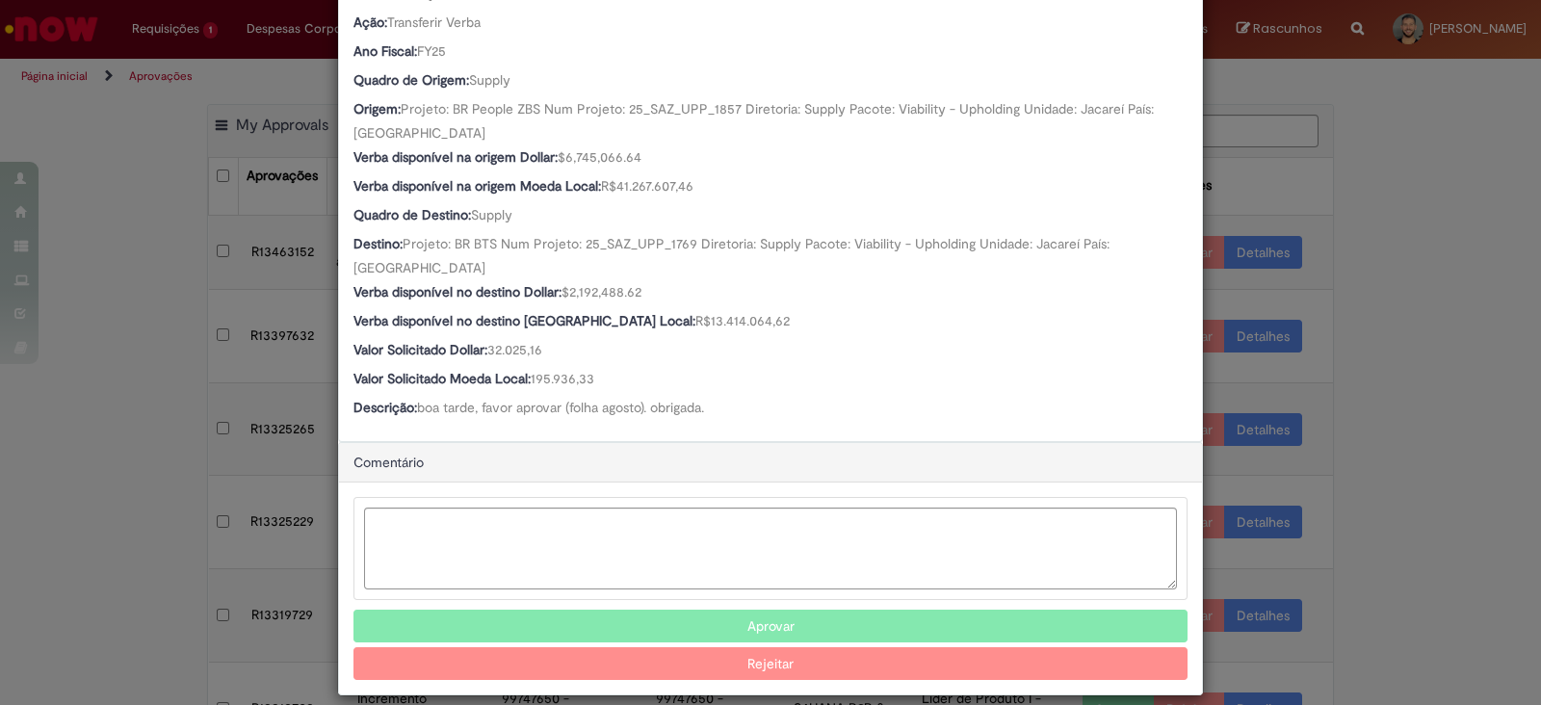
click at [636, 610] on button "Aprovar" at bounding box center [770, 626] width 834 height 33
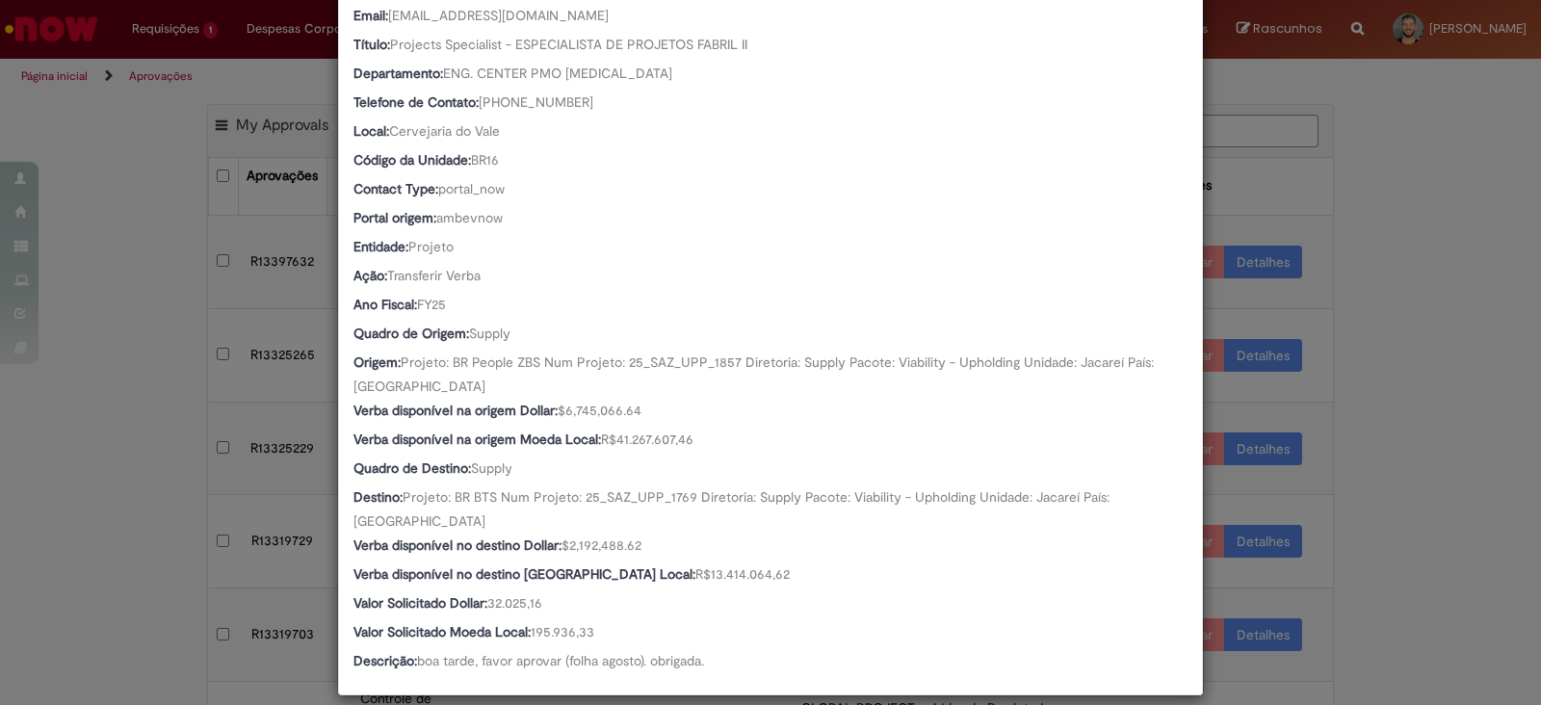
click at [1434, 522] on div "Detalhes da Aprovação Número R13463152 Oferta Solicitação de alteração de verba…" at bounding box center [770, 352] width 1541 height 705
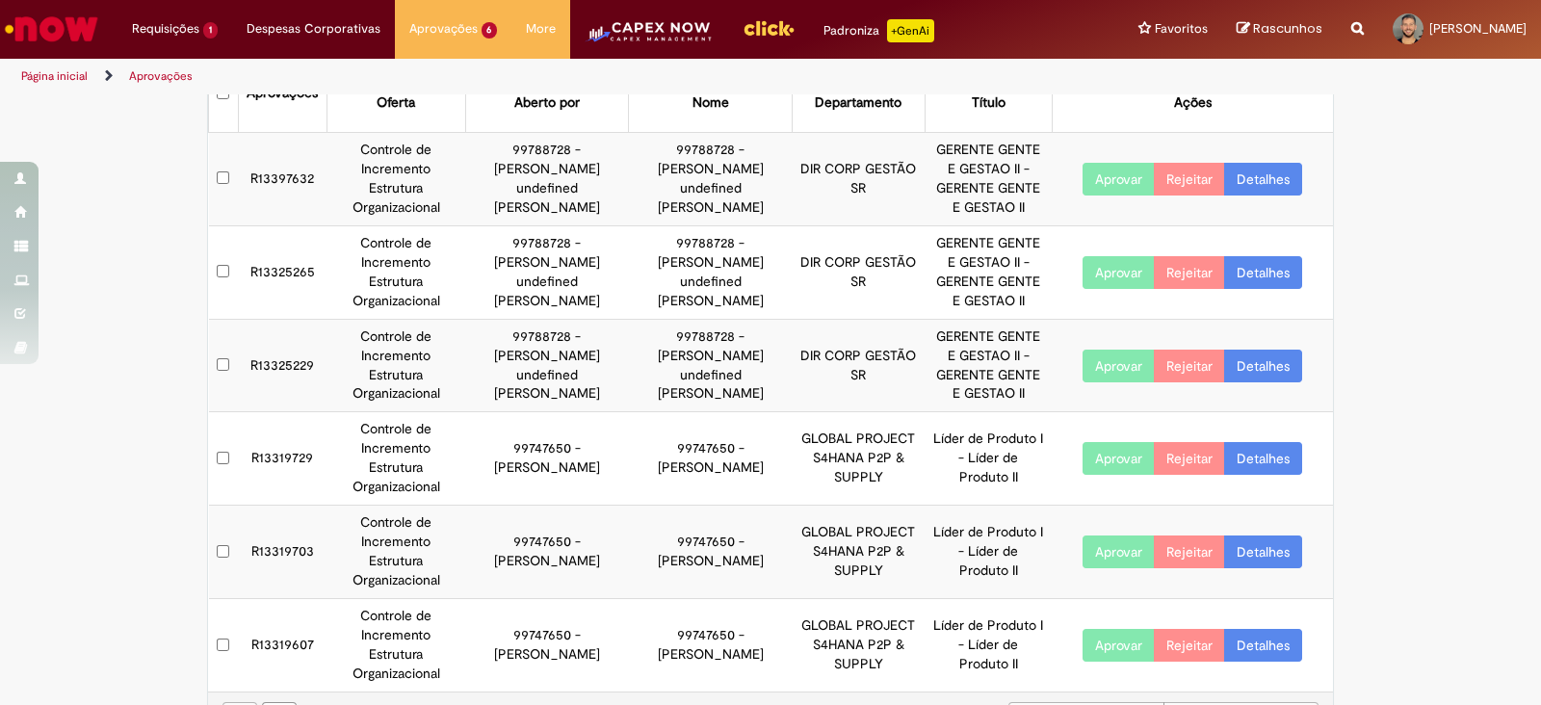
scroll to position [0, 0]
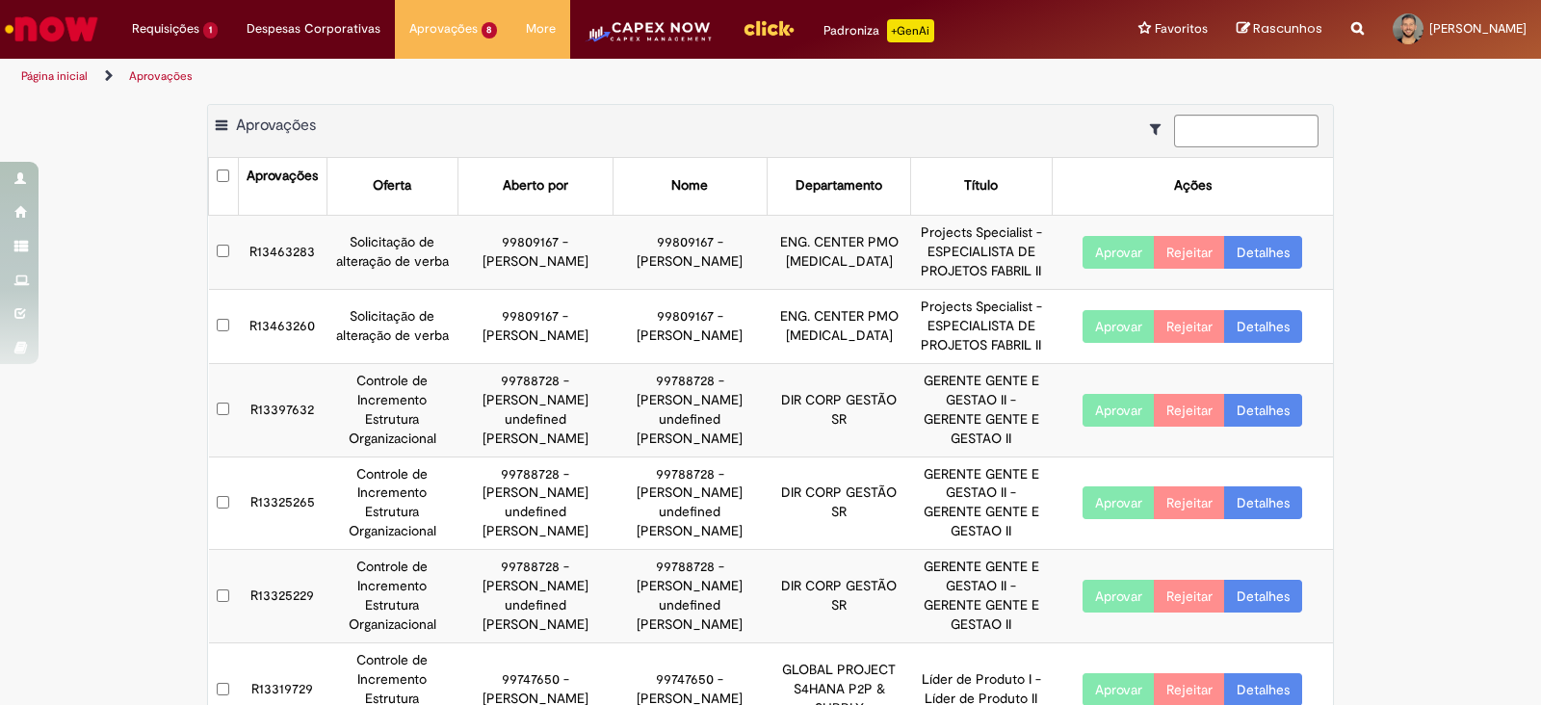
click at [299, 247] on td "R13463283" at bounding box center [282, 252] width 89 height 74
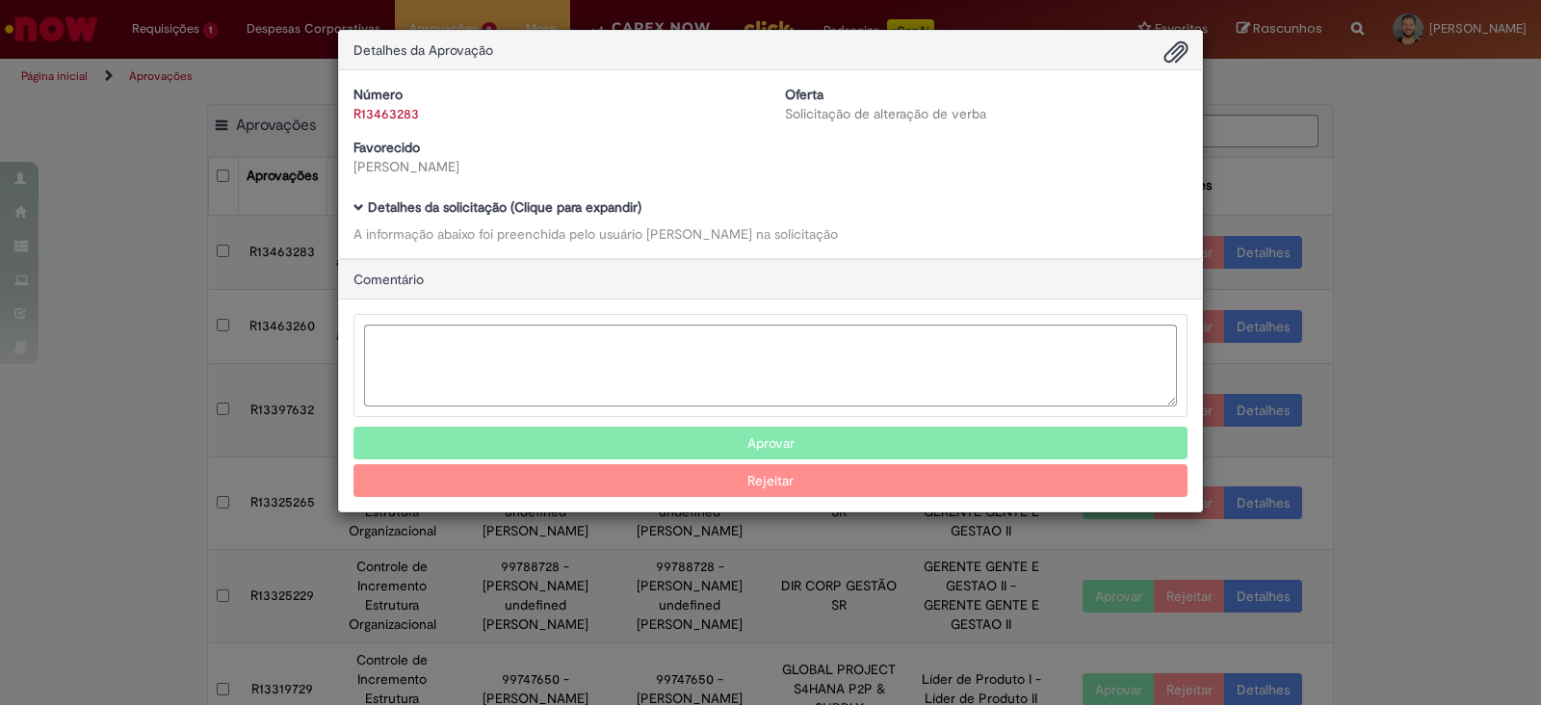
click at [358, 198] on div "Número R13463283 Oferta Solicitação de alteração de verba Favorecido [PERSON_NA…" at bounding box center [770, 164] width 863 height 188
click at [361, 216] on div "Detalhes da solicitação (Clique para expandir) A informação abaixo foi preenchi…" at bounding box center [770, 221] width 834 height 43
click at [361, 210] on span "Ambev Approval Modal" at bounding box center [358, 207] width 11 height 11
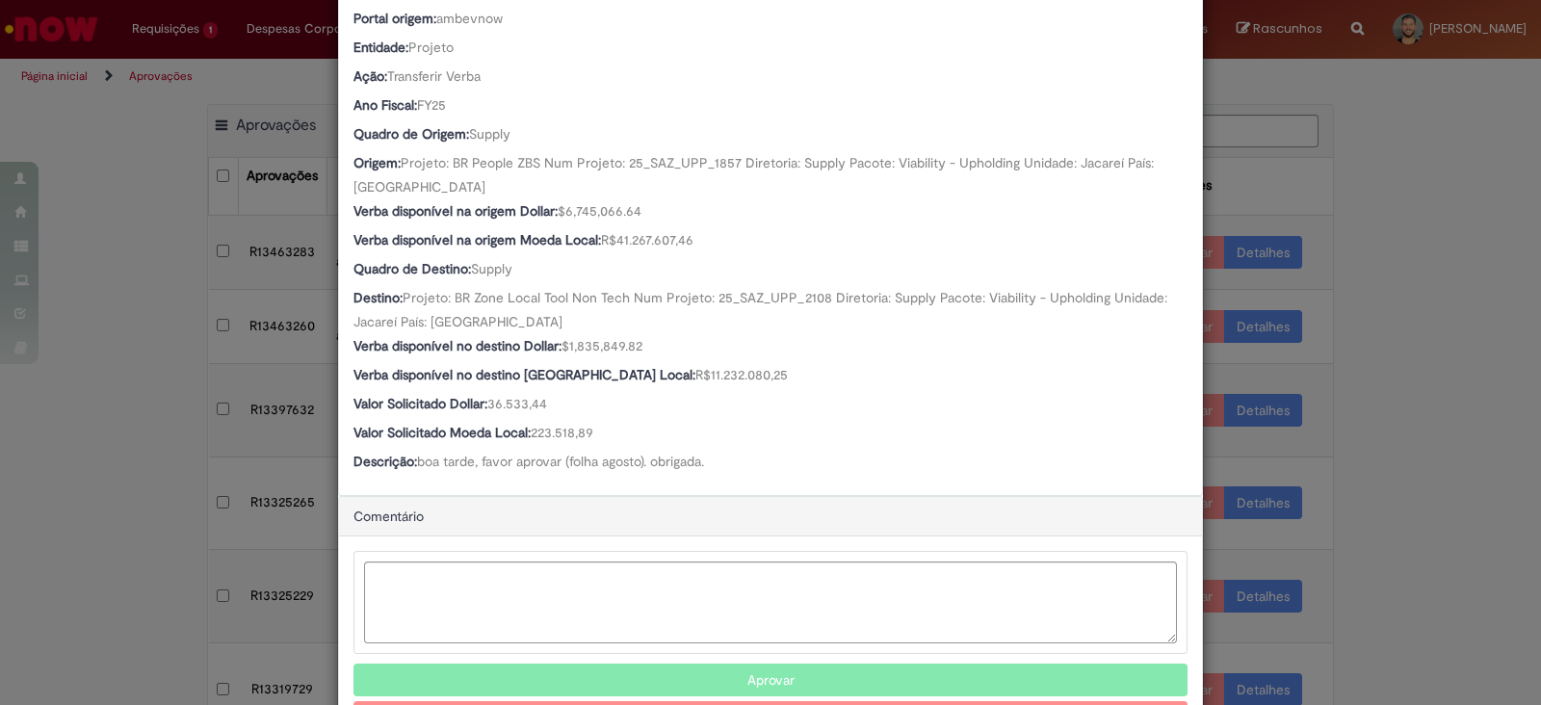
scroll to position [665, 0]
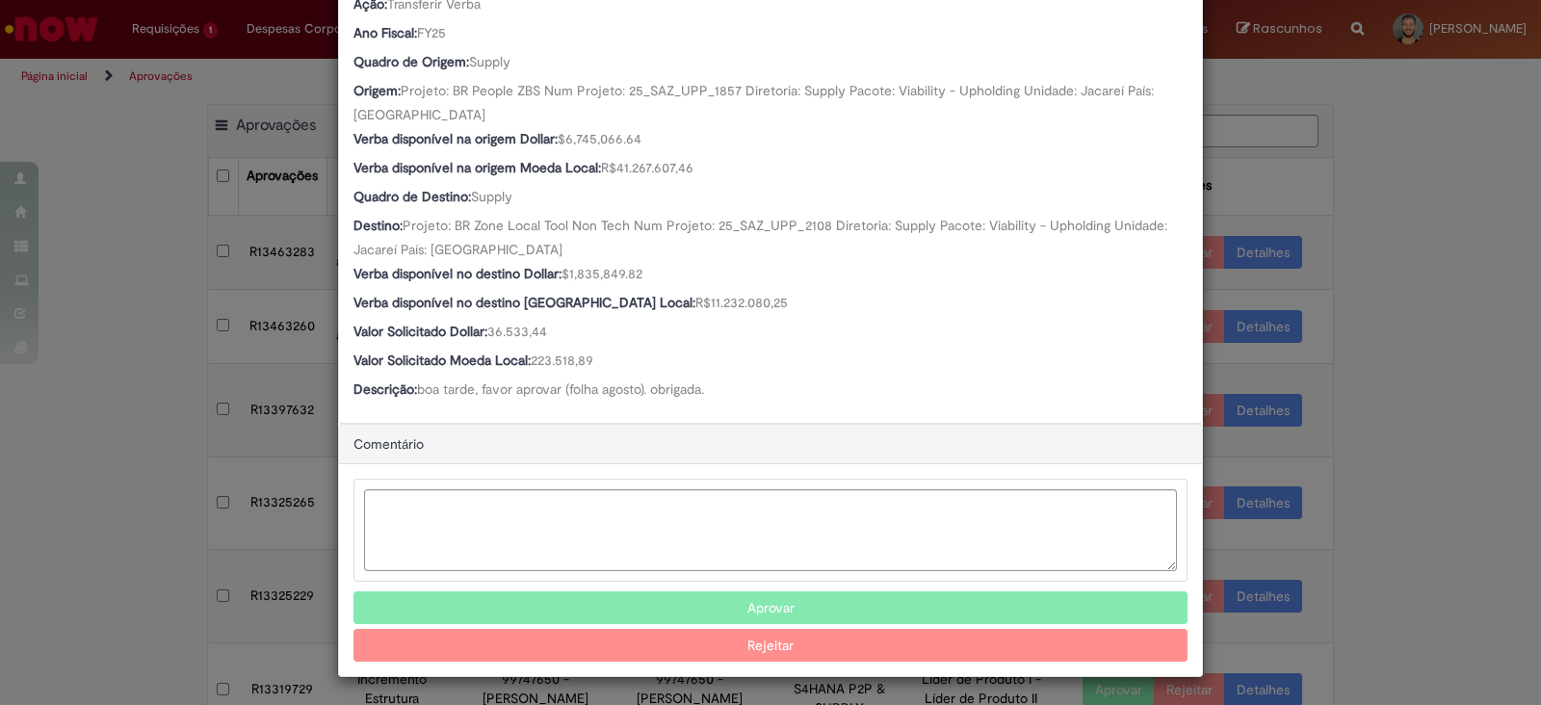
click at [699, 609] on button "Aprovar" at bounding box center [770, 607] width 834 height 33
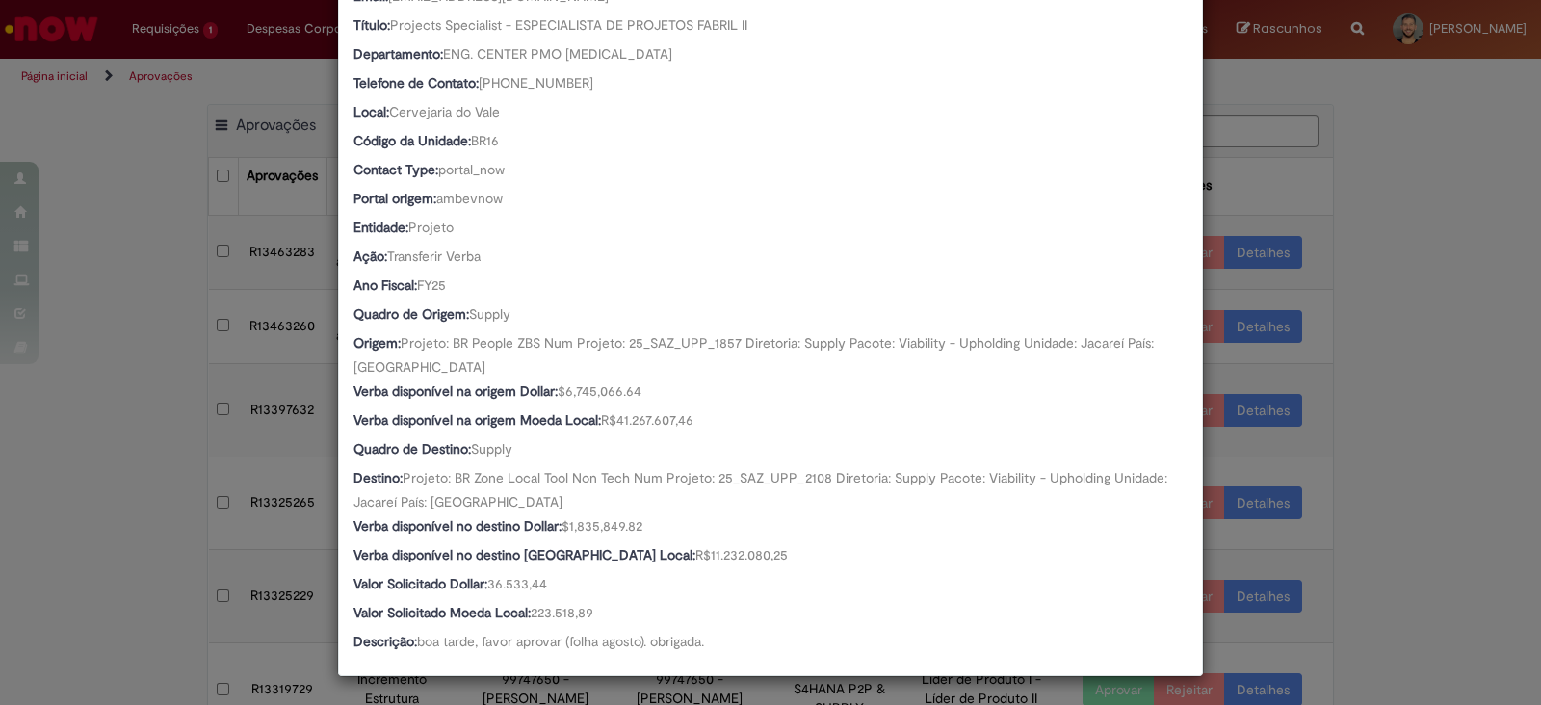
scroll to position [412, 0]
click at [169, 530] on div "Detalhes da Aprovação Número R13463283 Oferta Solicitação de alteração de verba…" at bounding box center [770, 352] width 1541 height 705
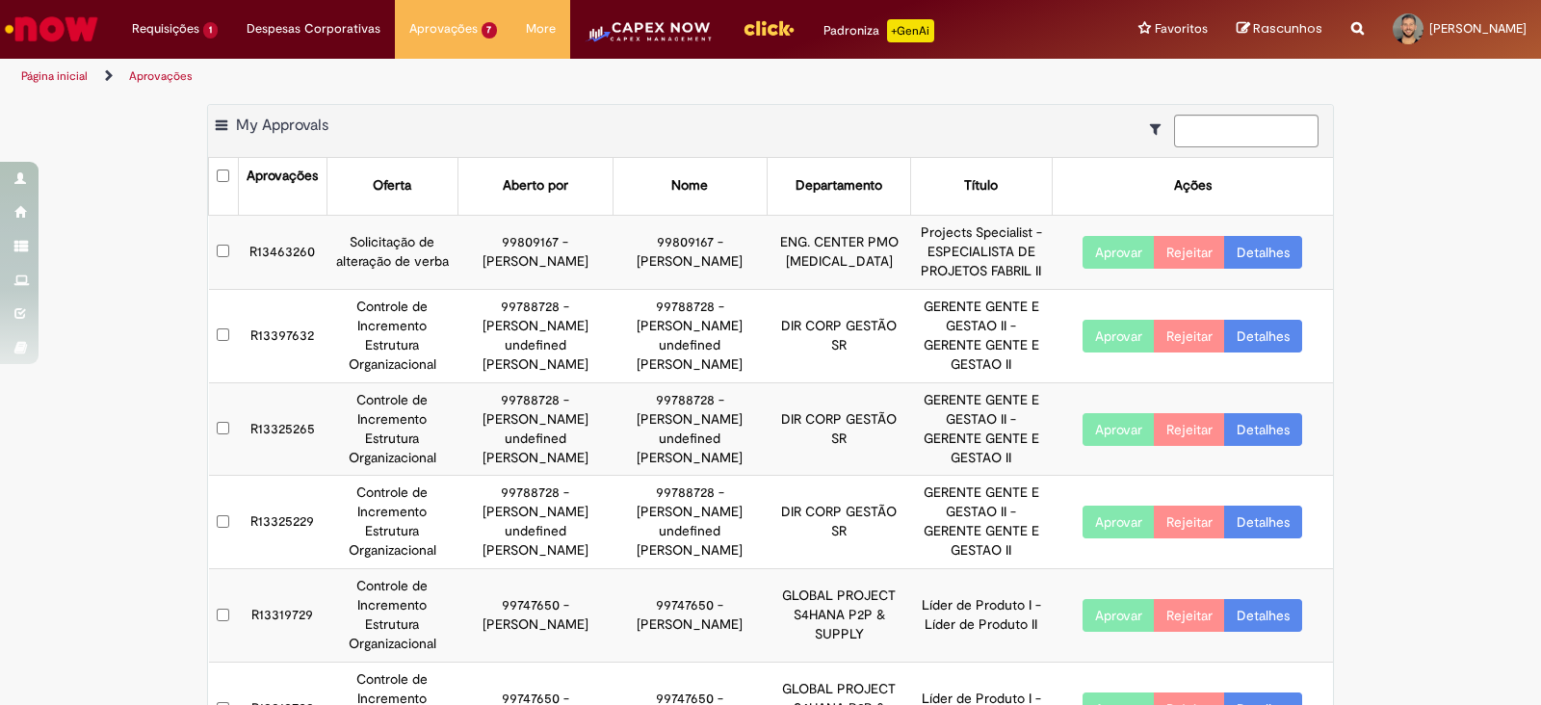
click at [274, 247] on td "R13463260" at bounding box center [282, 252] width 89 height 74
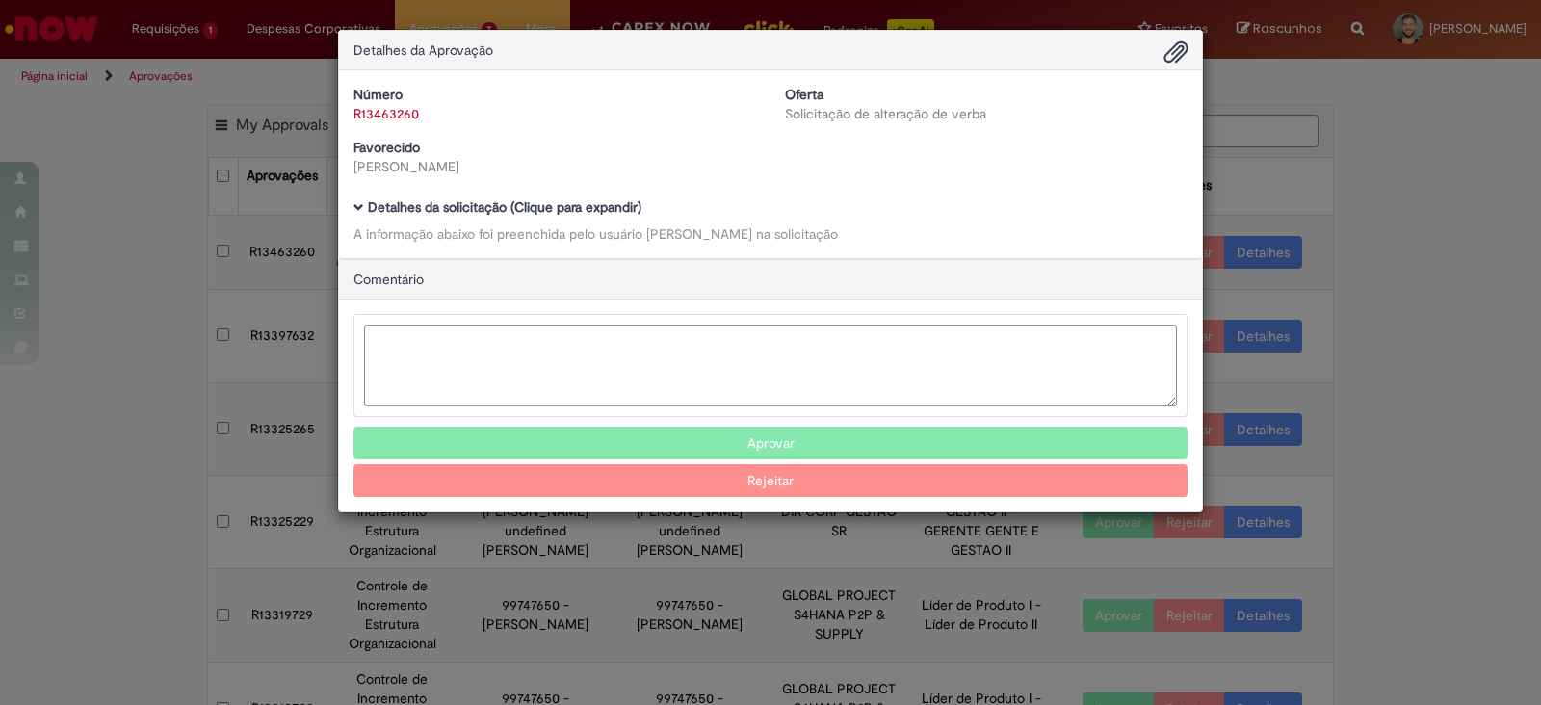
click at [361, 206] on span "Ambev Approval Modal" at bounding box center [358, 207] width 11 height 11
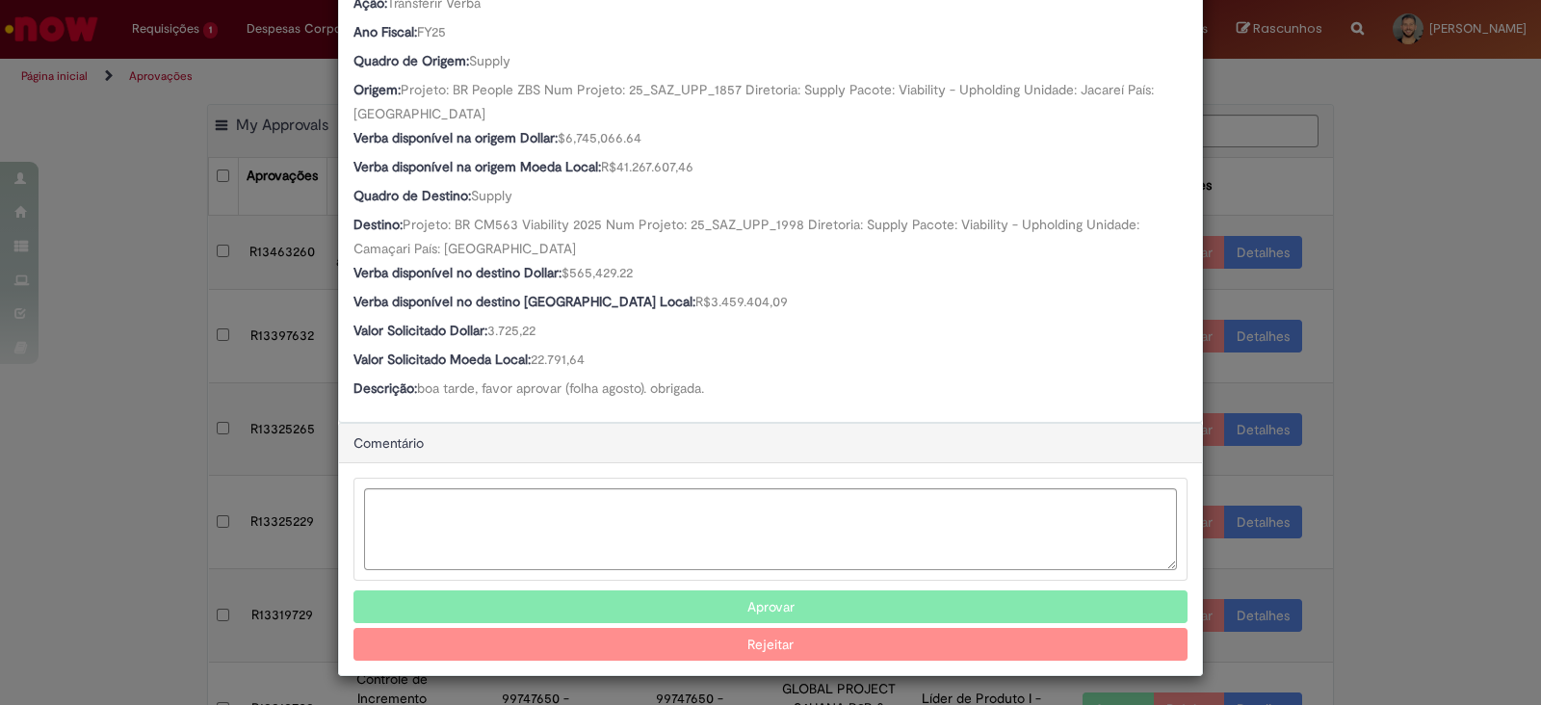
click at [647, 603] on button "Aprovar" at bounding box center [770, 606] width 834 height 33
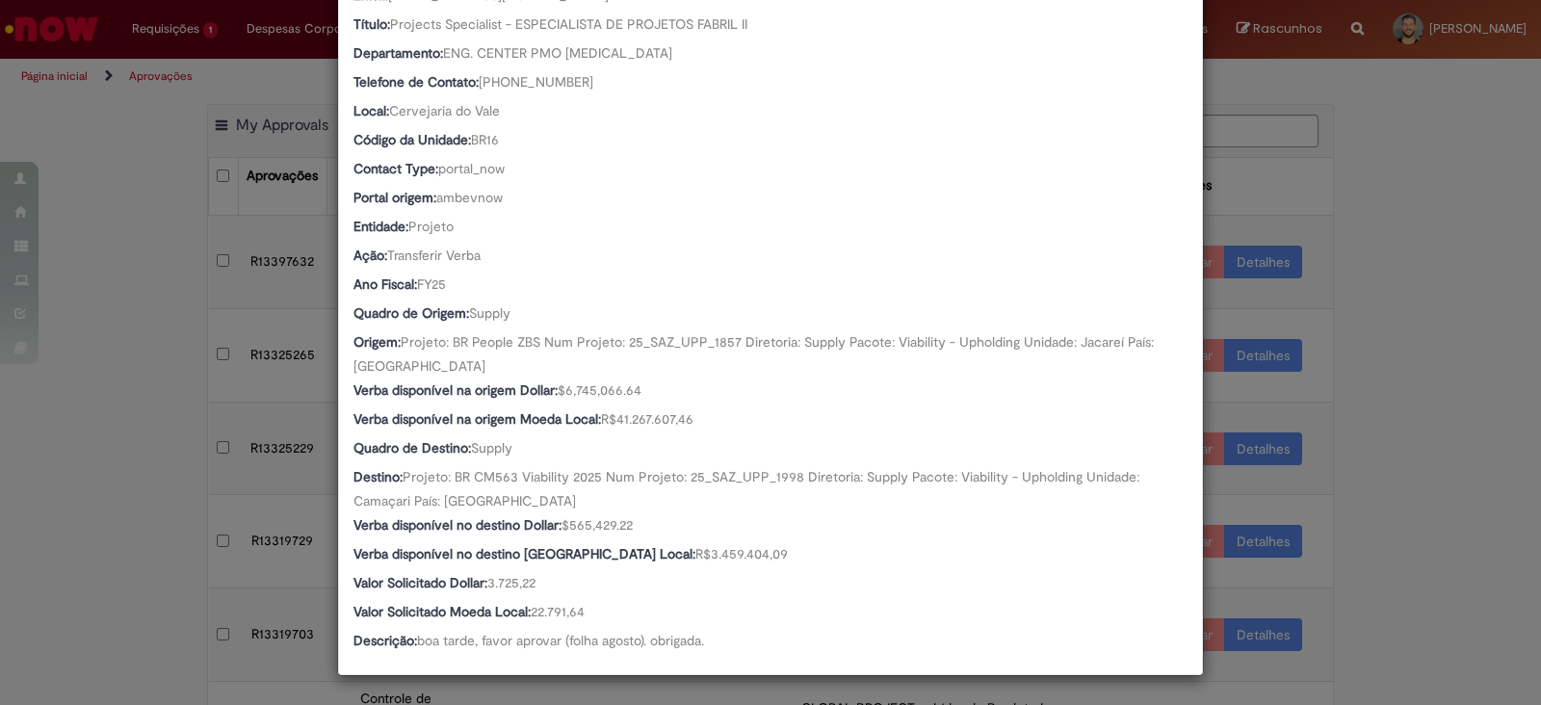
click at [140, 368] on div "Detalhes da Aprovação Número R13463260 Oferta Solicitação de alteração de verba…" at bounding box center [770, 352] width 1541 height 705
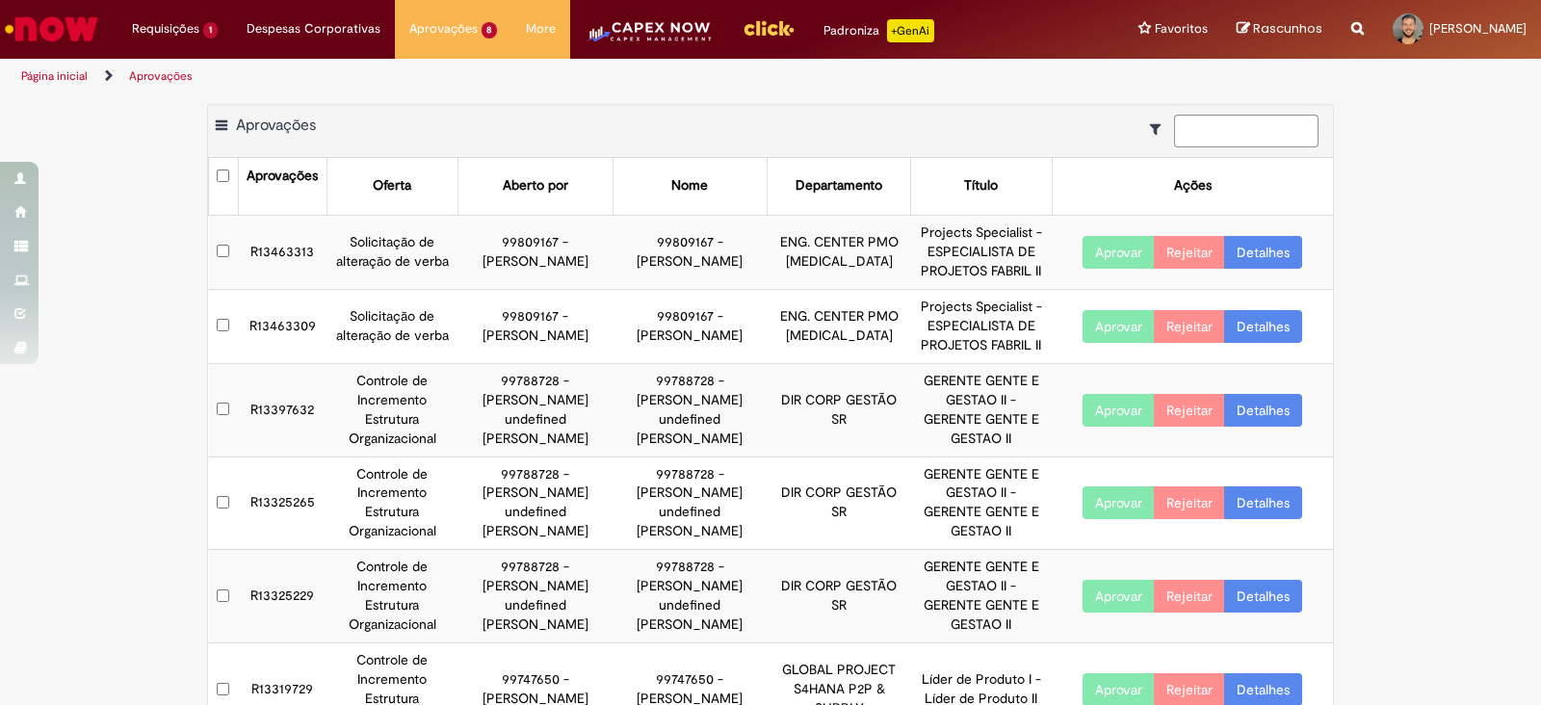
click at [262, 254] on td "R13463313" at bounding box center [282, 252] width 89 height 74
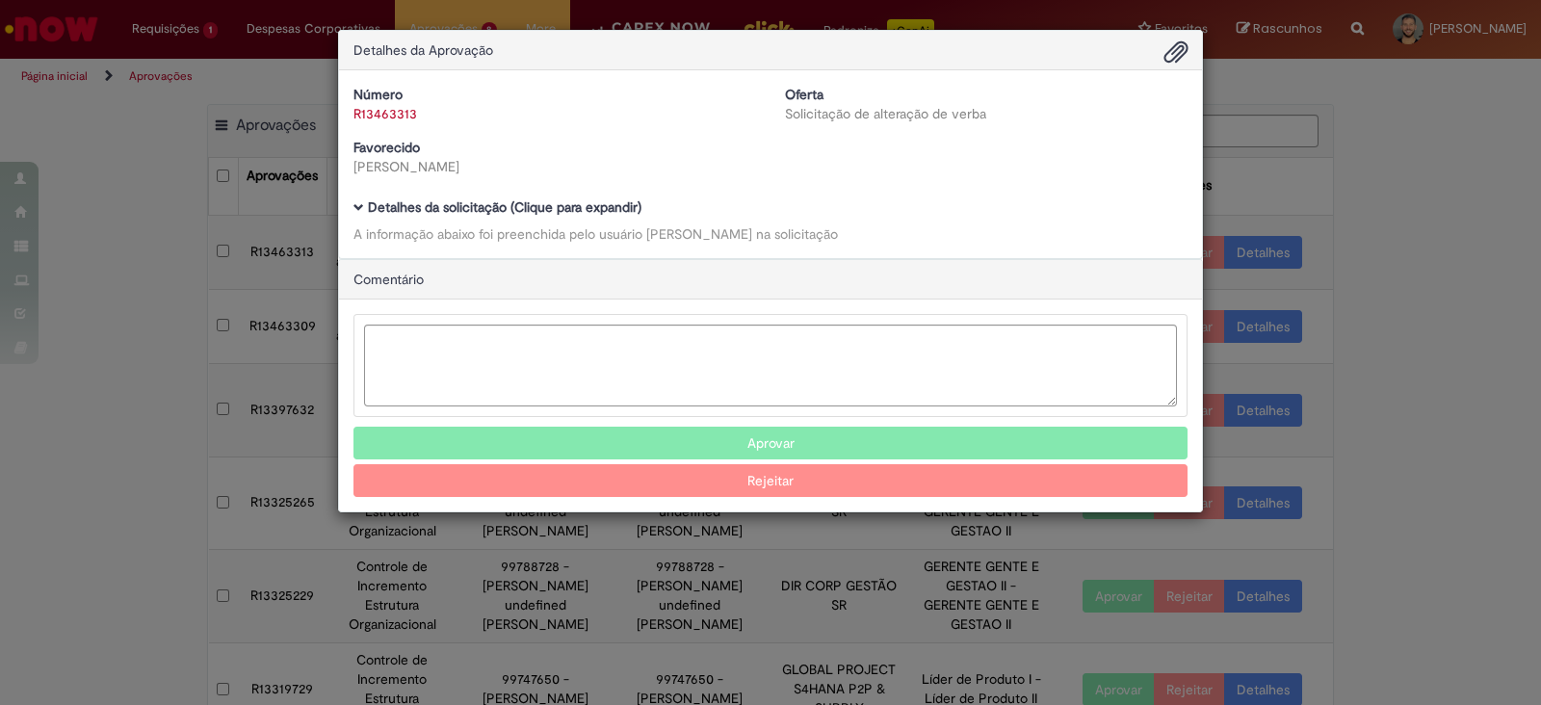
click at [359, 205] on span "Ambev Approval Modal" at bounding box center [358, 207] width 11 height 11
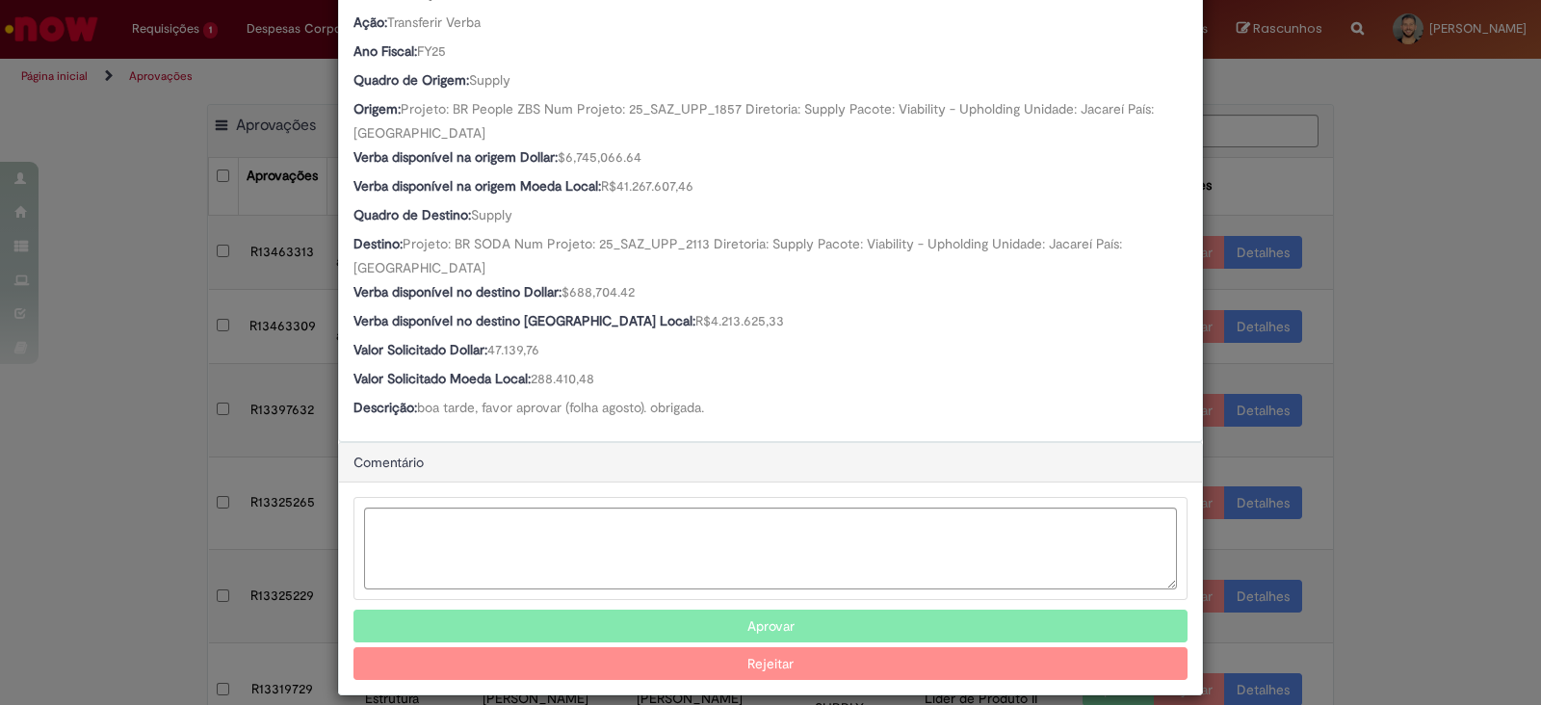
click at [721, 610] on button "Aprovar" at bounding box center [770, 626] width 834 height 33
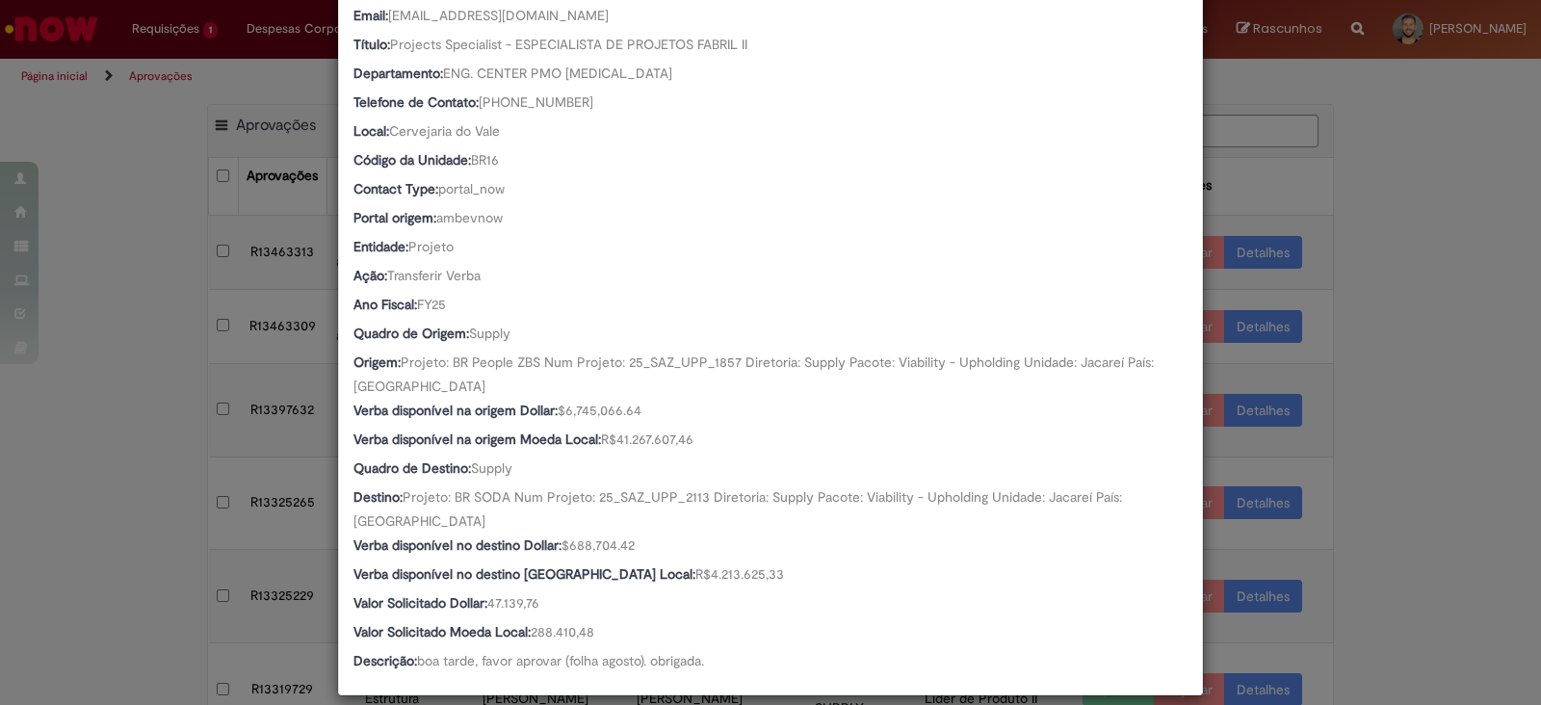
click at [158, 533] on div "Detalhes da Aprovação Número R13463313 Oferta Solicitação de alteração de verba…" at bounding box center [770, 352] width 1541 height 705
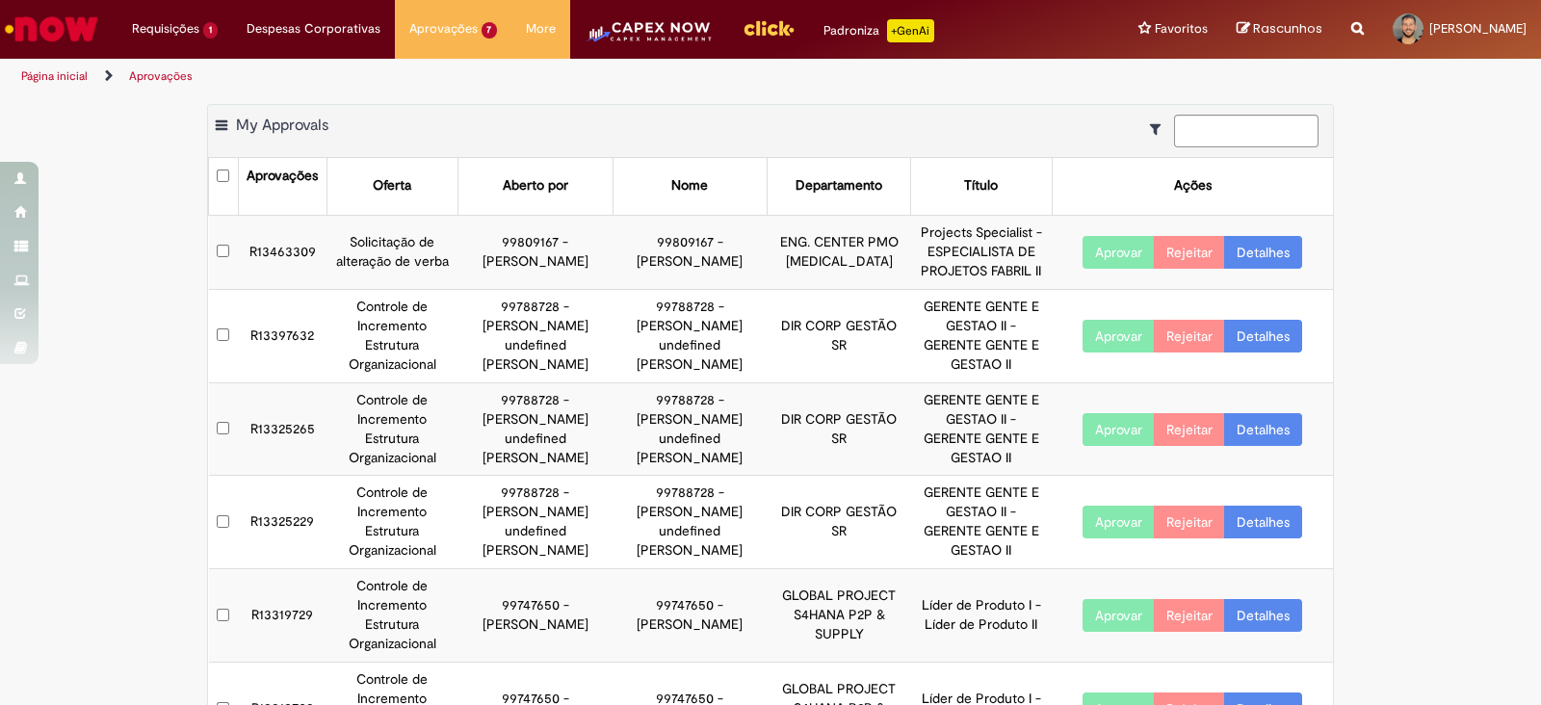
click at [260, 249] on td "R13463309" at bounding box center [282, 252] width 89 height 74
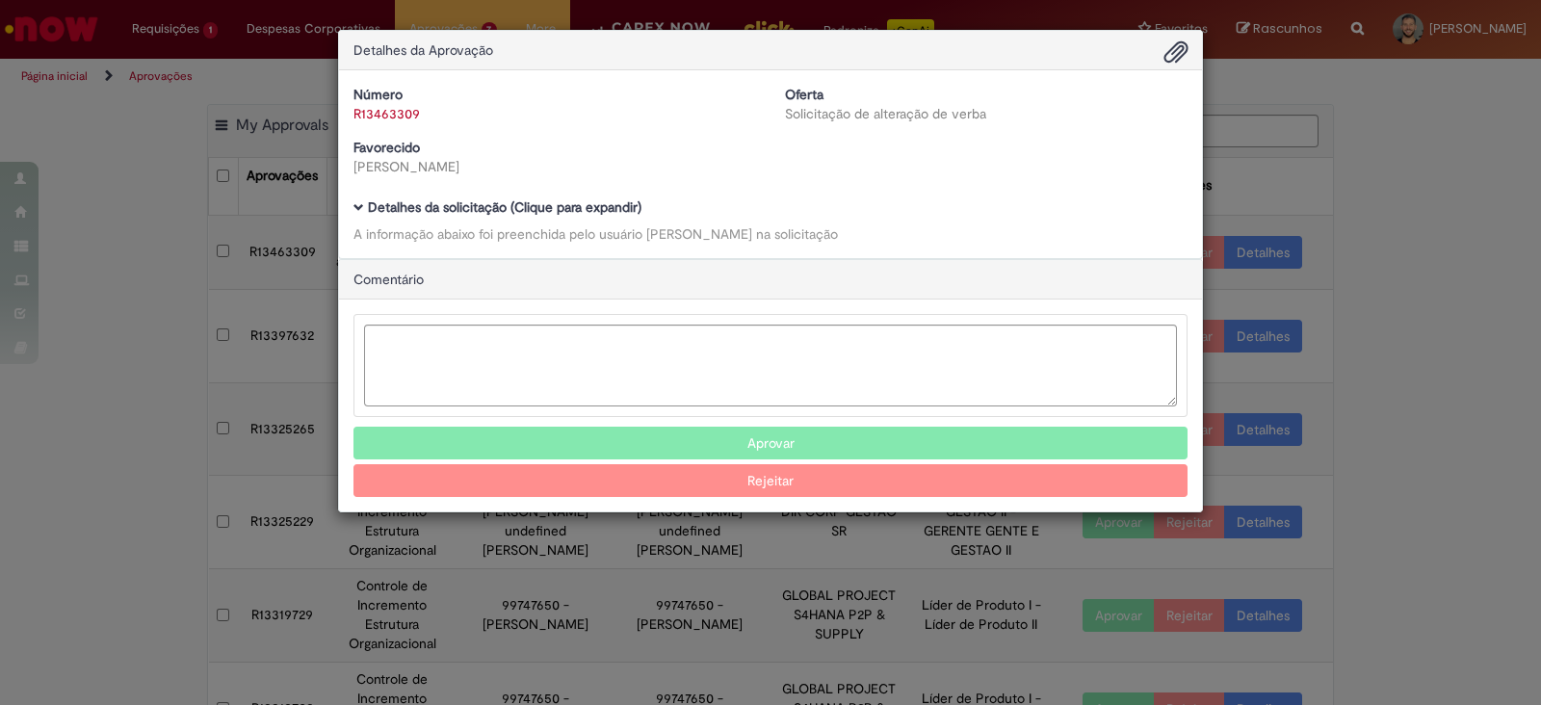
click at [359, 213] on span "Ambev Approval Modal" at bounding box center [358, 207] width 11 height 11
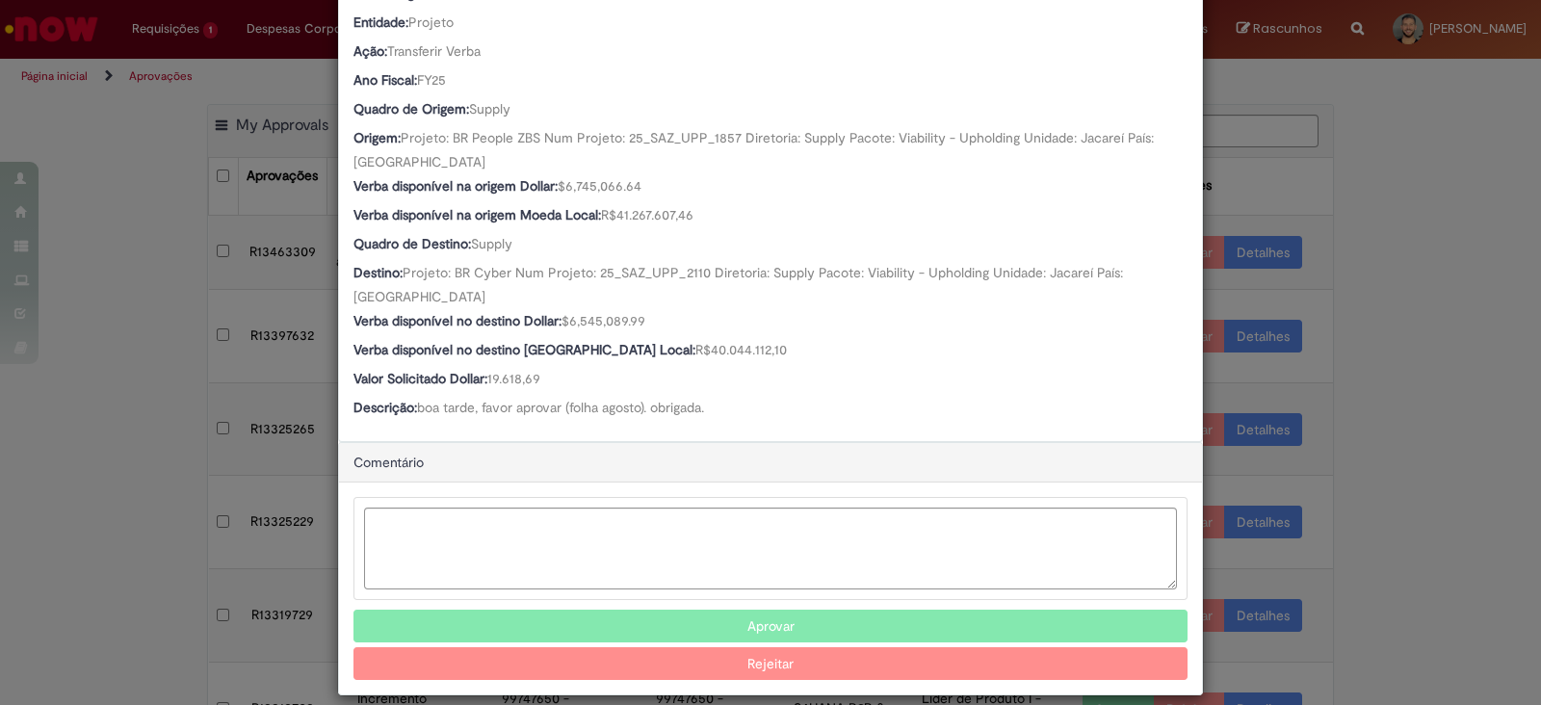
click at [722, 610] on button "Aprovar" at bounding box center [770, 626] width 834 height 33
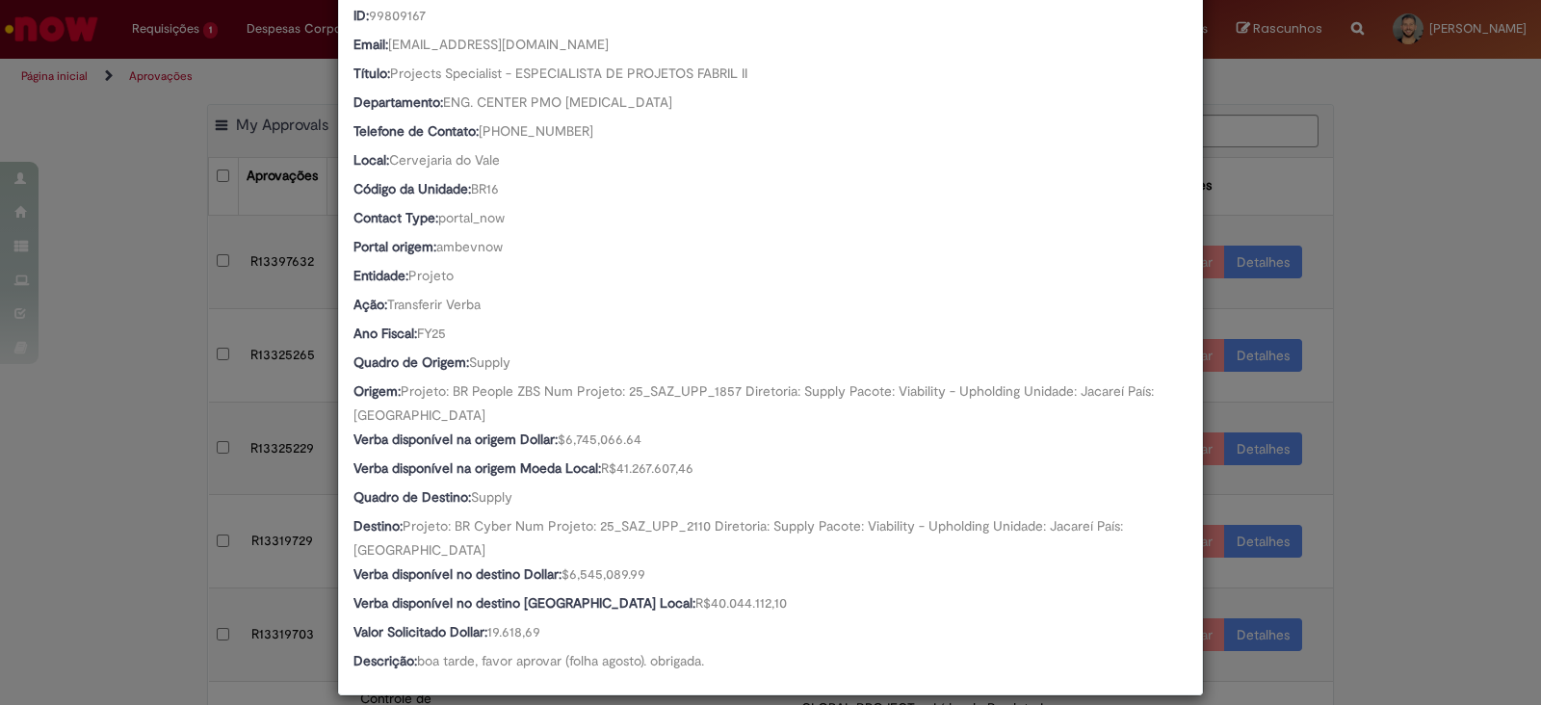
click at [1369, 600] on div "Detalhes da Aprovação Número R13463309 Oferta Solicitação de alteração de verba…" at bounding box center [770, 352] width 1541 height 705
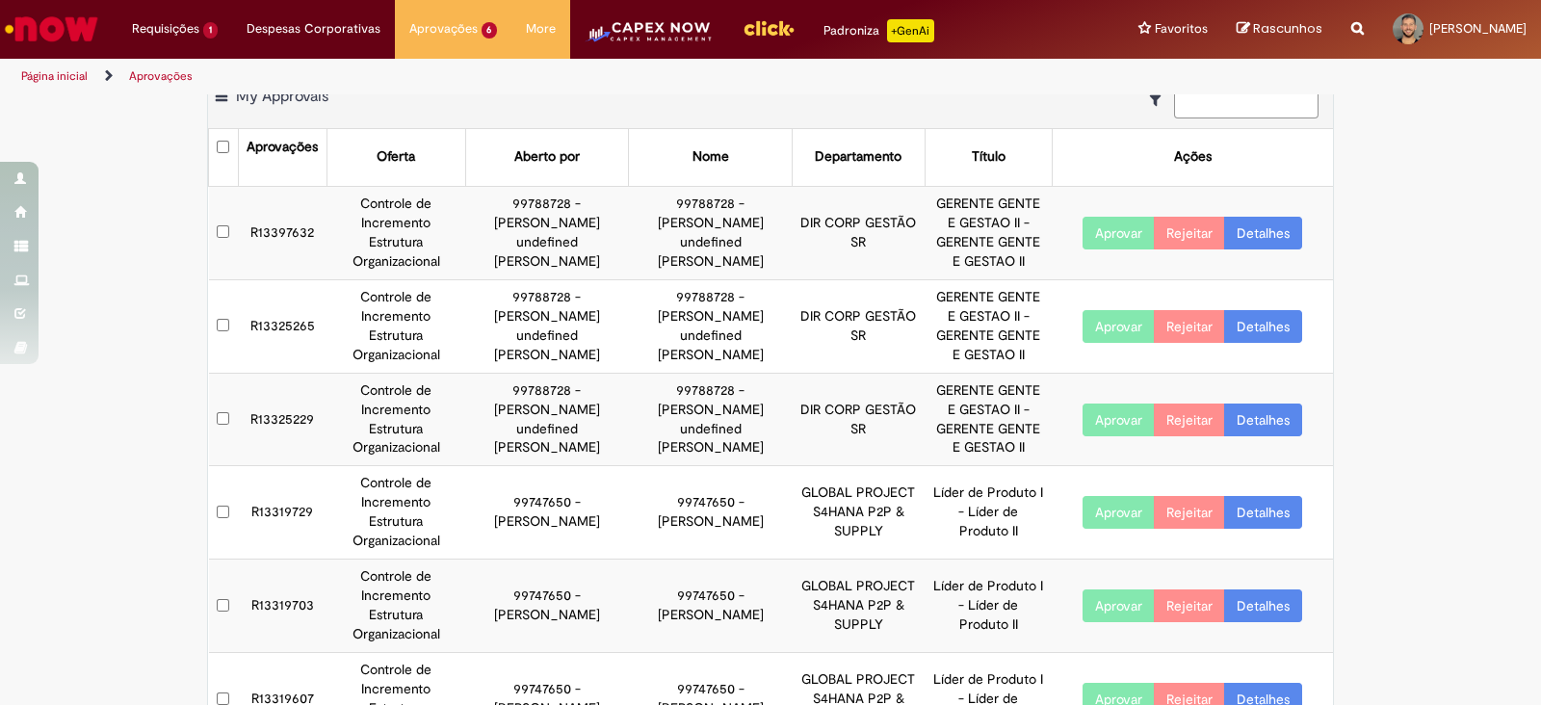
scroll to position [0, 0]
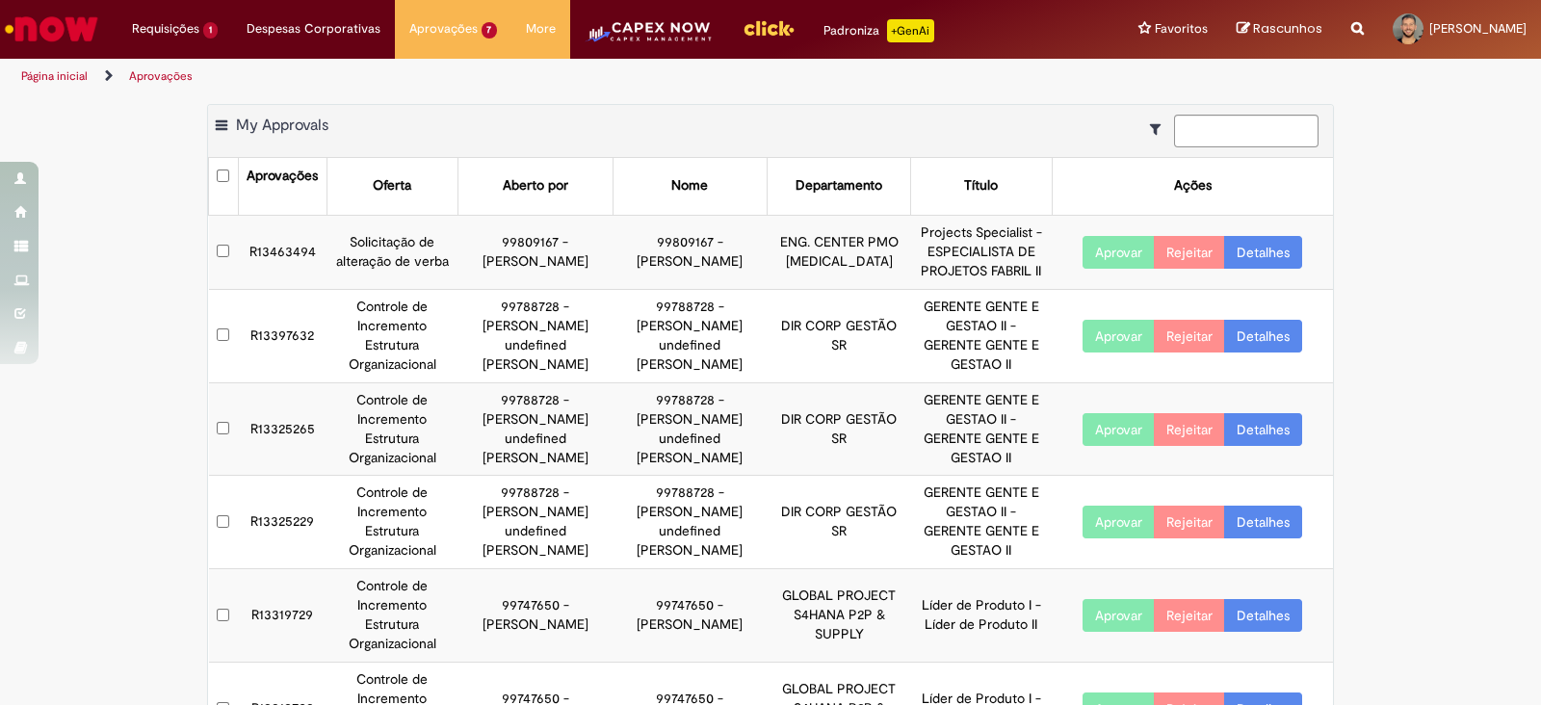
click at [294, 255] on td "R13463494" at bounding box center [282, 252] width 89 height 74
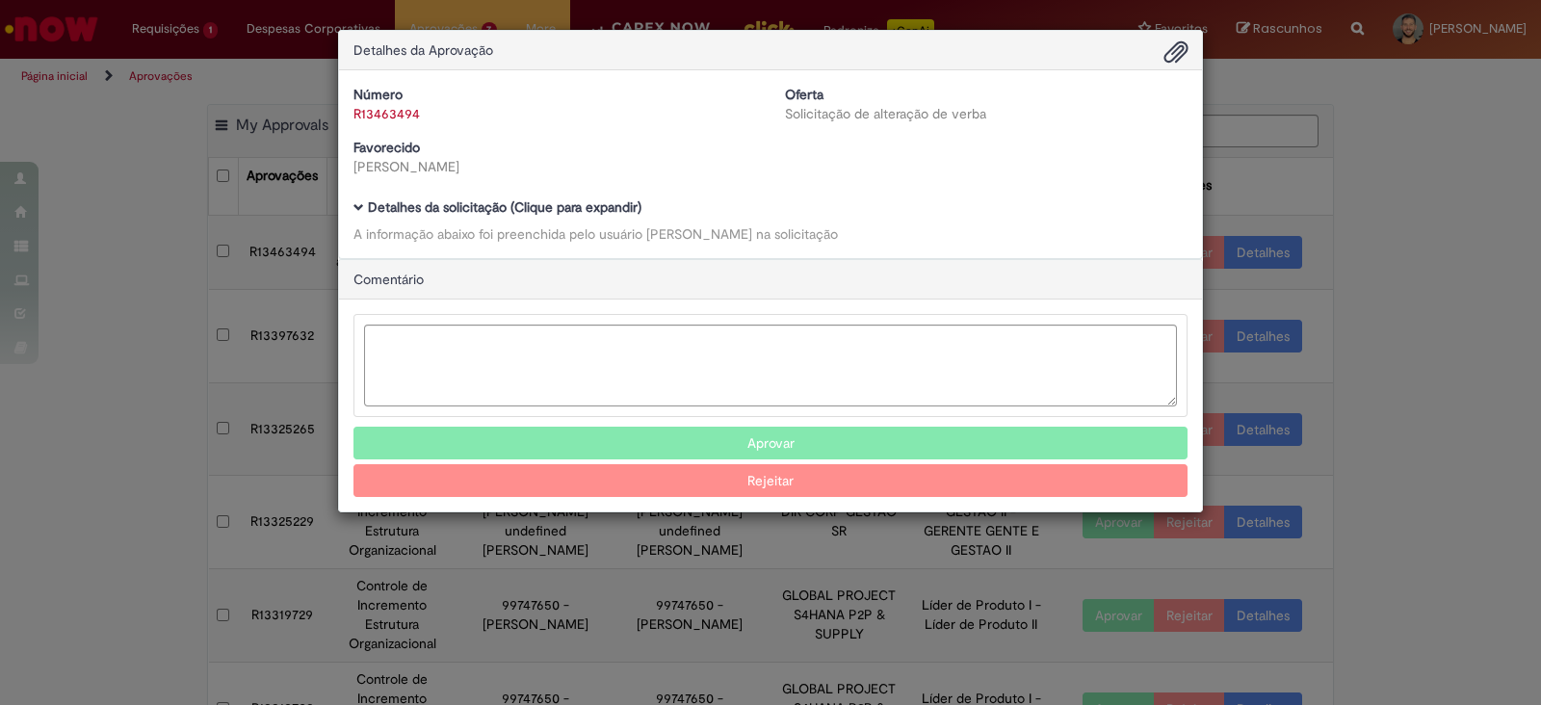
click at [360, 206] on span "Ambev Approval Modal" at bounding box center [358, 207] width 11 height 11
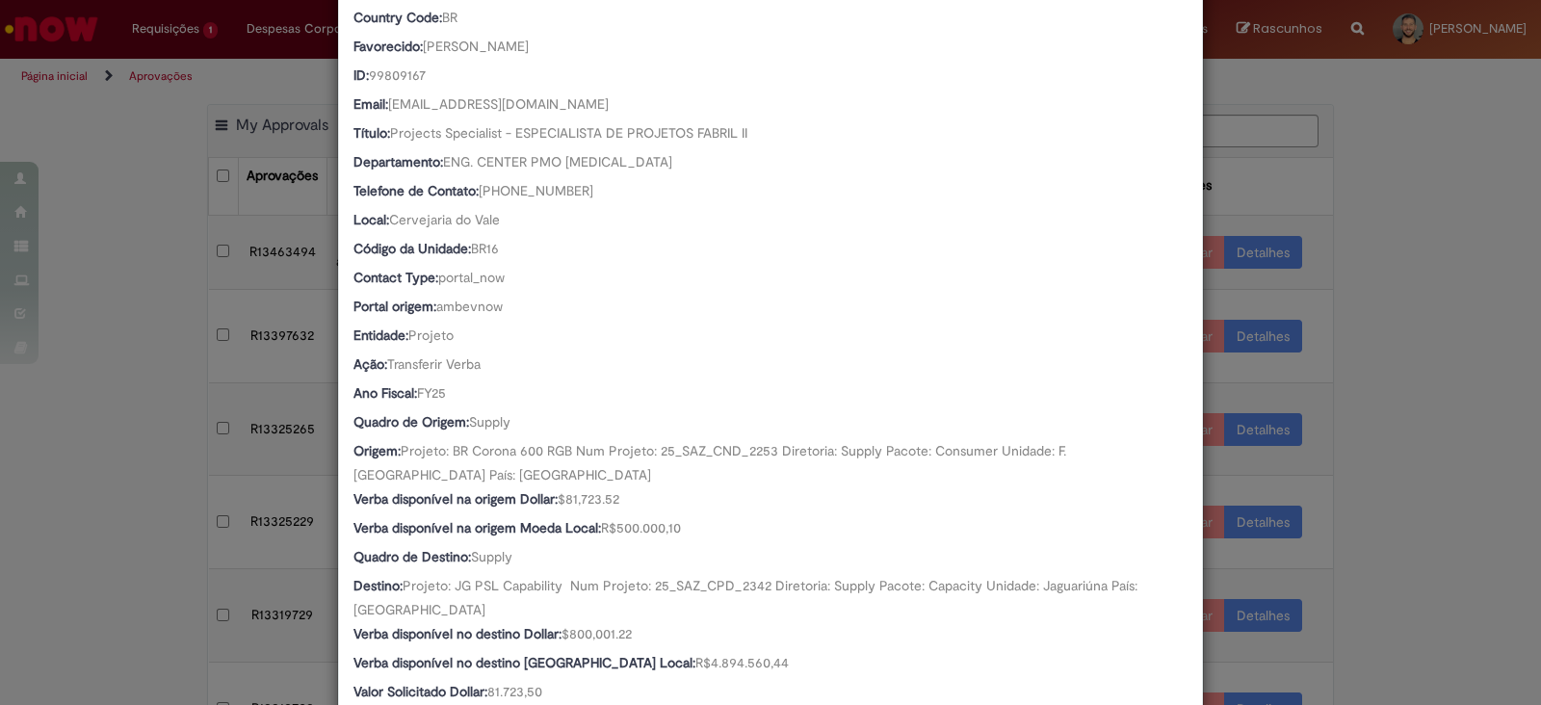
scroll to position [646, 0]
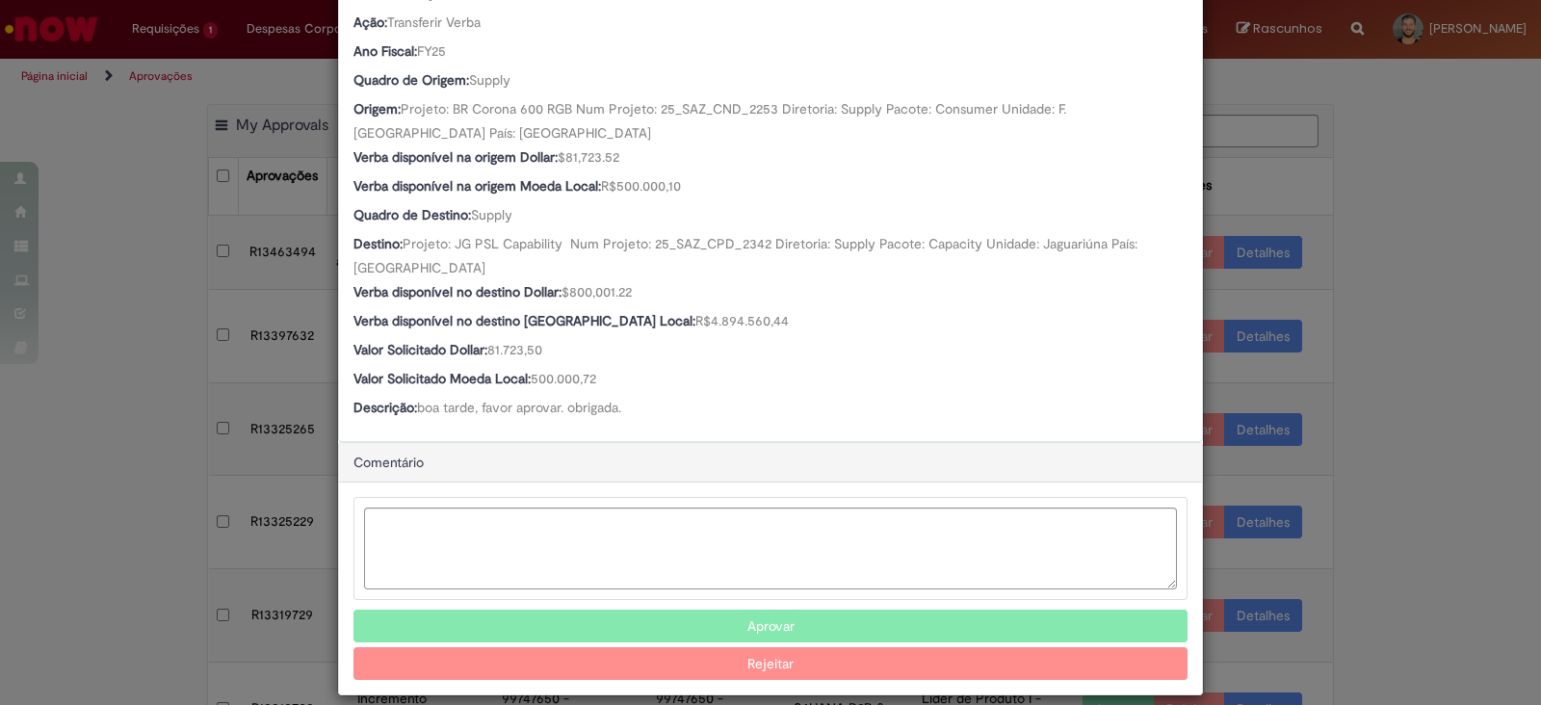
click at [769, 610] on button "Aprovar" at bounding box center [770, 626] width 834 height 33
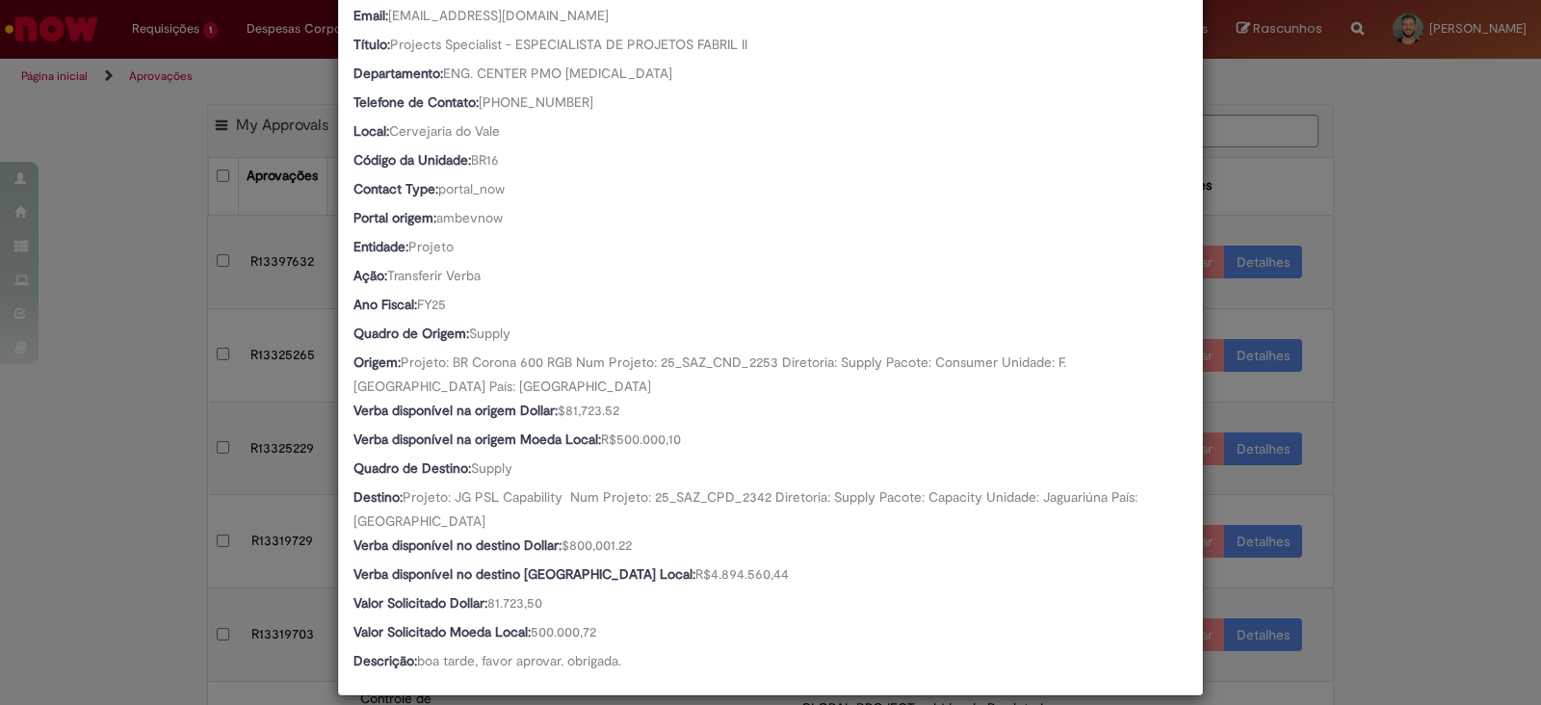
click at [1413, 445] on div "Detalhes da Aprovação Número R13463494 Oferta Solicitação de alteração de verba…" at bounding box center [770, 352] width 1541 height 705
